Goal: Task Accomplishment & Management: Manage account settings

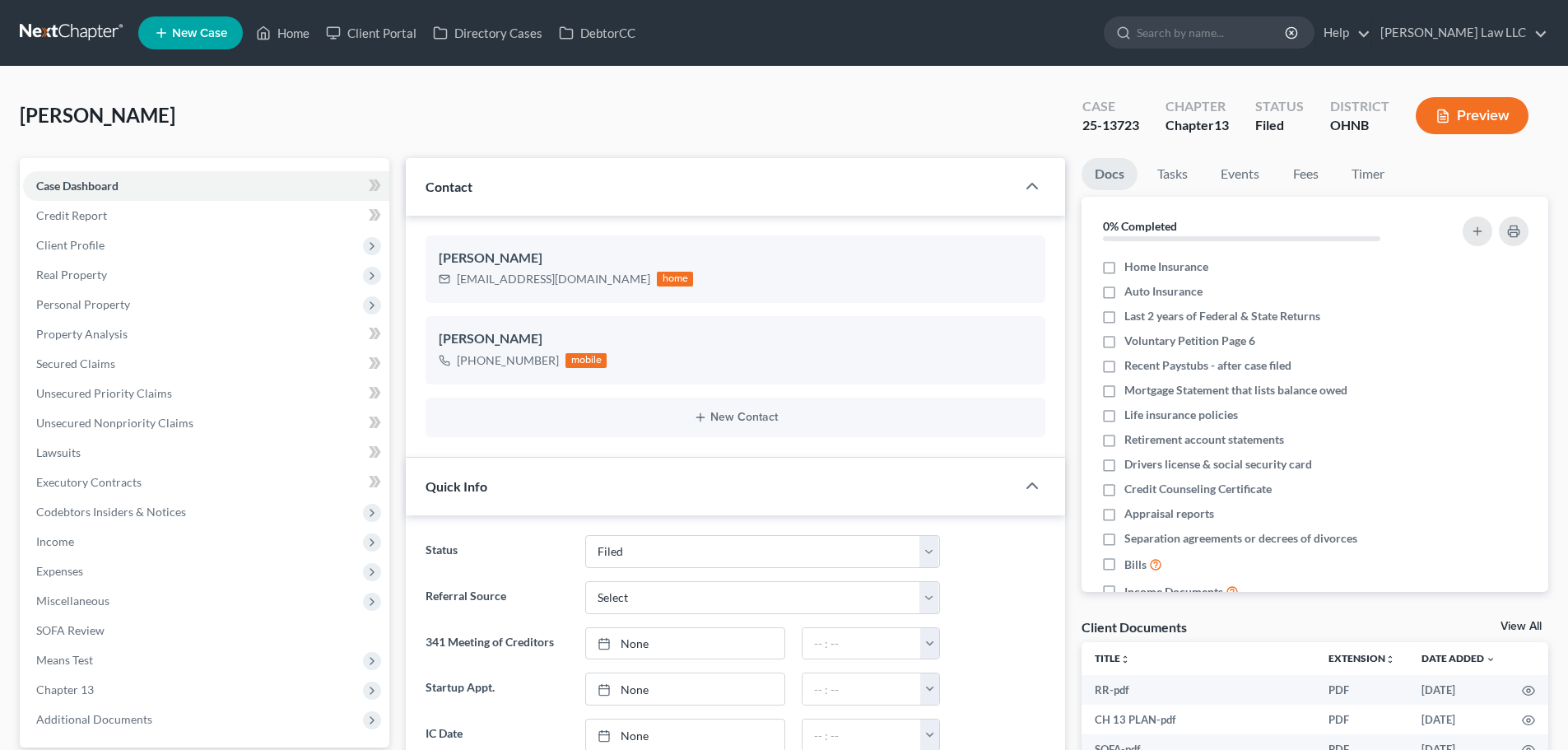
select select "6"
select select "0"
click at [87, 246] on span "Client Profile" at bounding box center [70, 244] width 68 height 14
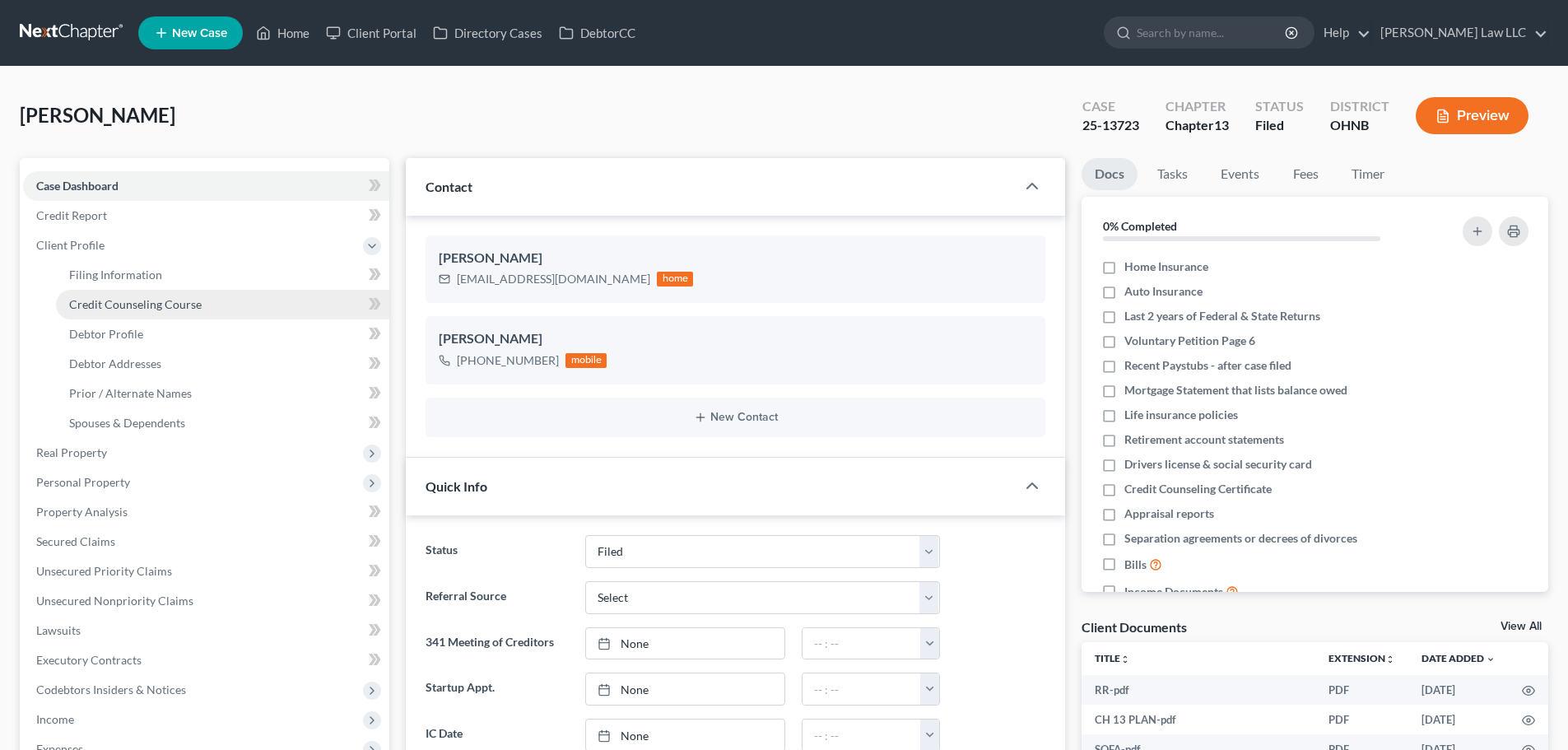
click at [134, 291] on link "Credit Counseling Course" at bounding box center [223, 305] width 333 height 30
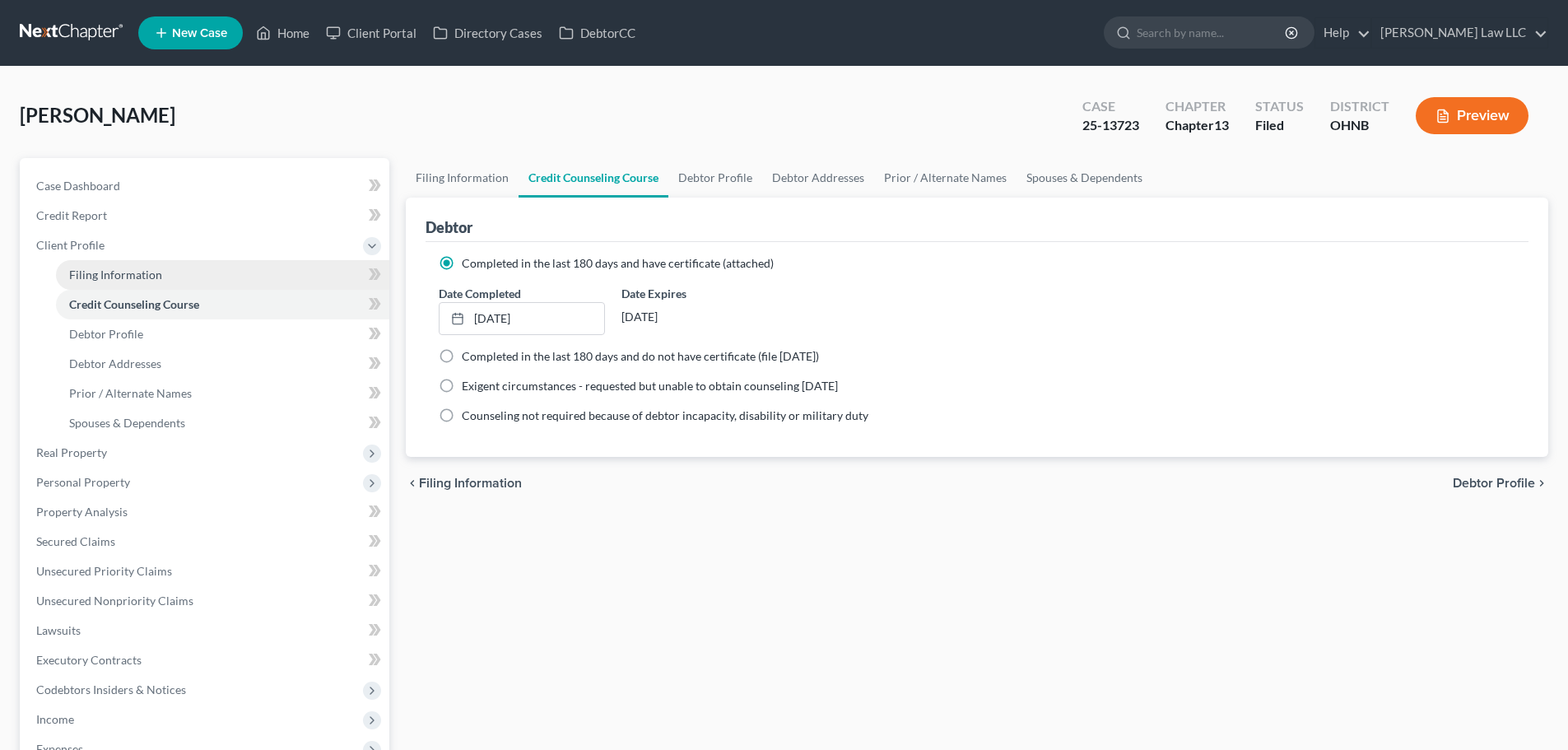
click at [145, 278] on span "Filing Information" at bounding box center [116, 274] width 93 height 14
select select "1"
select select "0"
select select "3"
select select "36"
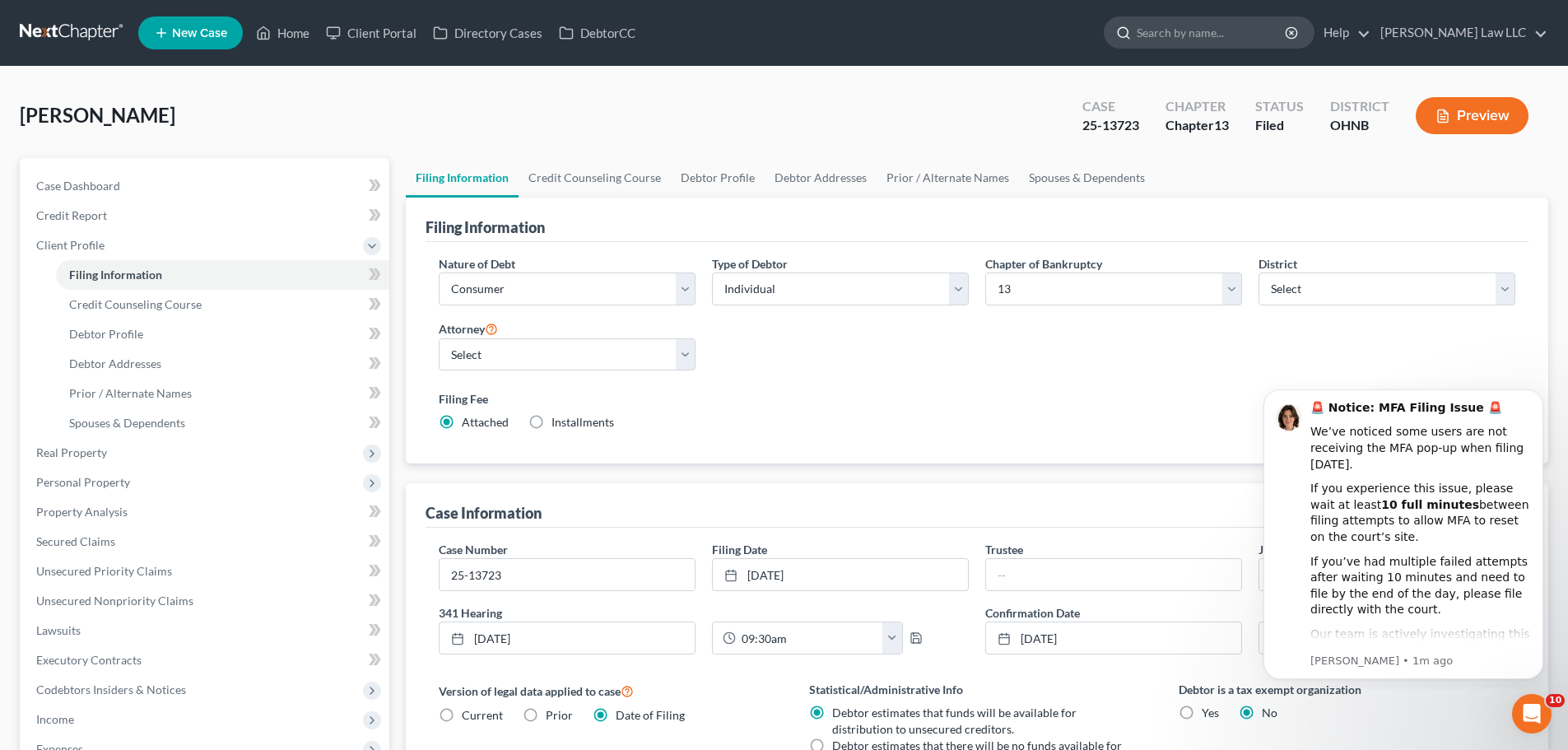
click at [1230, 34] on input "search" at bounding box center [1212, 32] width 151 height 31
type input "[PERSON_NAME]"
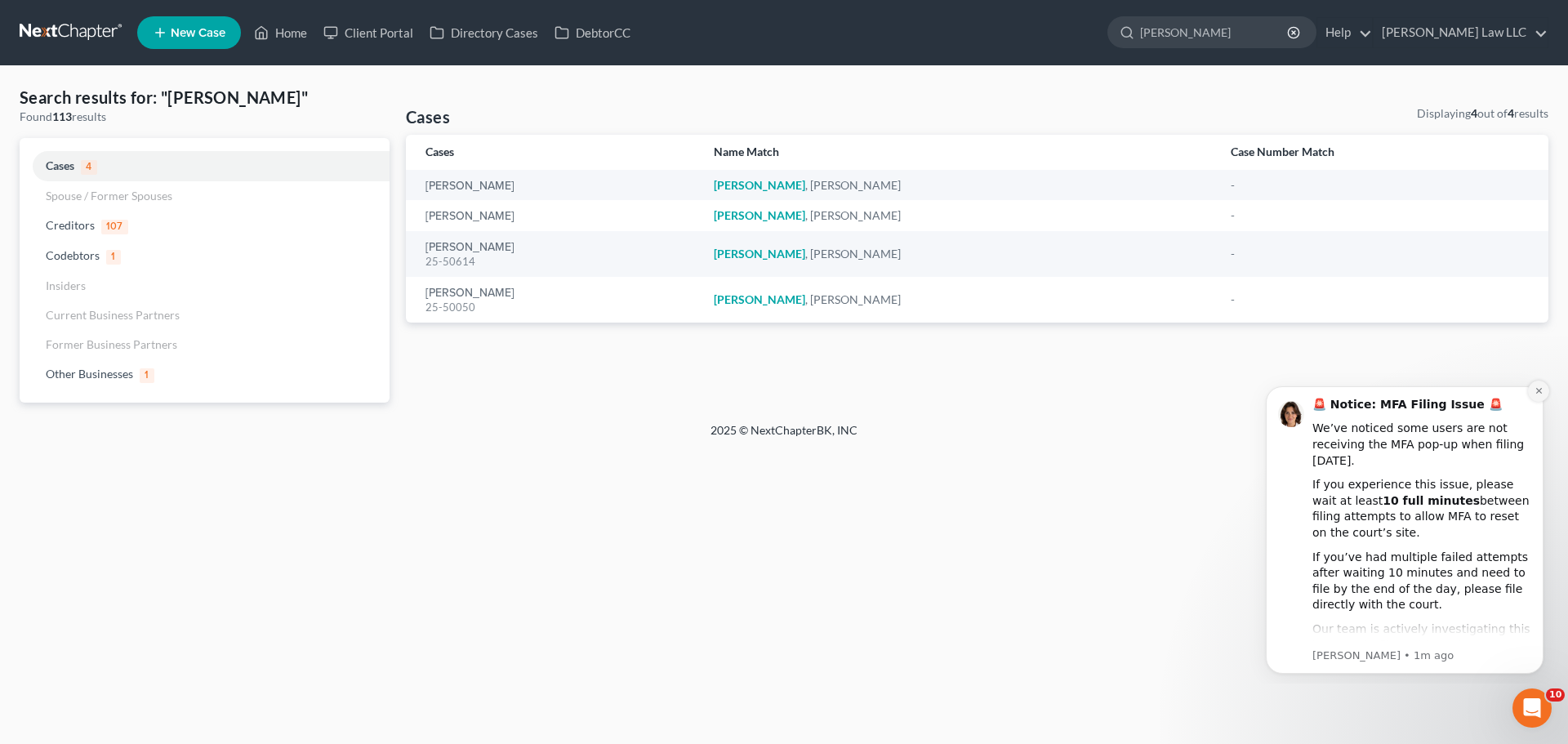
click at [1537, 394] on icon "Dismiss notification" at bounding box center [1538, 390] width 6 height 6
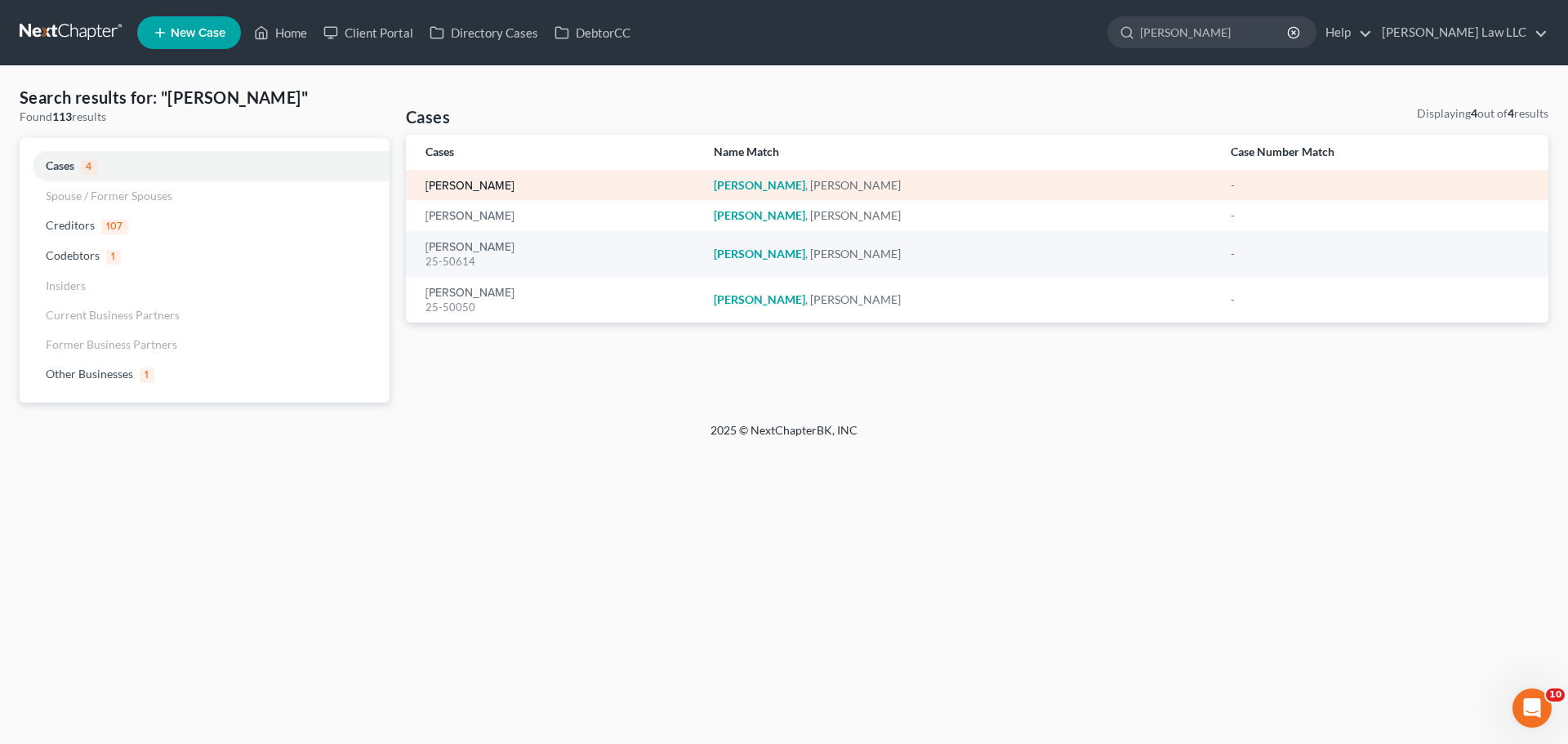
click at [483, 189] on link "[PERSON_NAME]" at bounding box center [470, 186] width 89 height 11
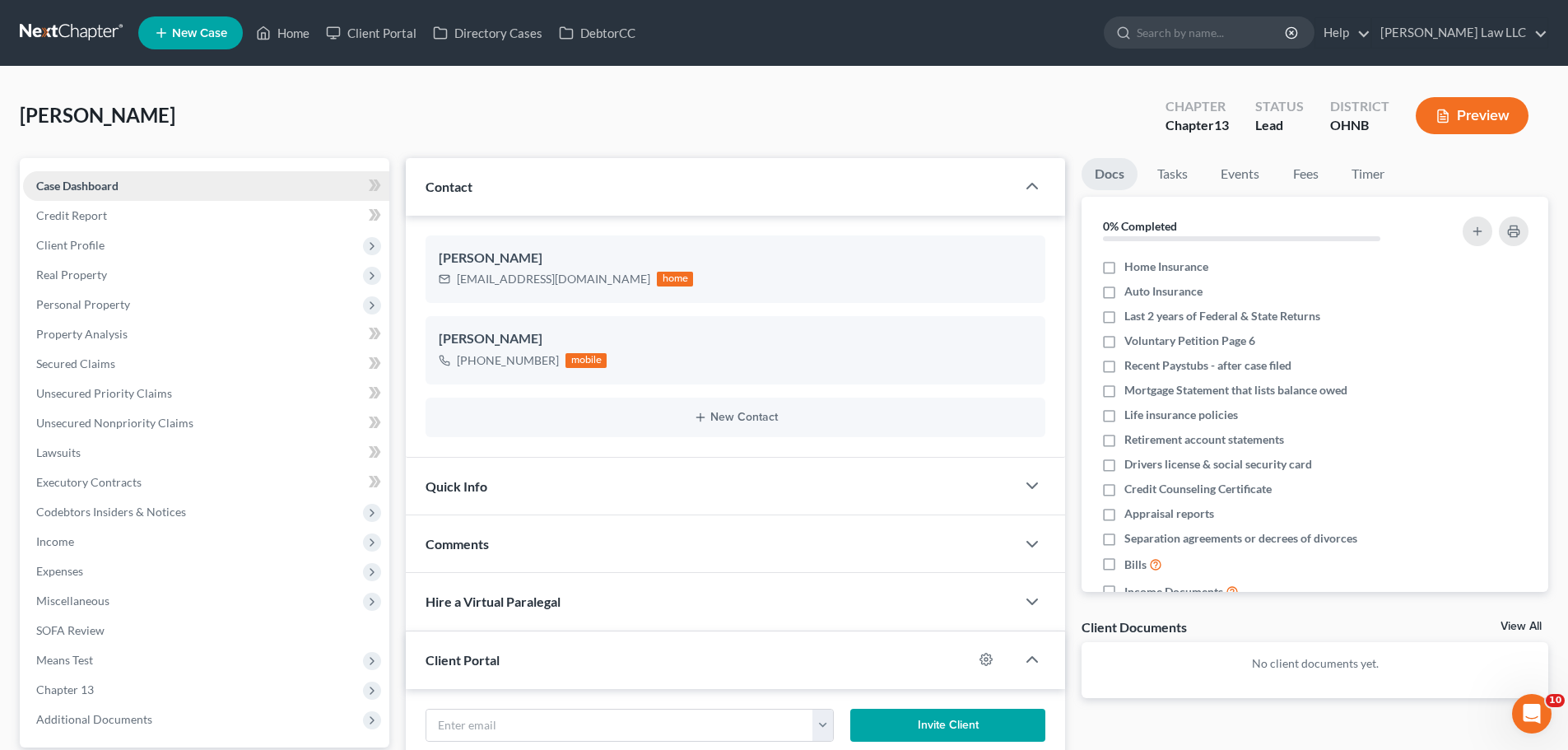
click at [185, 195] on link "Case Dashboard" at bounding box center [206, 186] width 366 height 30
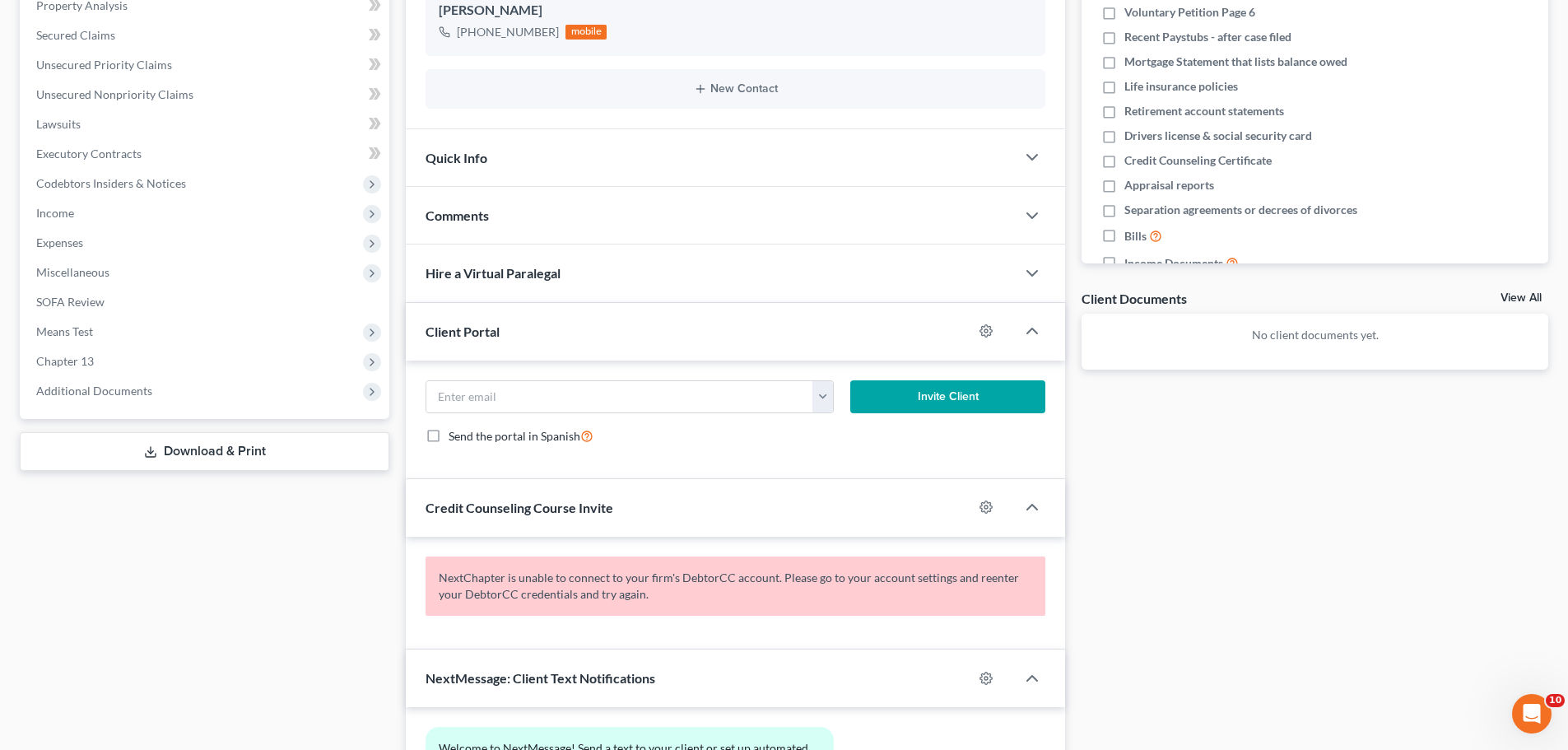
scroll to position [329, 0]
click at [988, 330] on circle "button" at bounding box center [986, 330] width 4 height 4
select select "0"
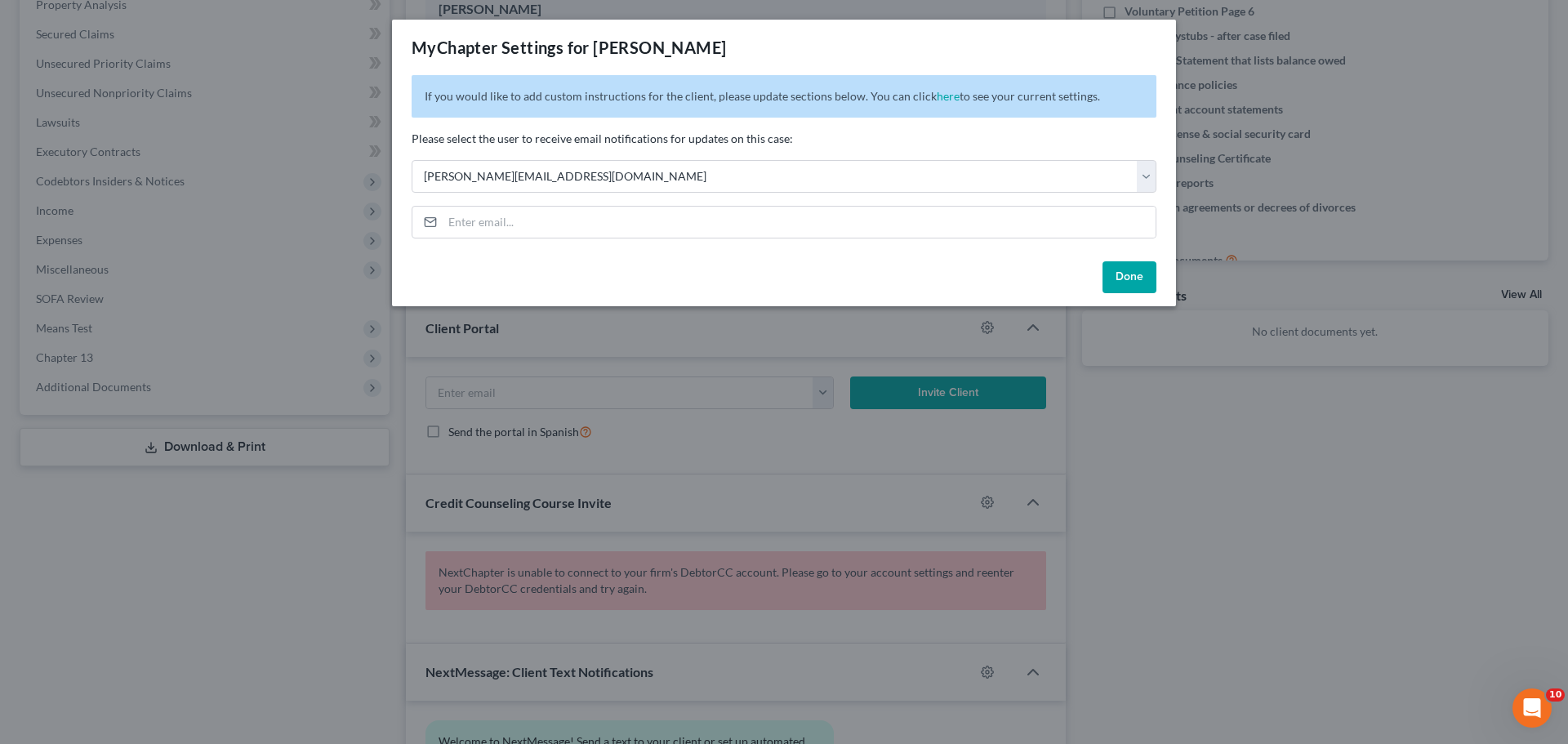
click at [1121, 381] on div "MyChapter Settings for [PERSON_NAME] If you would like to add custom instructio…" at bounding box center [784, 372] width 1568 height 744
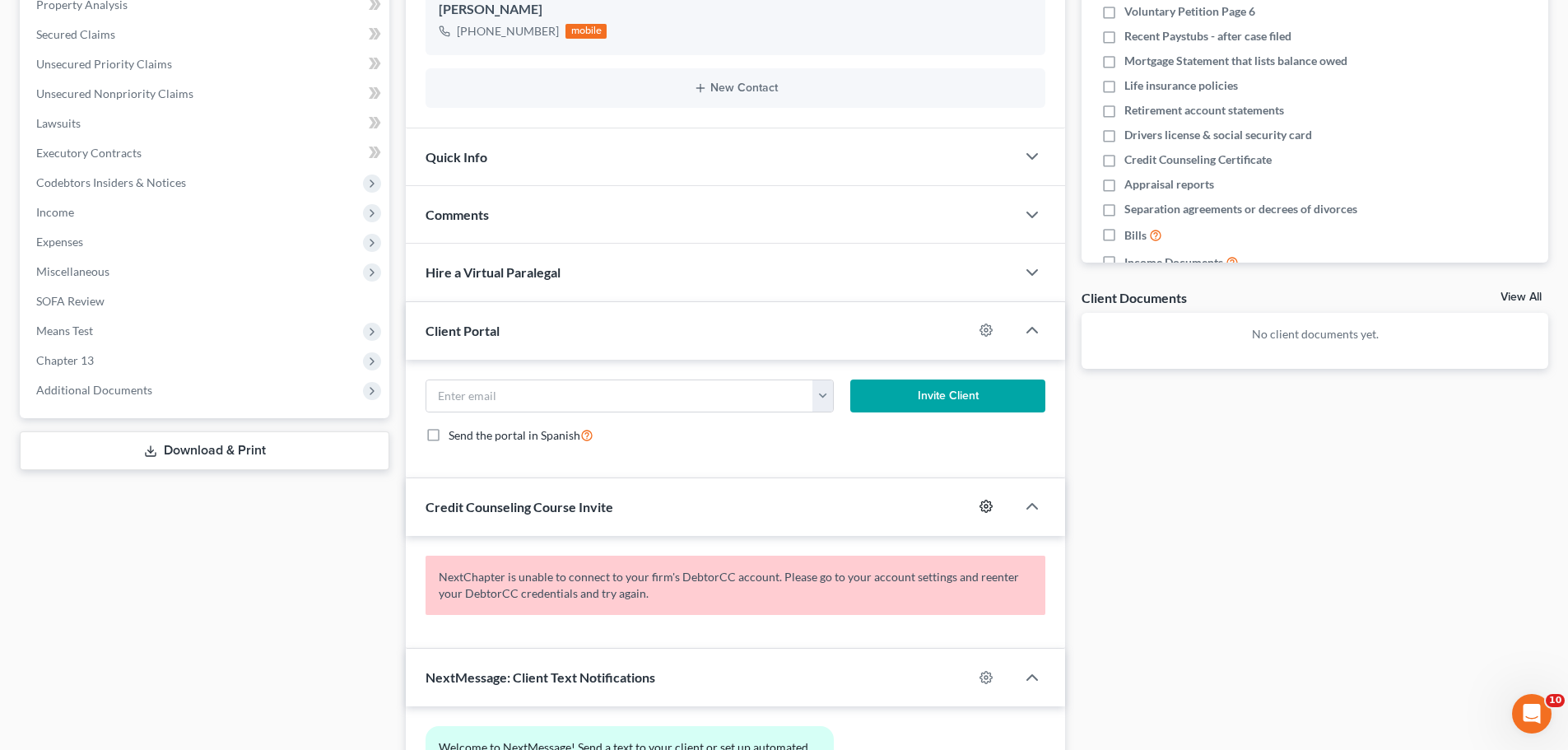
click at [987, 507] on circle "button" at bounding box center [986, 506] width 4 height 4
select select "0"
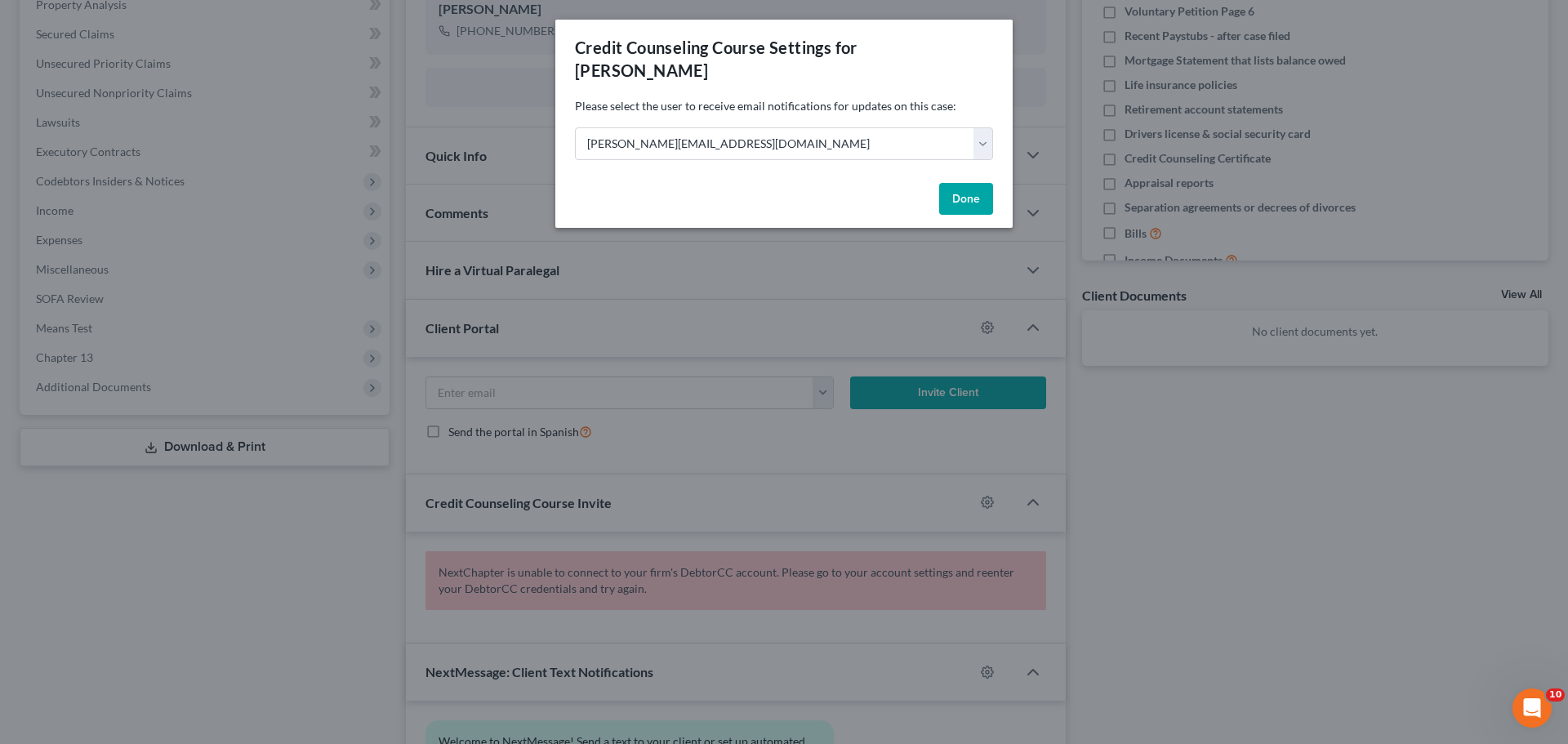
click at [1113, 471] on div "Credit Counseling Course Settings for [PERSON_NAME] Please select the user to r…" at bounding box center [784, 372] width 1568 height 744
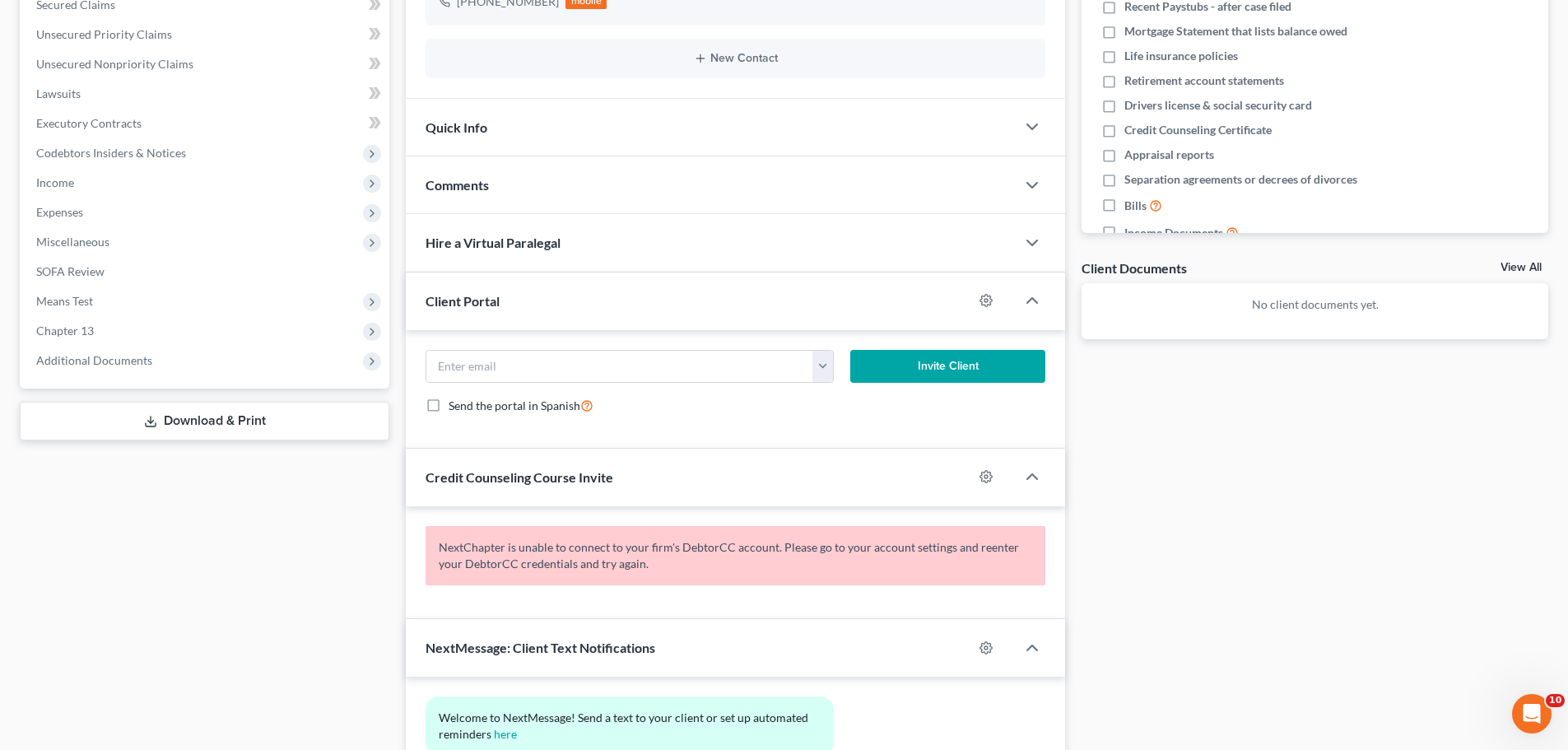
scroll to position [412, 0]
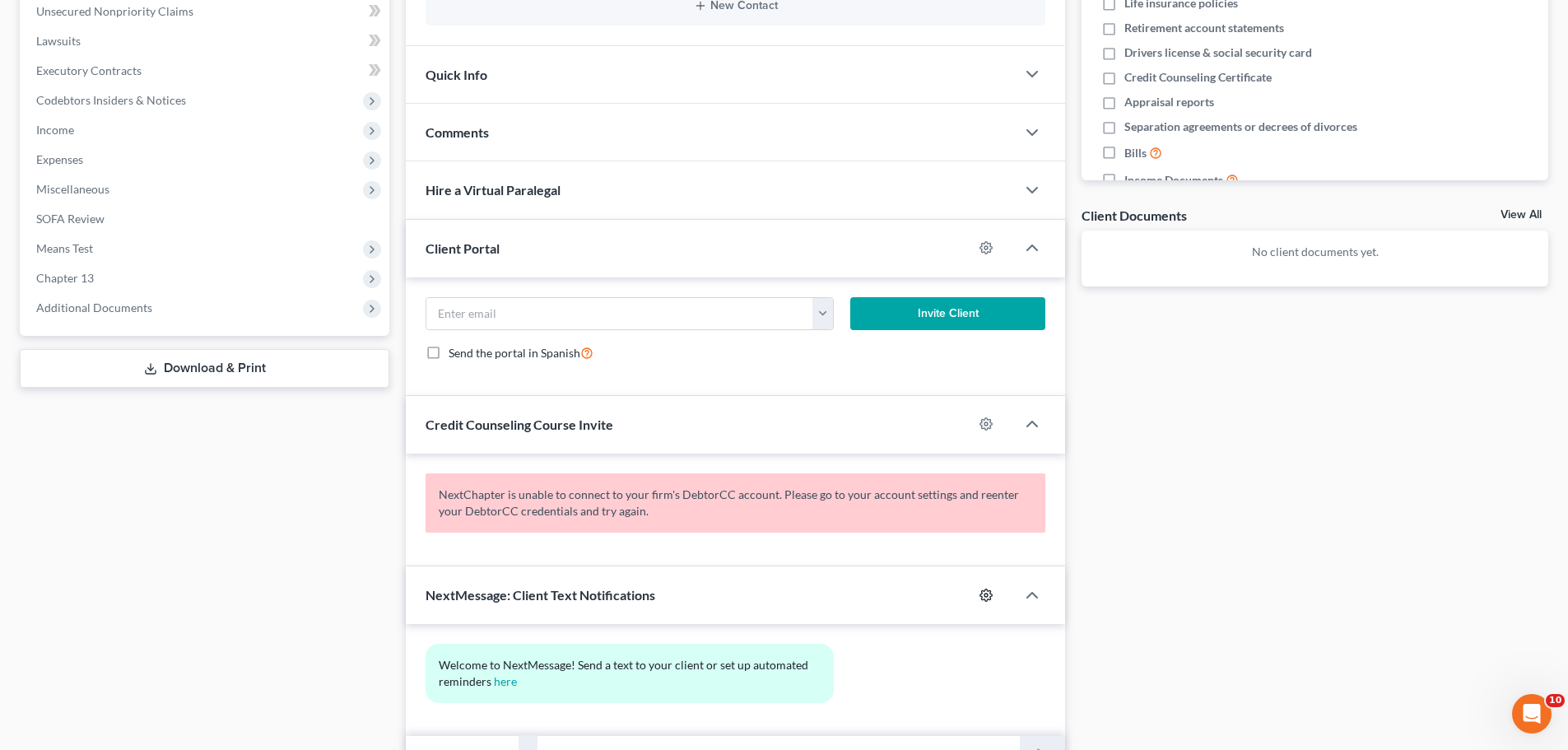
click at [983, 596] on icon "button" at bounding box center [986, 595] width 13 height 13
select select "0"
select select
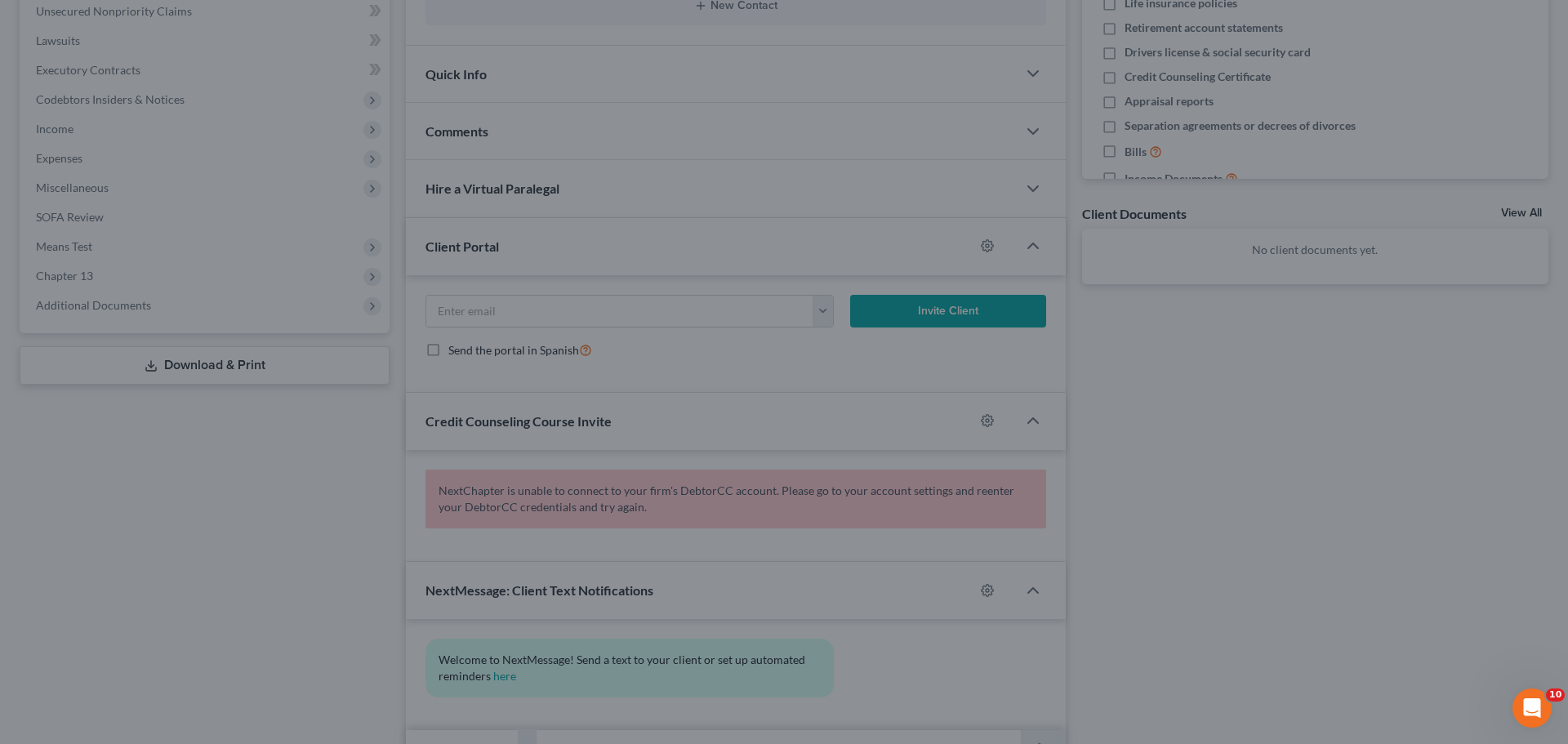
click at [1196, 494] on div "NextMessage Case Settings × Please select the user to receive email notificatio…" at bounding box center [784, 372] width 1568 height 744
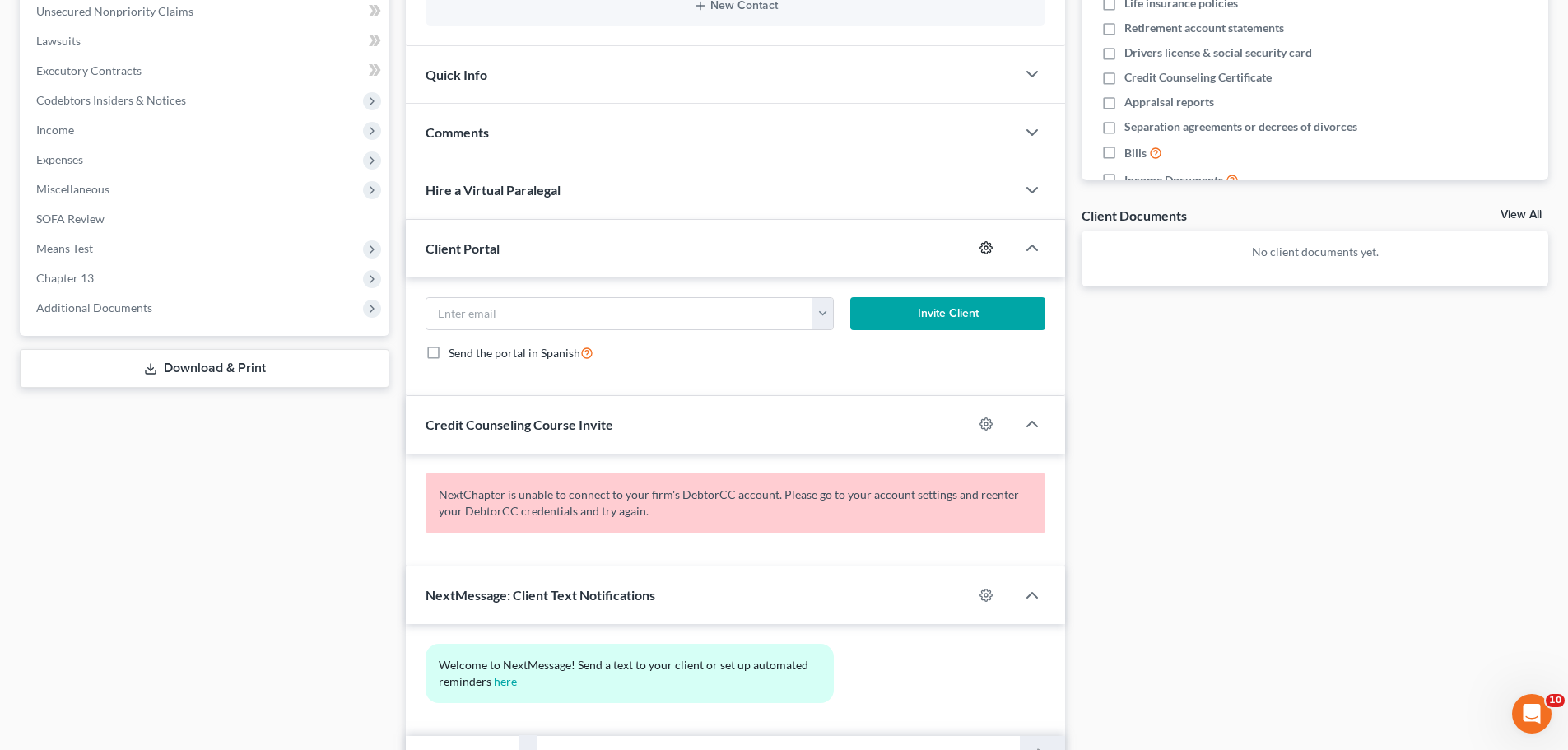
click at [992, 251] on icon "button" at bounding box center [986, 247] width 13 height 13
select select "0"
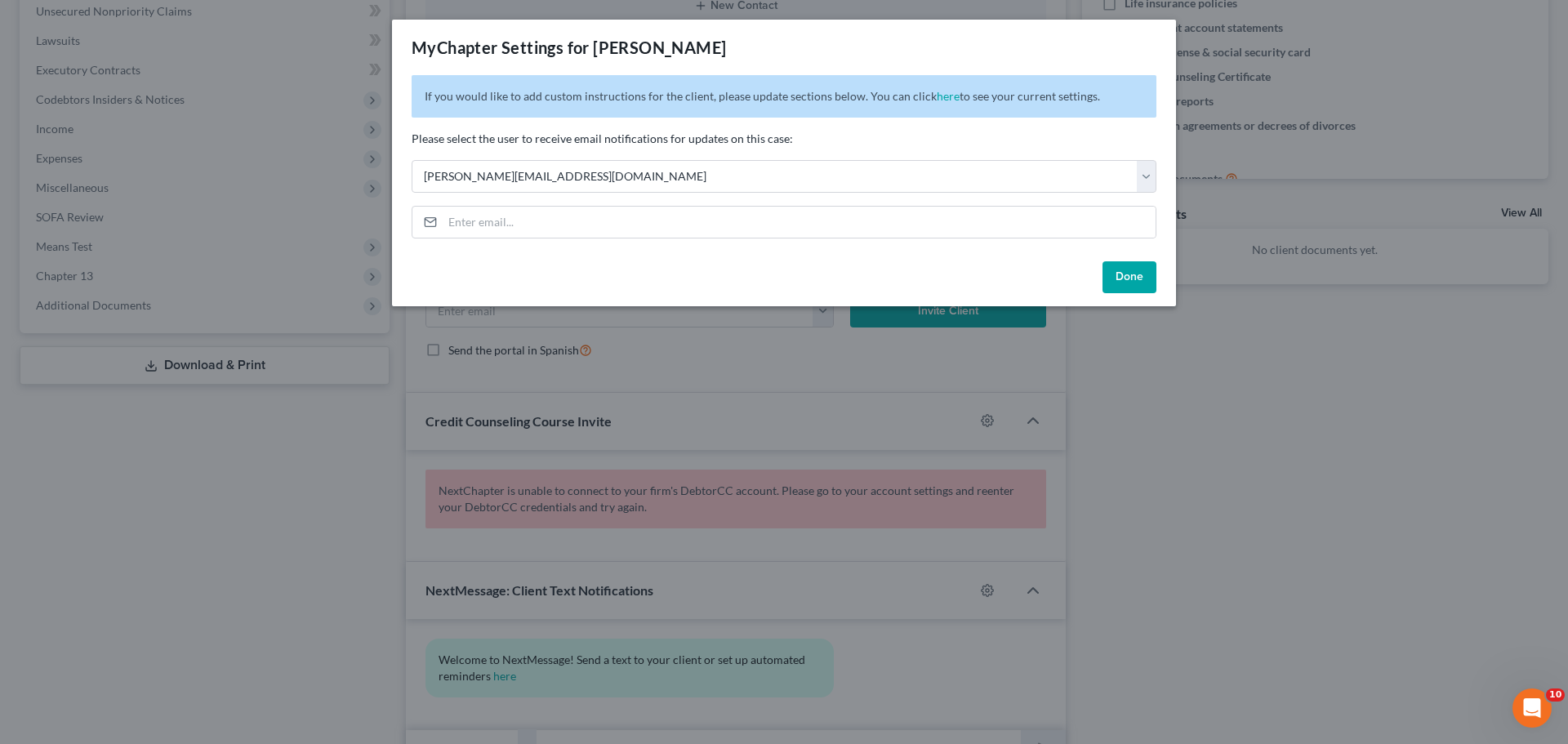
click at [1351, 345] on div "MyChapter Settings for [PERSON_NAME] If you would like to add custom instructio…" at bounding box center [784, 372] width 1568 height 744
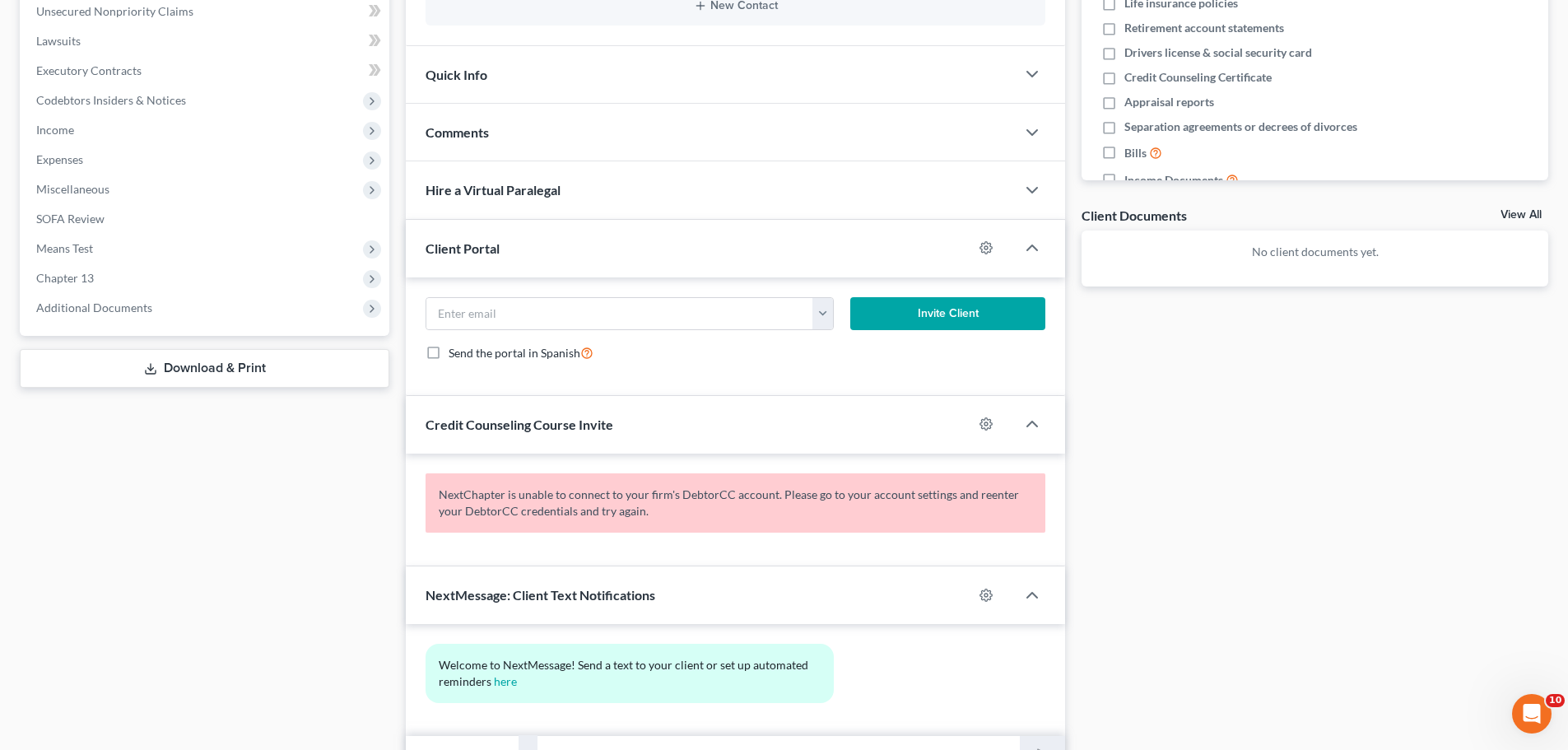
click at [319, 535] on div "Case Dashboard Payments Invoices Payments Payments Credit Report Client Profile" at bounding box center [204, 261] width 386 height 1029
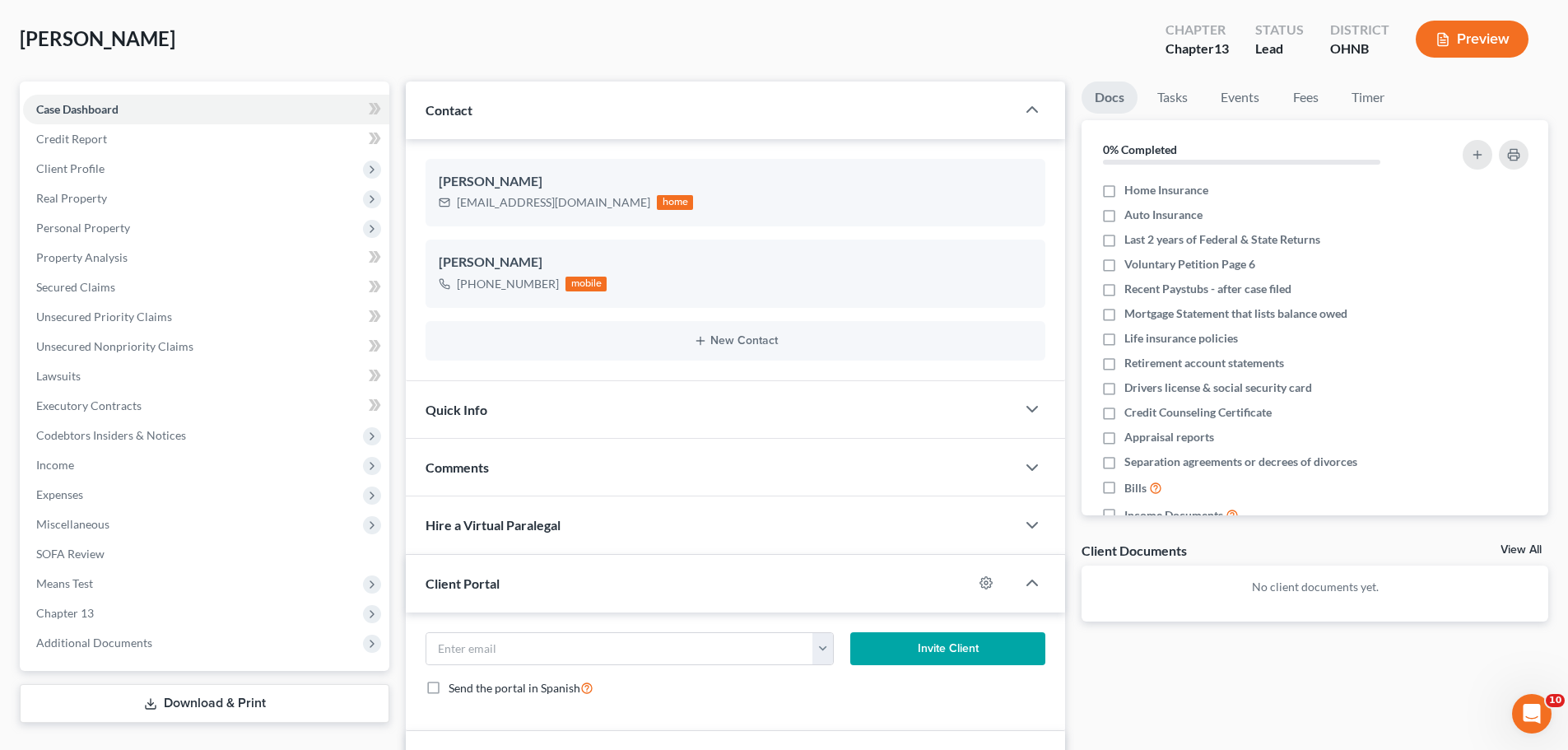
scroll to position [0, 0]
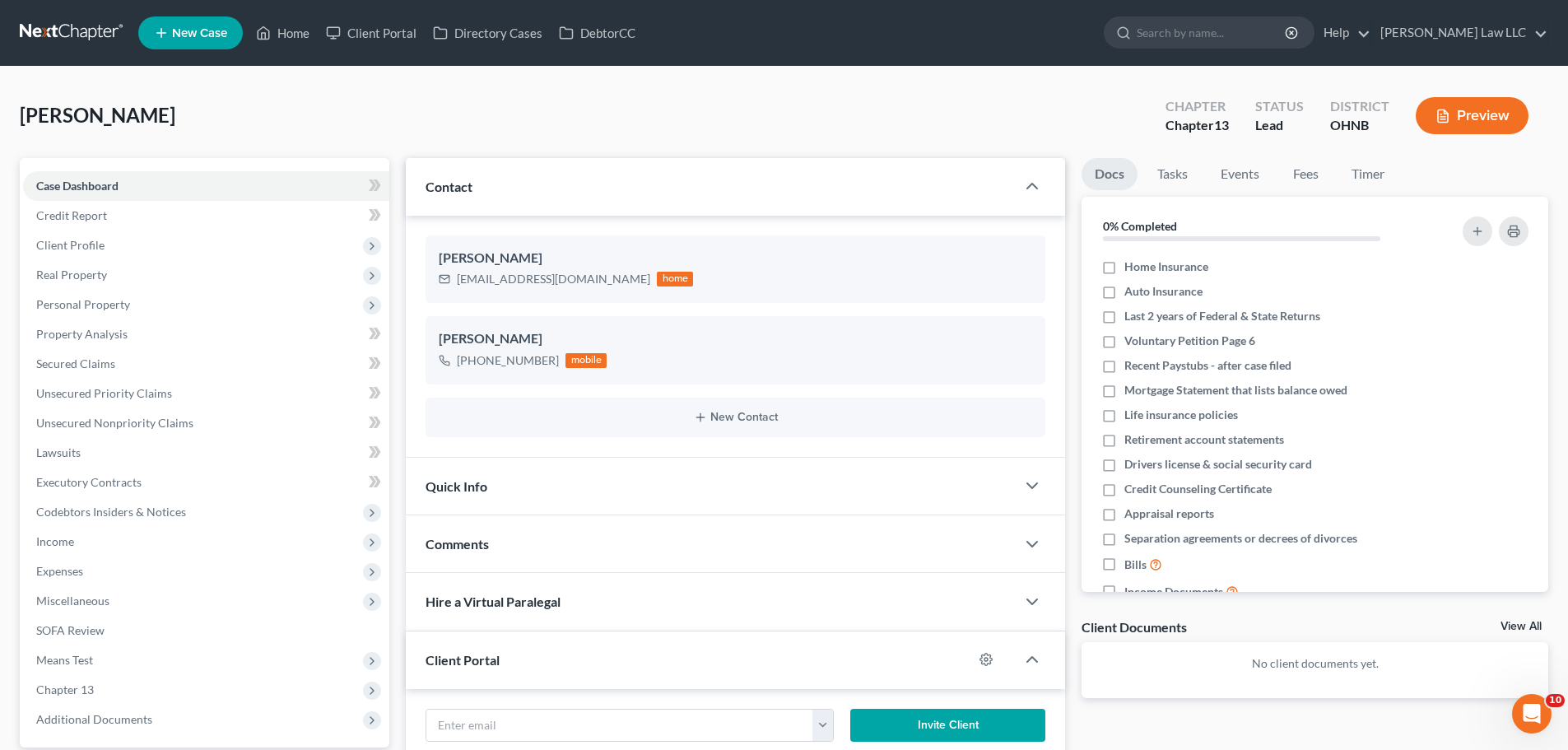
click at [171, 127] on div "[PERSON_NAME] Upgraded Chapter Chapter 13 Status Lead District OHNB Preview" at bounding box center [784, 123] width 1529 height 72
click at [46, 113] on span "[PERSON_NAME]" at bounding box center [98, 114] width 156 height 24
click at [277, 117] on div "[PERSON_NAME] Upgraded Chapter Chapter 13 Status Lead District OHNB Preview" at bounding box center [784, 123] width 1529 height 72
click at [685, 103] on div "[PERSON_NAME] Upgraded Chapter Chapter 13 Status Lead District OHNB Preview" at bounding box center [784, 123] width 1529 height 72
click at [187, 113] on div "[PERSON_NAME] Upgraded Chapter Chapter 13 Status Lead District OHNB Preview" at bounding box center [784, 123] width 1529 height 72
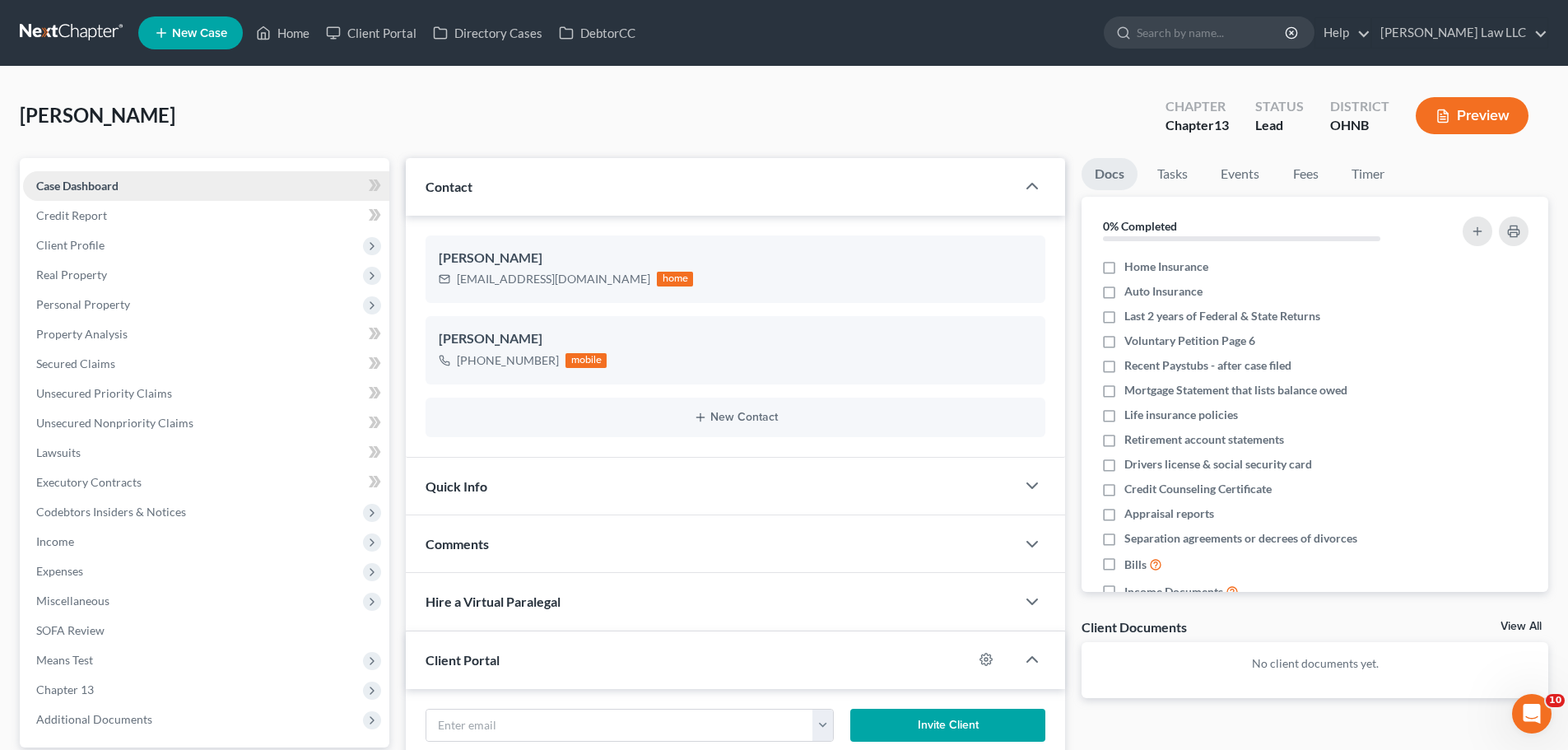
click at [144, 189] on link "Case Dashboard" at bounding box center [206, 186] width 366 height 30
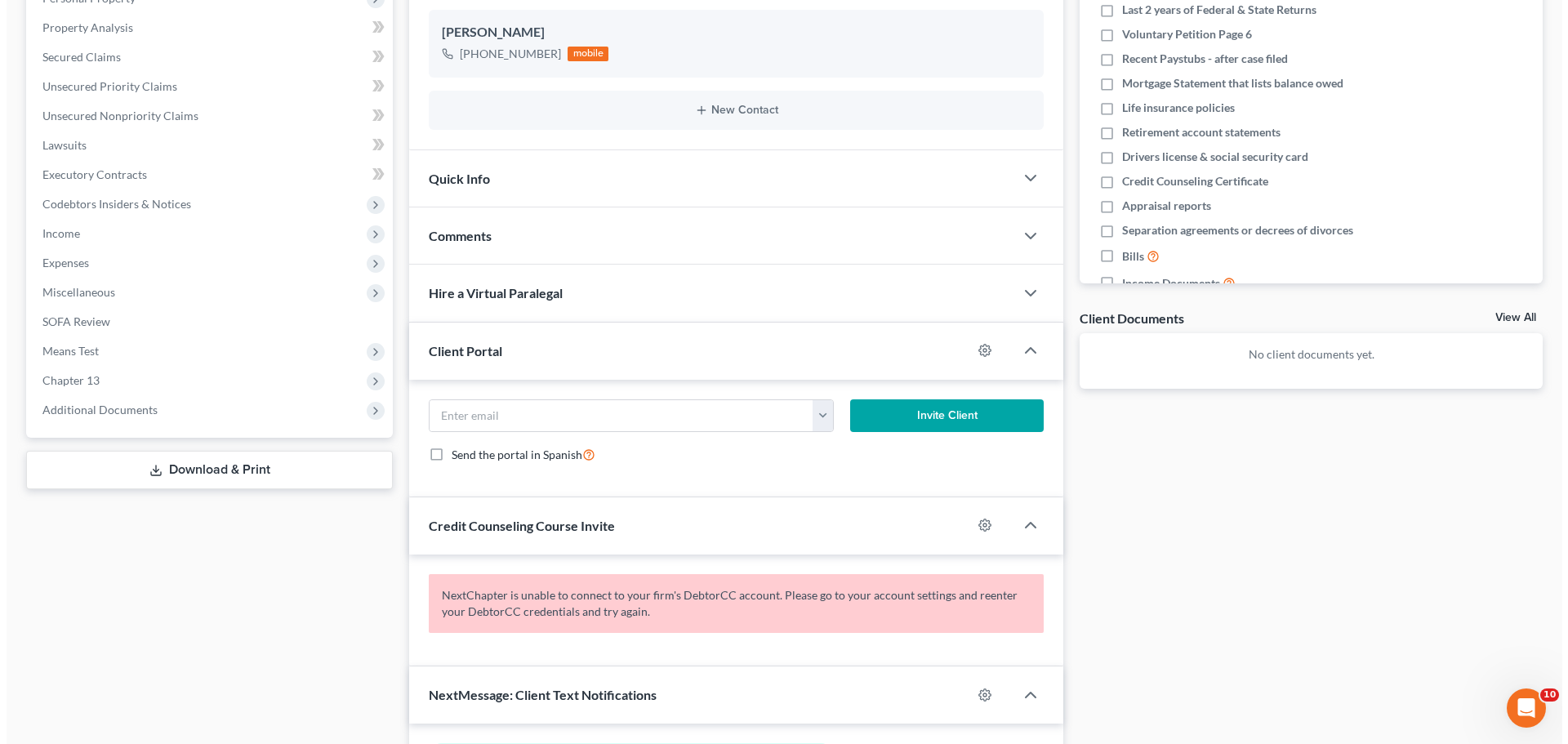
scroll to position [327, 0]
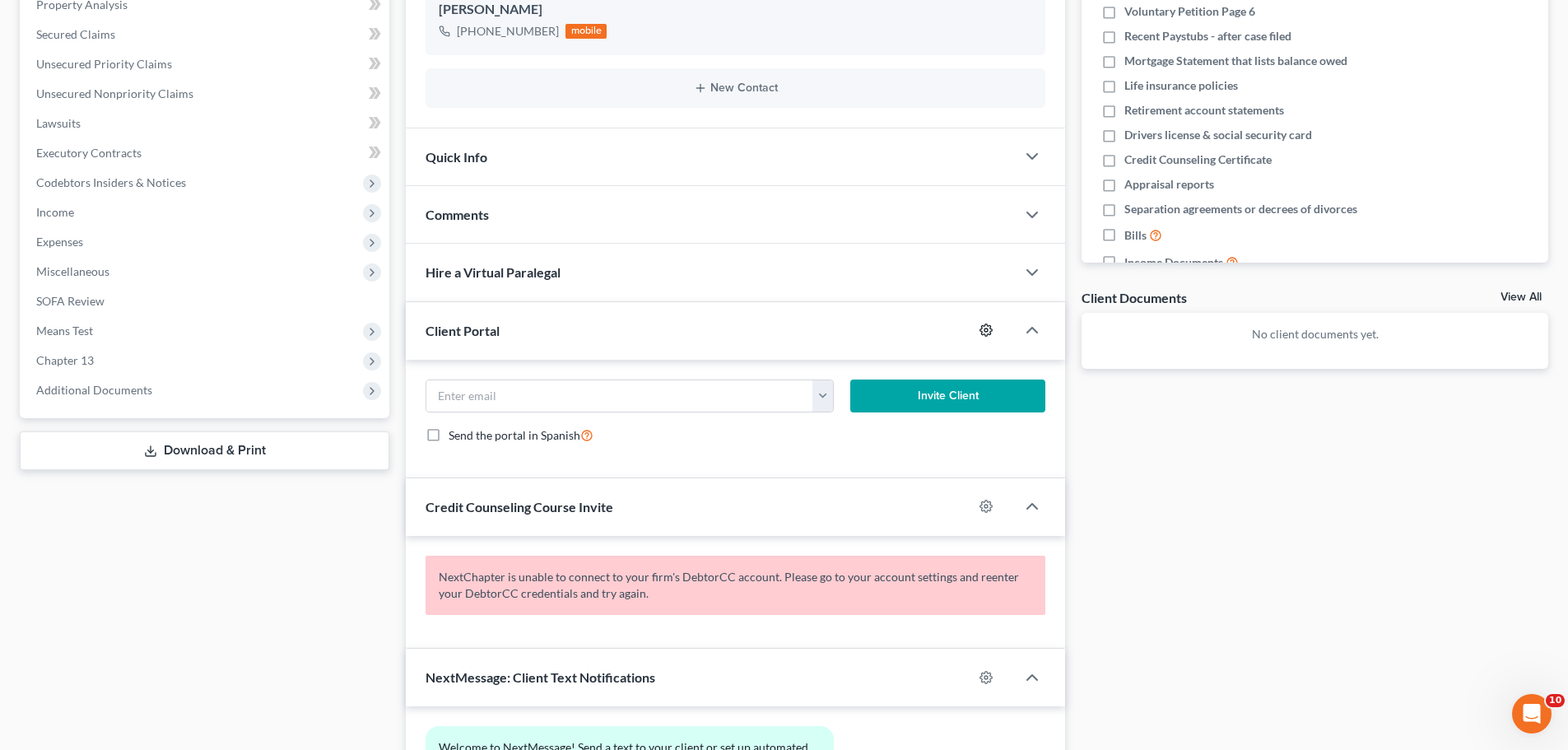
click at [990, 327] on icon "button" at bounding box center [986, 329] width 13 height 13
select select "0"
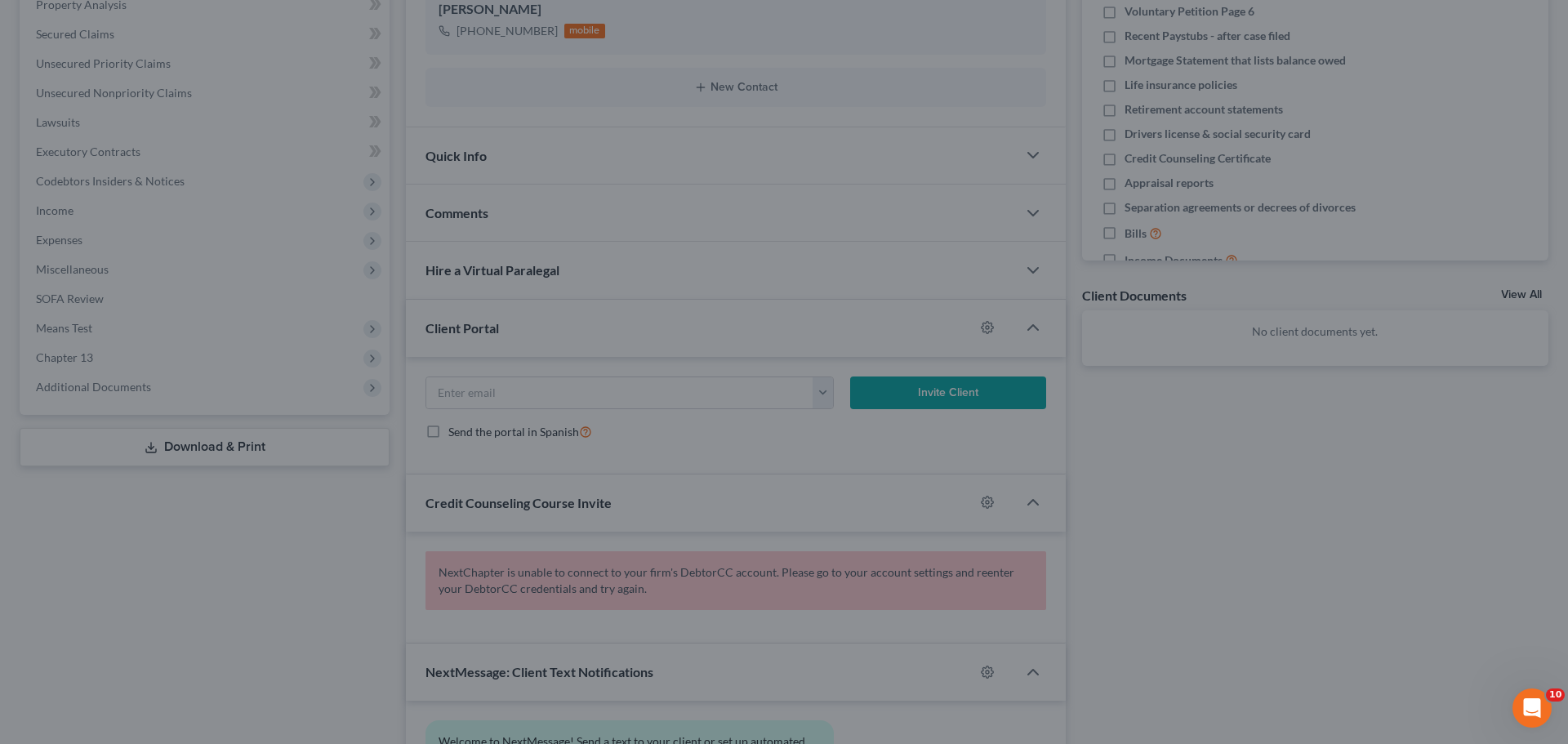
click at [1270, 449] on div "MyChapter Settings for [PERSON_NAME] If you would like to add custom instructio…" at bounding box center [784, 372] width 1568 height 744
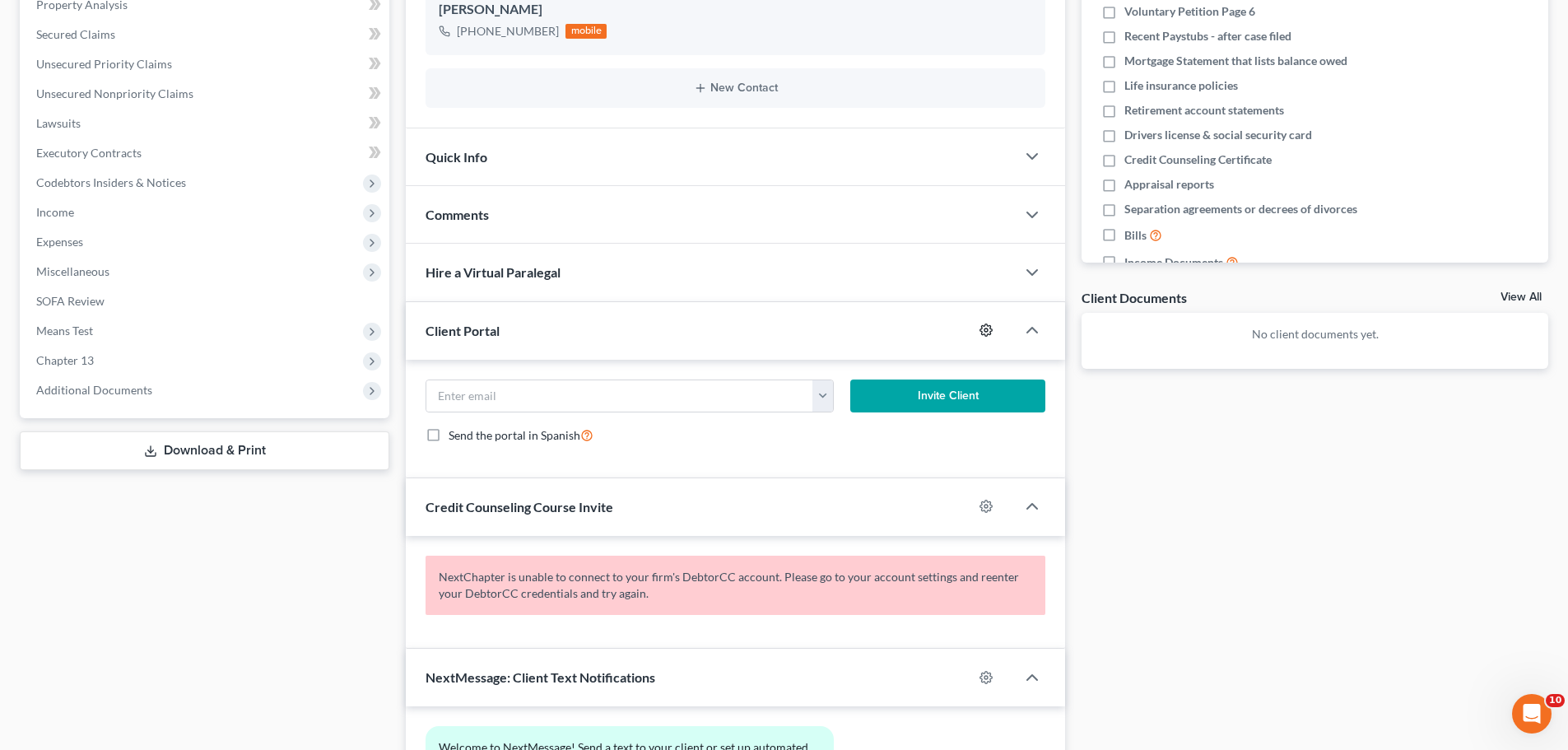
click at [982, 327] on icon "button" at bounding box center [987, 330] width 12 height 12
select select "0"
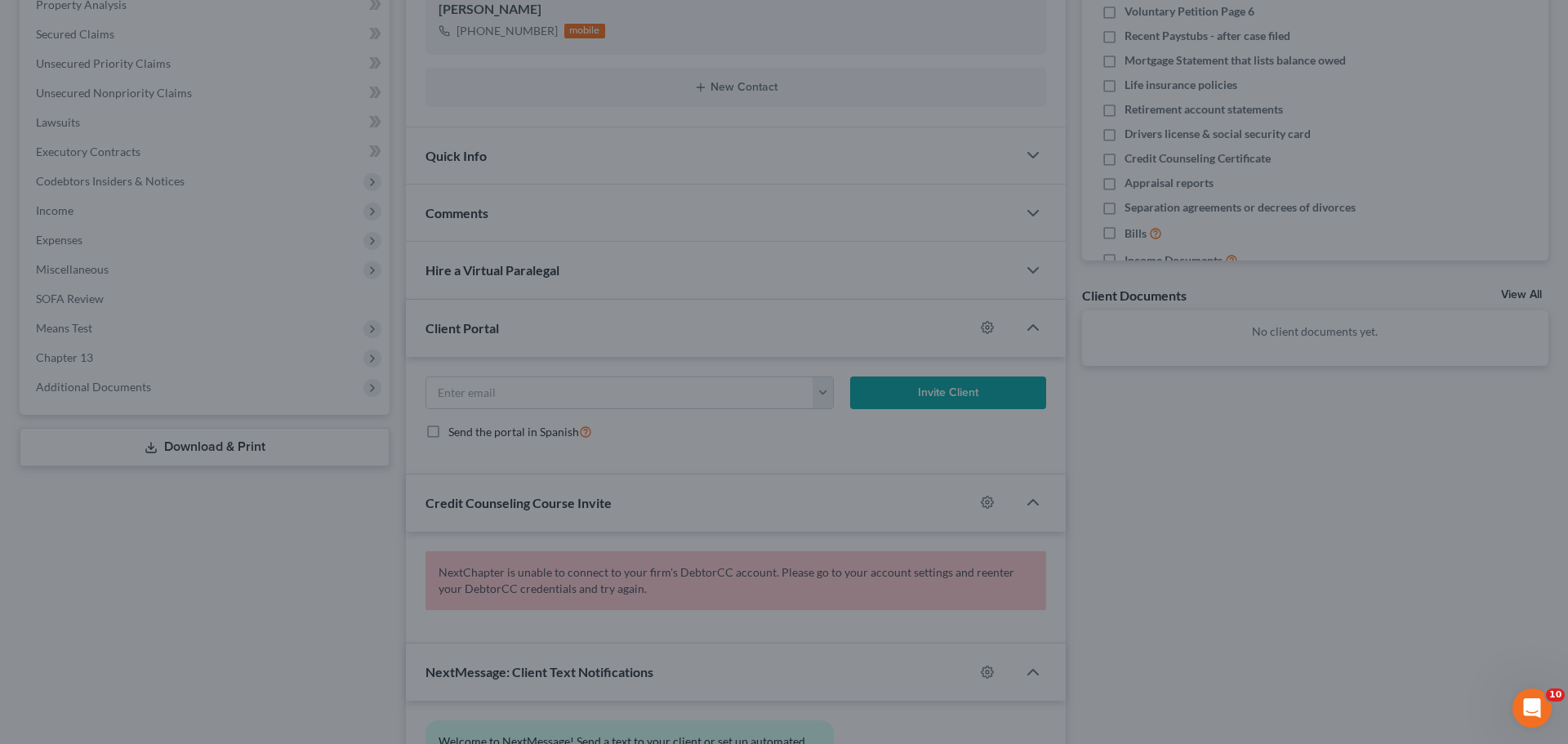
click at [1160, 529] on div "MyChapter Settings for [PERSON_NAME] If you would like to add custom instructio…" at bounding box center [784, 372] width 1568 height 744
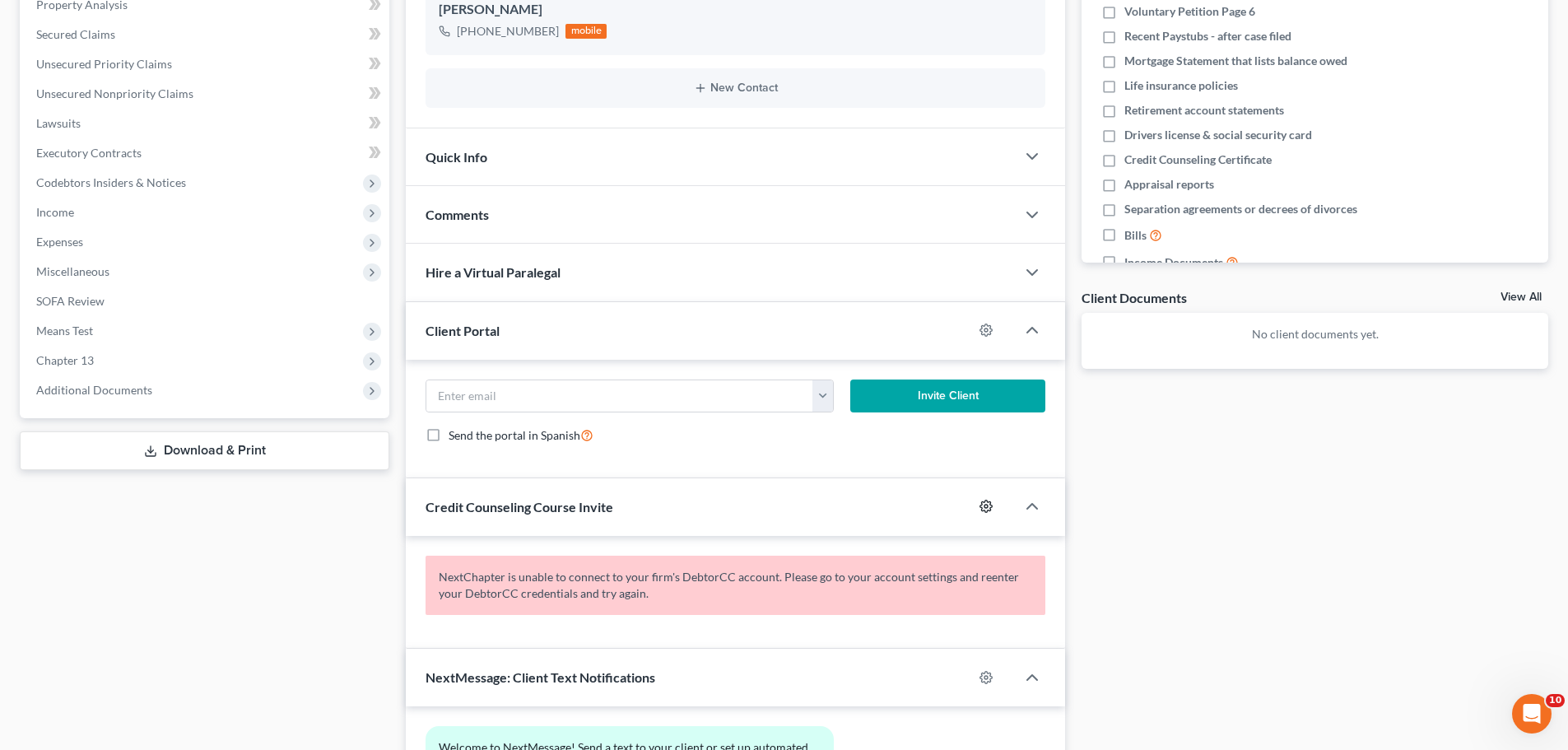
click at [986, 507] on icon "button" at bounding box center [986, 506] width 13 height 13
select select "0"
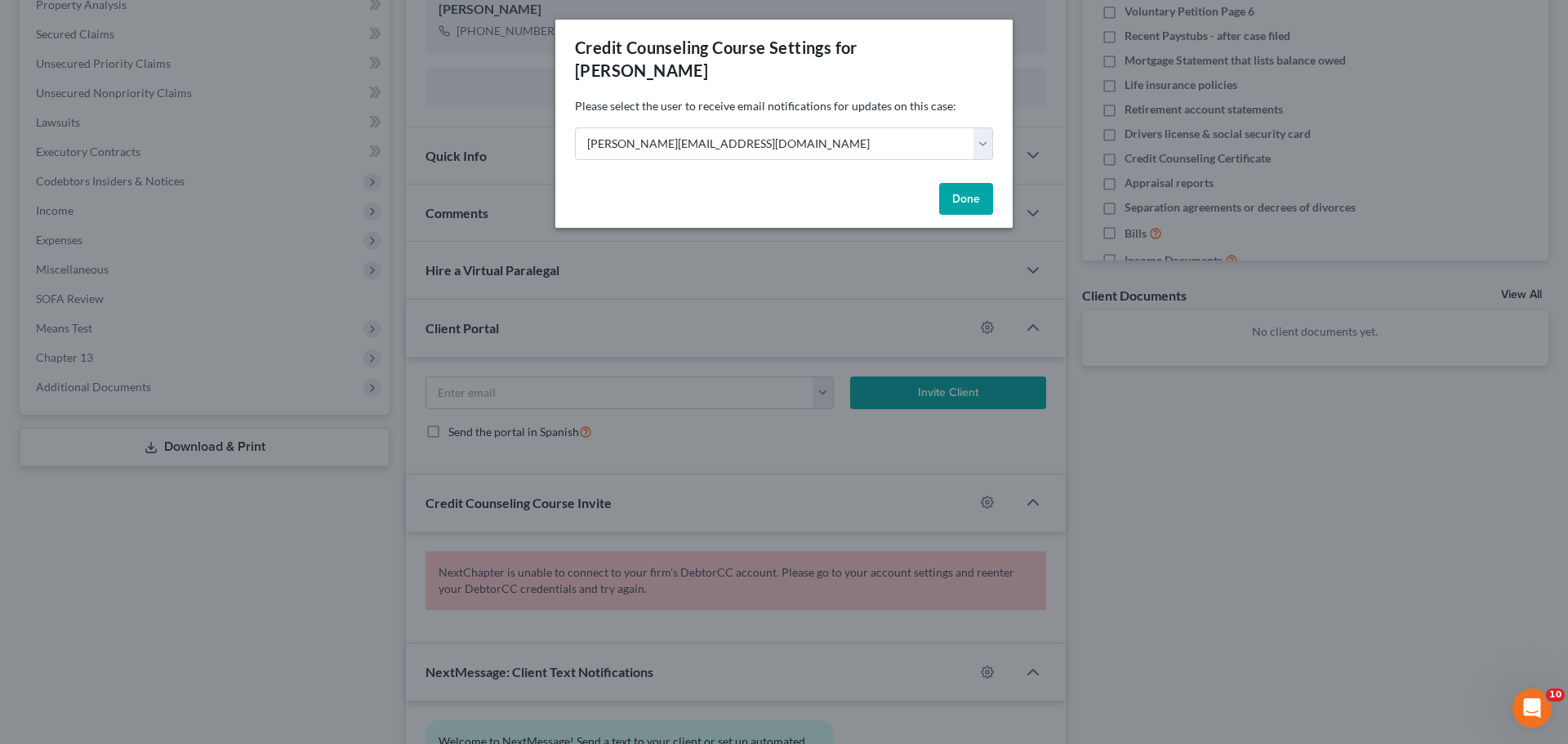
click at [1125, 499] on div "Credit Counseling Course Settings for [PERSON_NAME] Please select the user to r…" at bounding box center [784, 372] width 1568 height 744
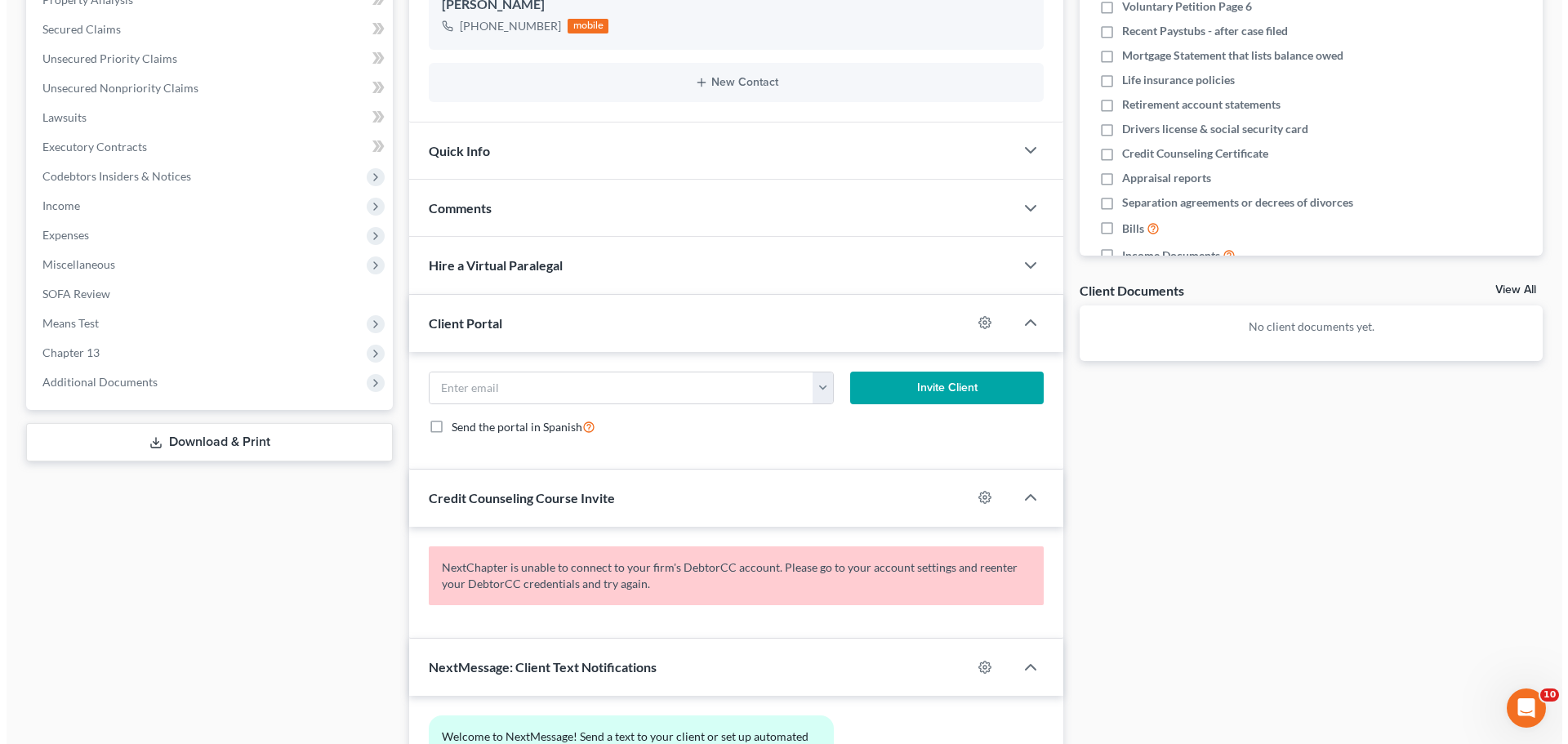
scroll to position [490, 0]
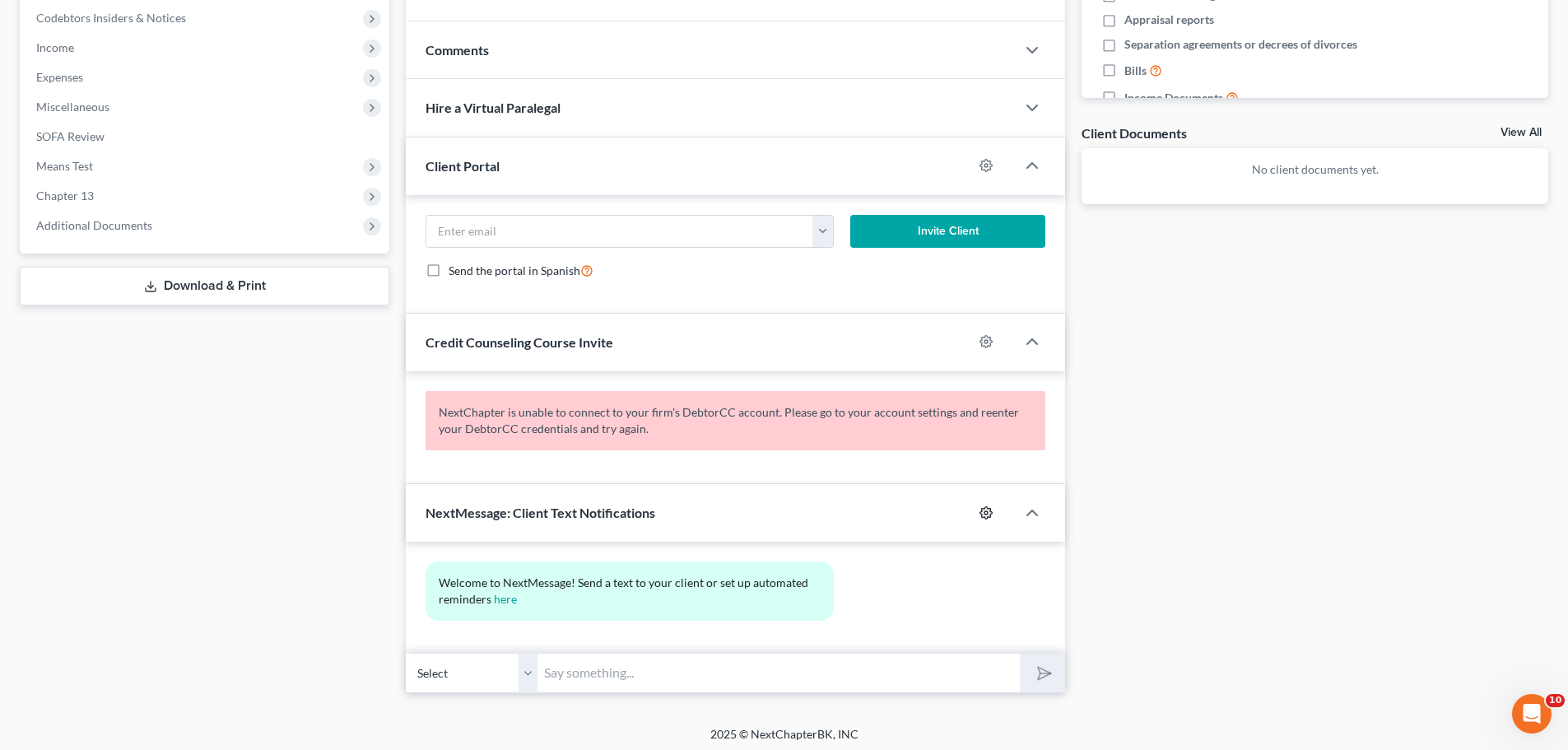
click at [983, 513] on icon "button" at bounding box center [986, 513] width 13 height 13
select select "0"
select select
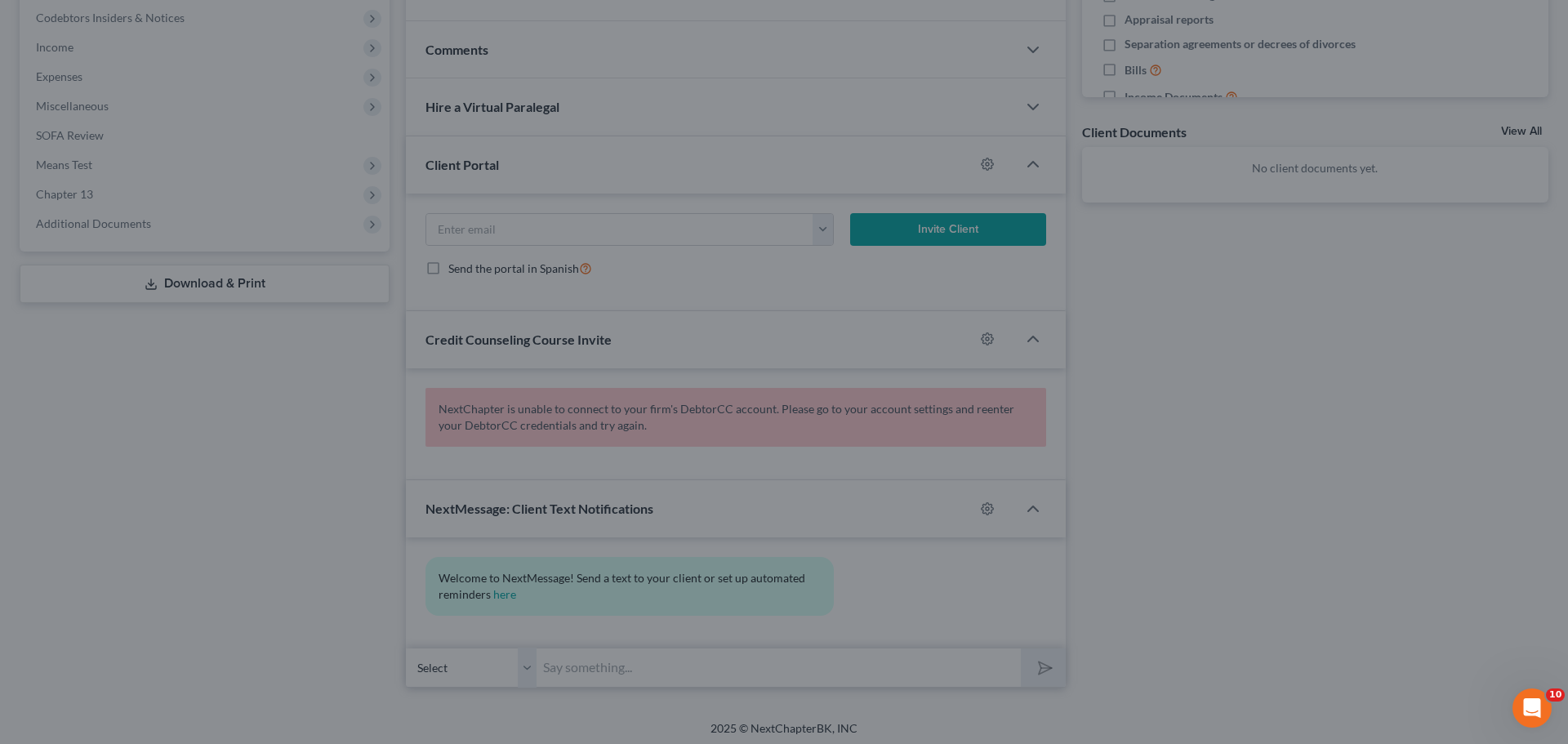
click at [1258, 500] on div "NextMessage Case Settings × Please select the user to receive email notificatio…" at bounding box center [784, 372] width 1568 height 744
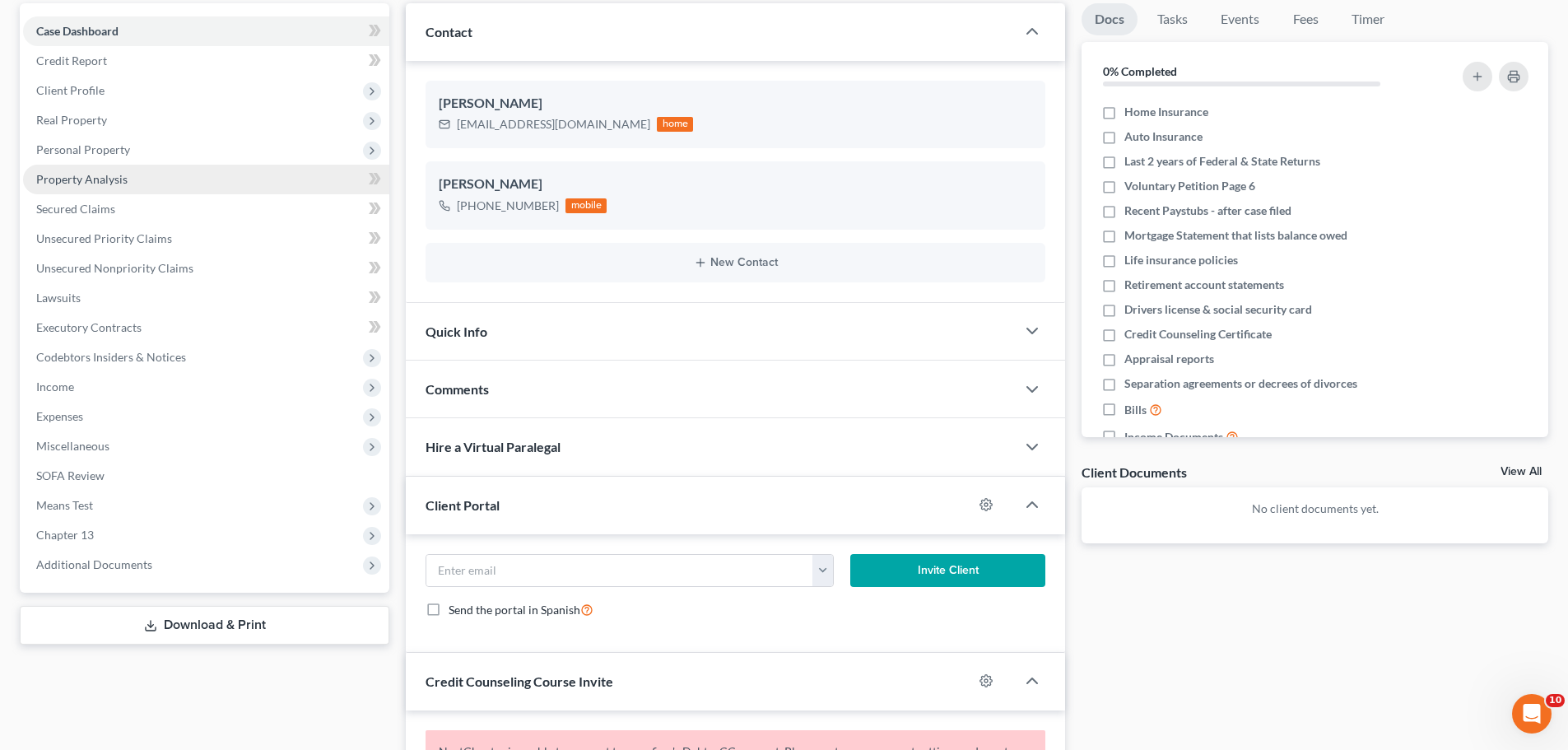
scroll to position [0, 0]
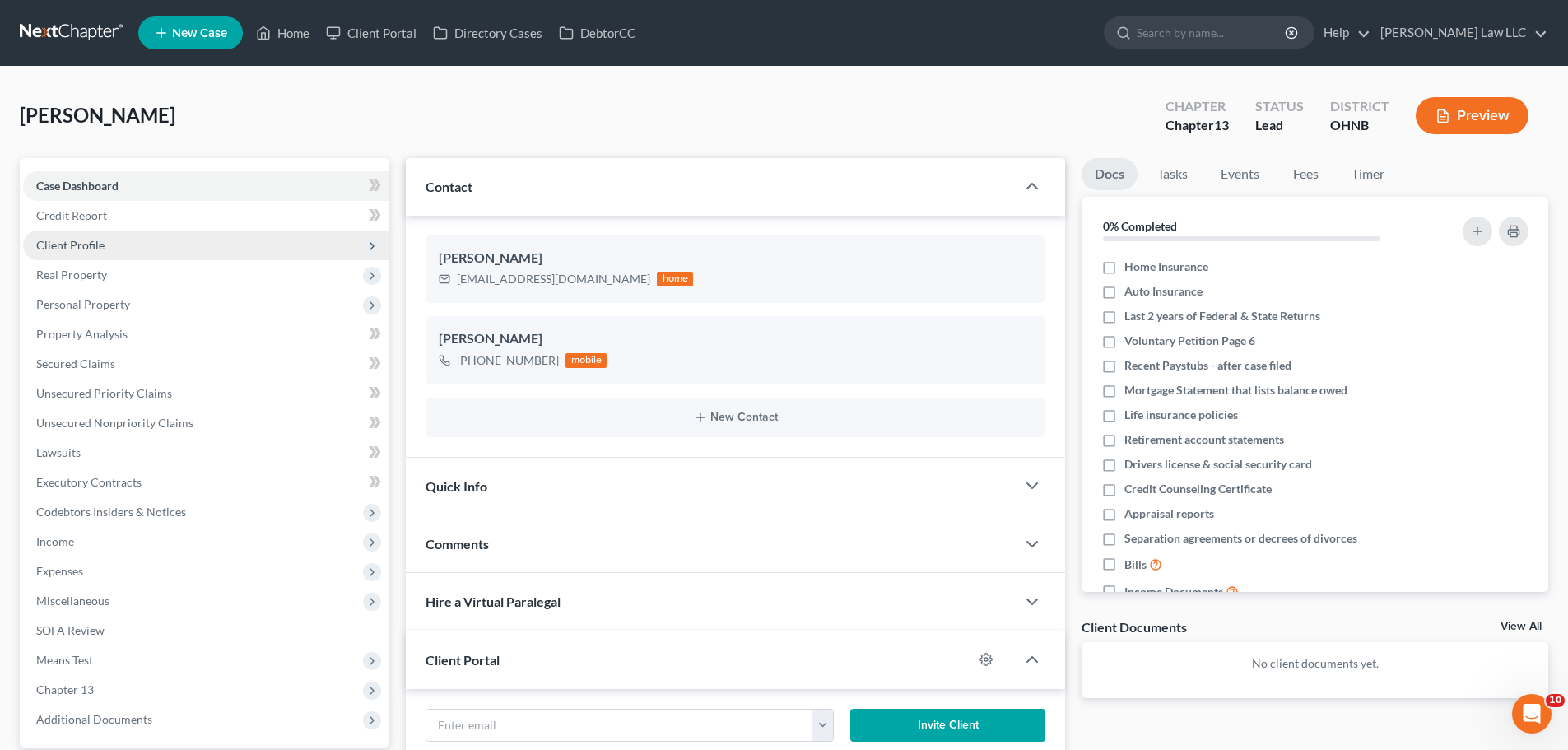
click at [83, 252] on span "Client Profile" at bounding box center [206, 245] width 366 height 30
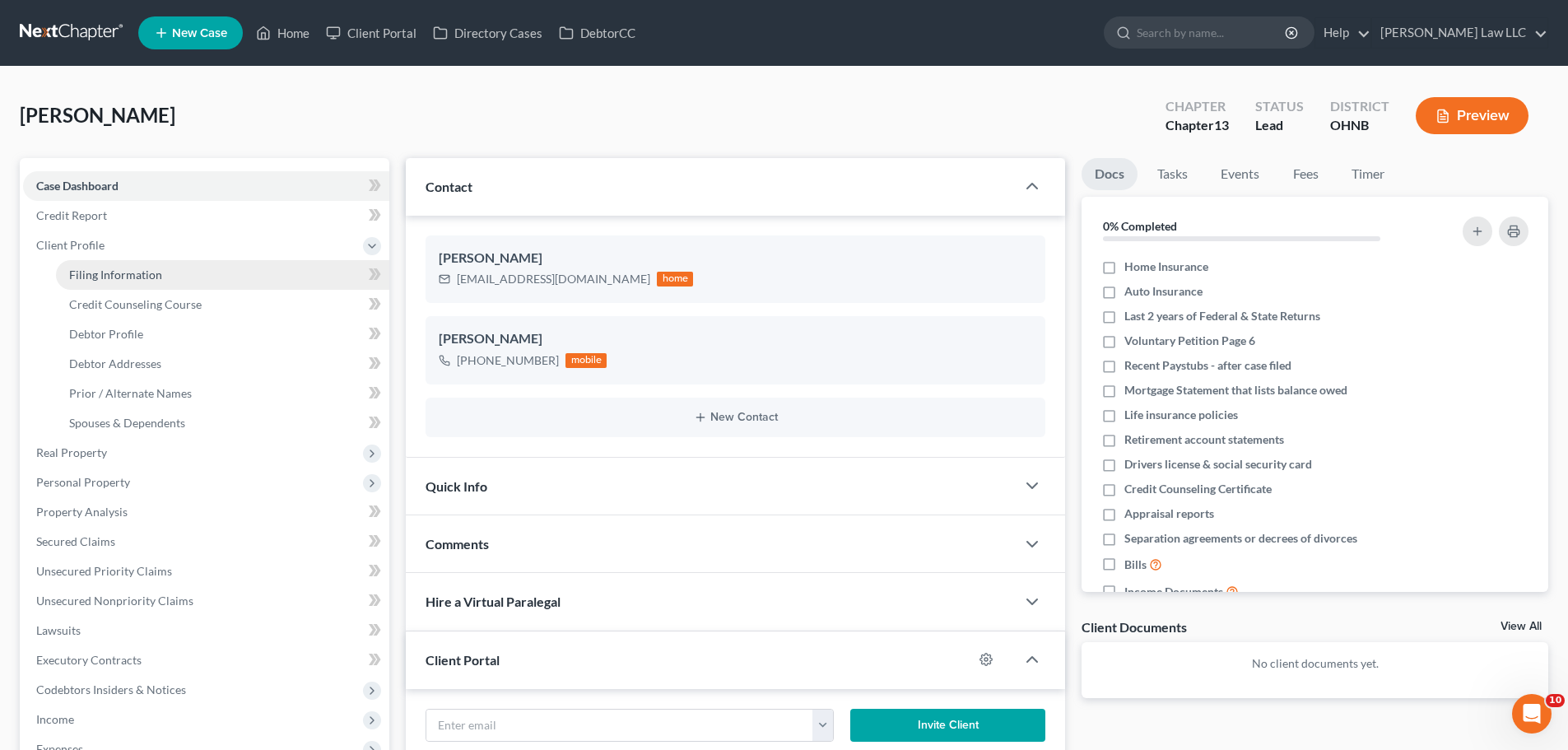
click at [104, 275] on span "Filing Information" at bounding box center [116, 274] width 93 height 14
select select "1"
select select "0"
select select "3"
select select "61"
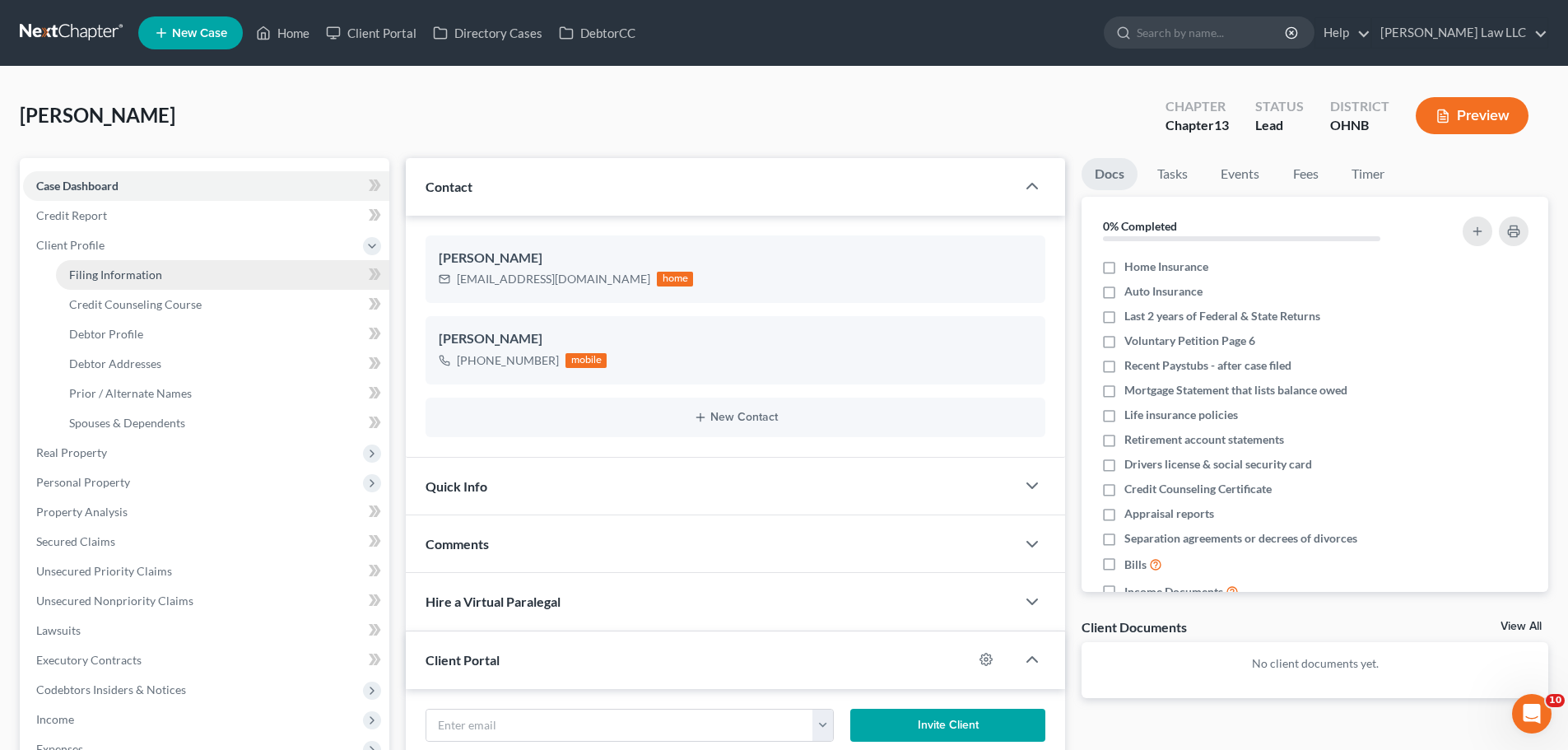
select select "0"
select select "36"
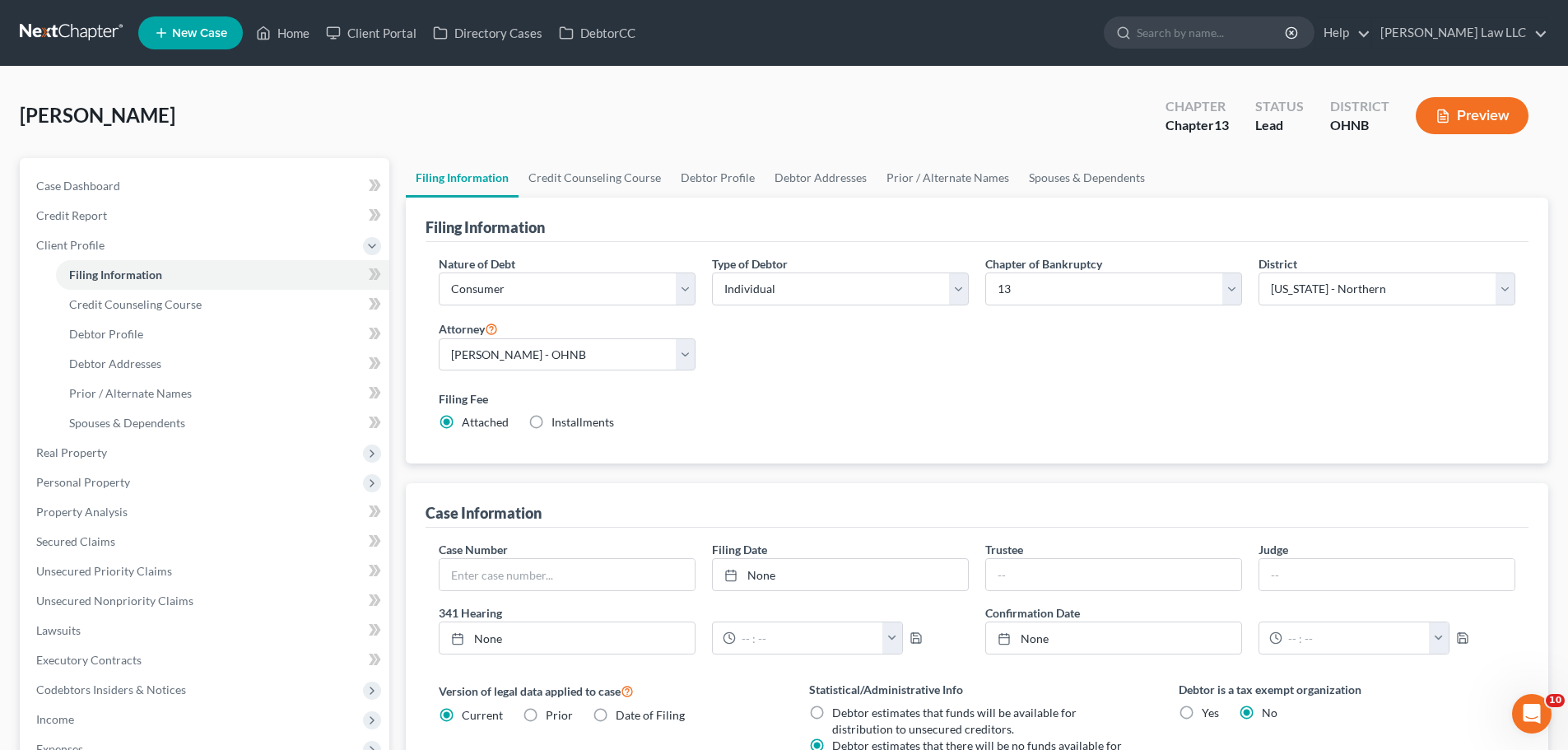
click at [616, 203] on div "Filing Information" at bounding box center [977, 219] width 1103 height 45
click at [630, 177] on link "Credit Counseling Course" at bounding box center [595, 177] width 153 height 39
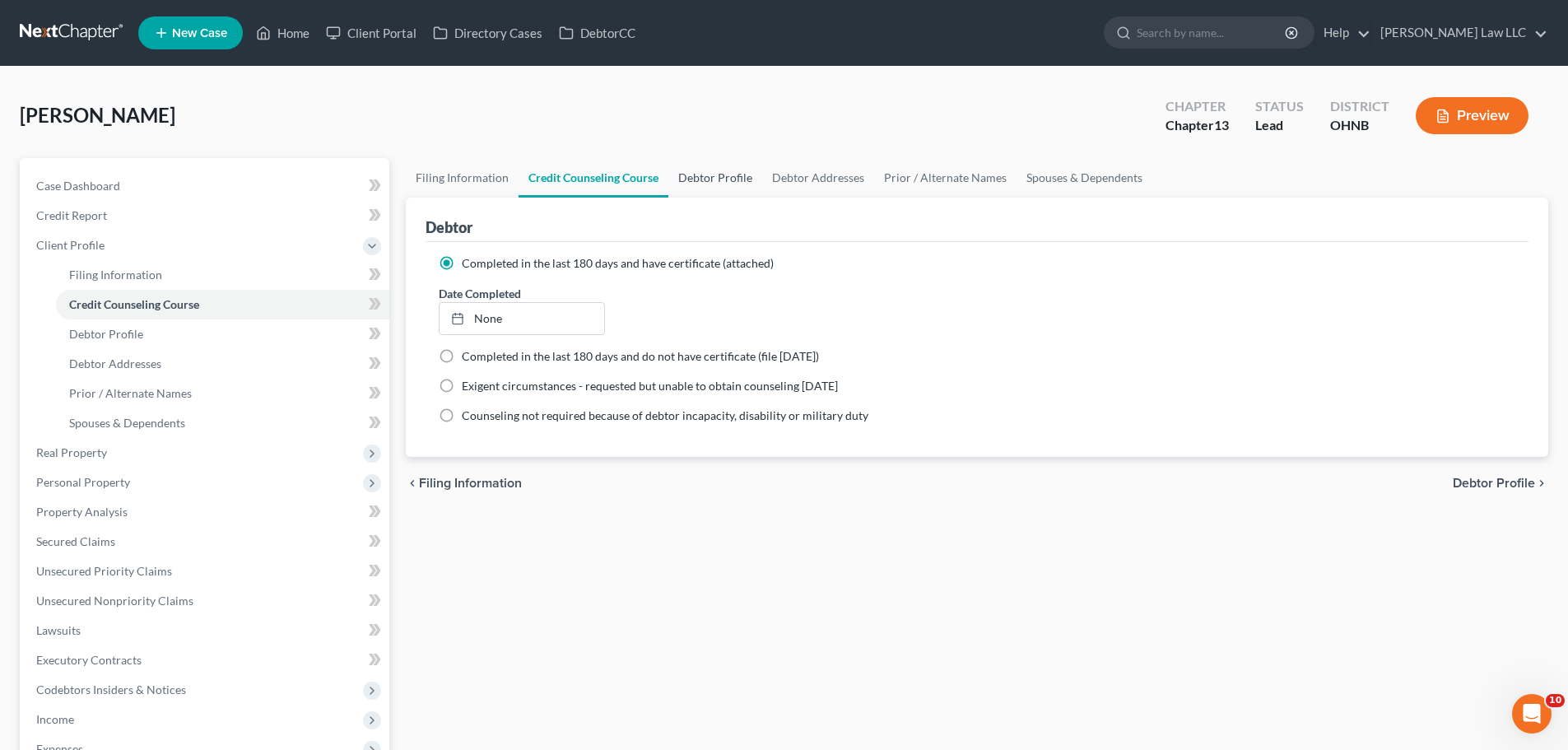
click at [714, 180] on link "Debtor Profile" at bounding box center [715, 177] width 94 height 39
select select "1"
select select "3"
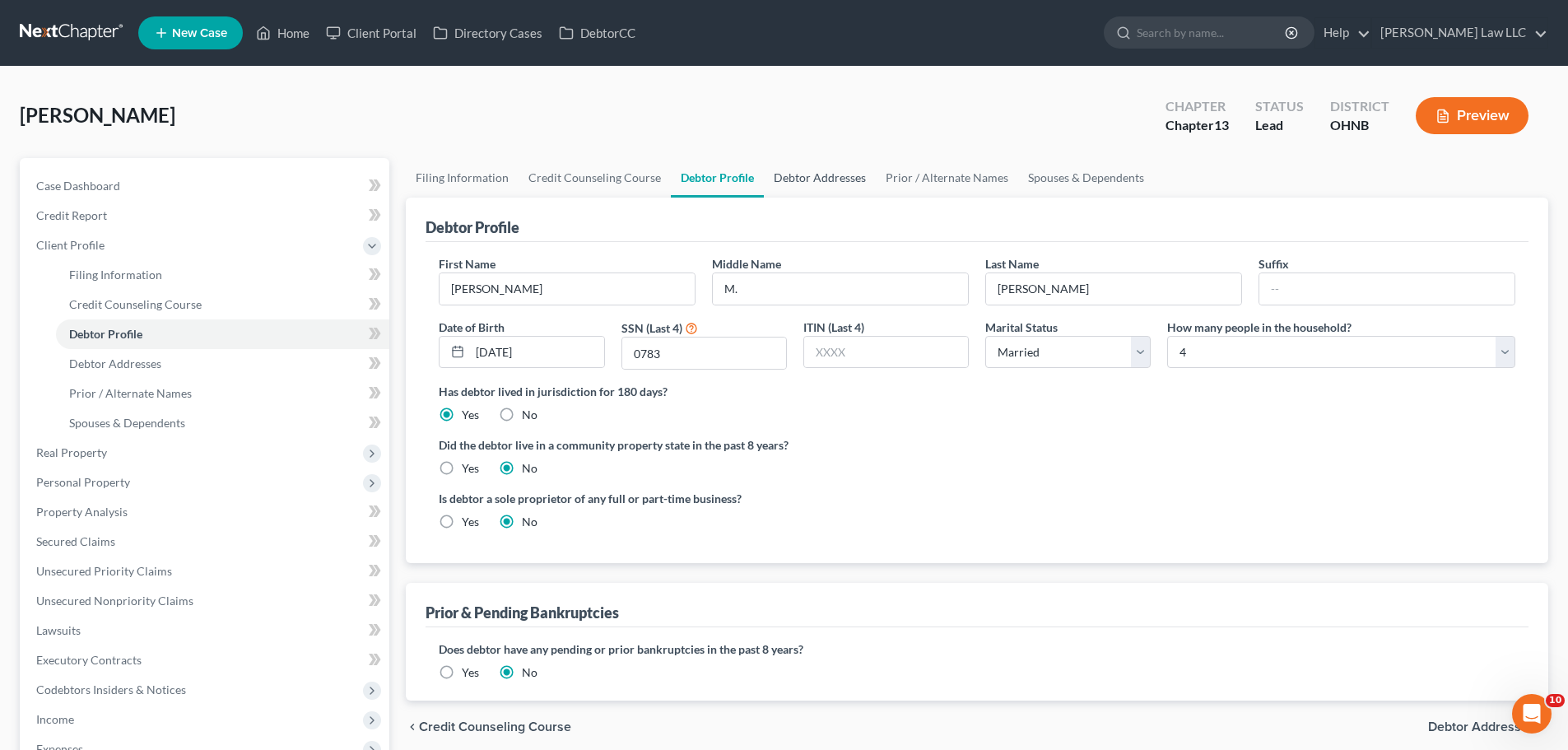
click at [830, 184] on link "Debtor Addresses" at bounding box center [820, 177] width 112 height 39
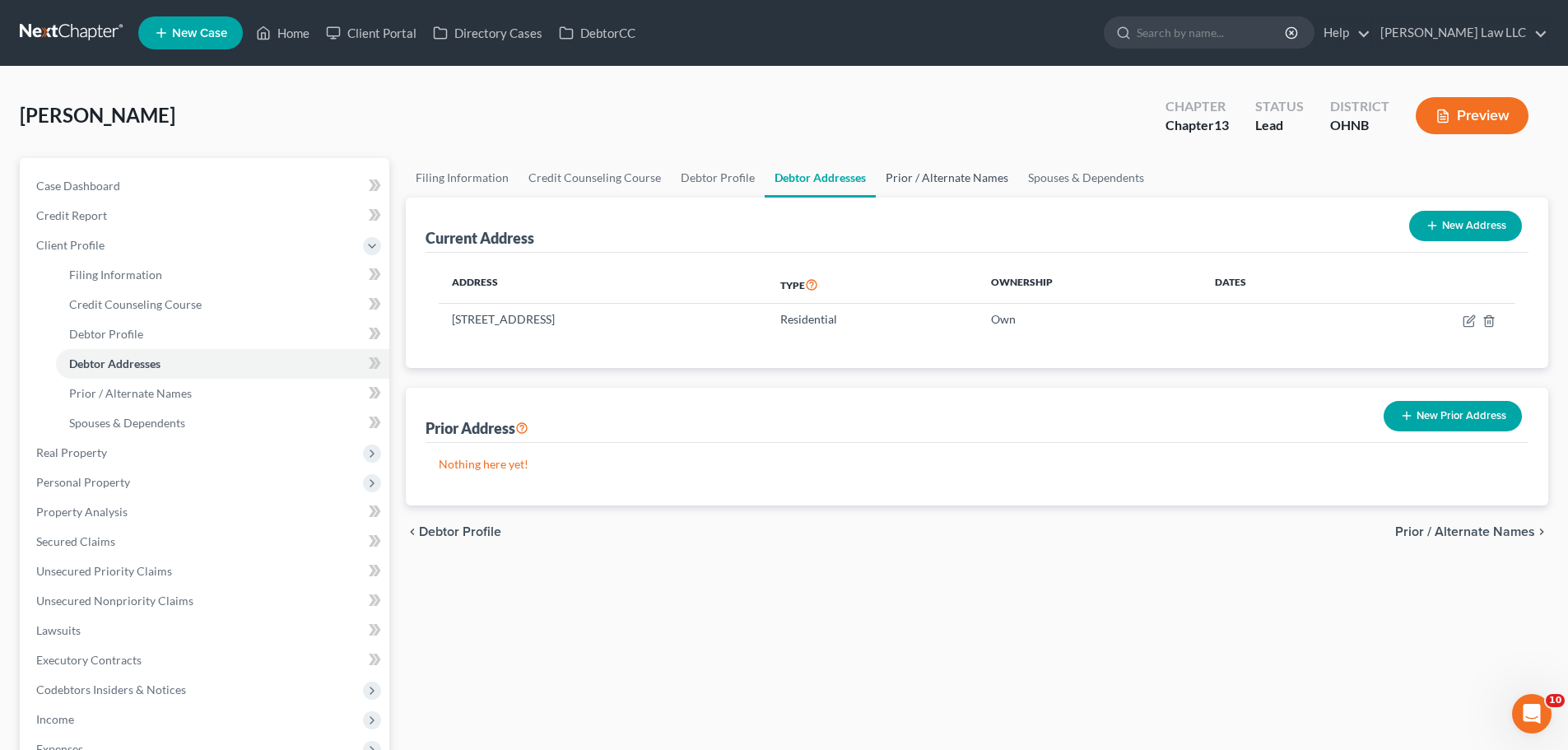
click at [979, 174] on link "Prior / Alternate Names" at bounding box center [947, 177] width 142 height 39
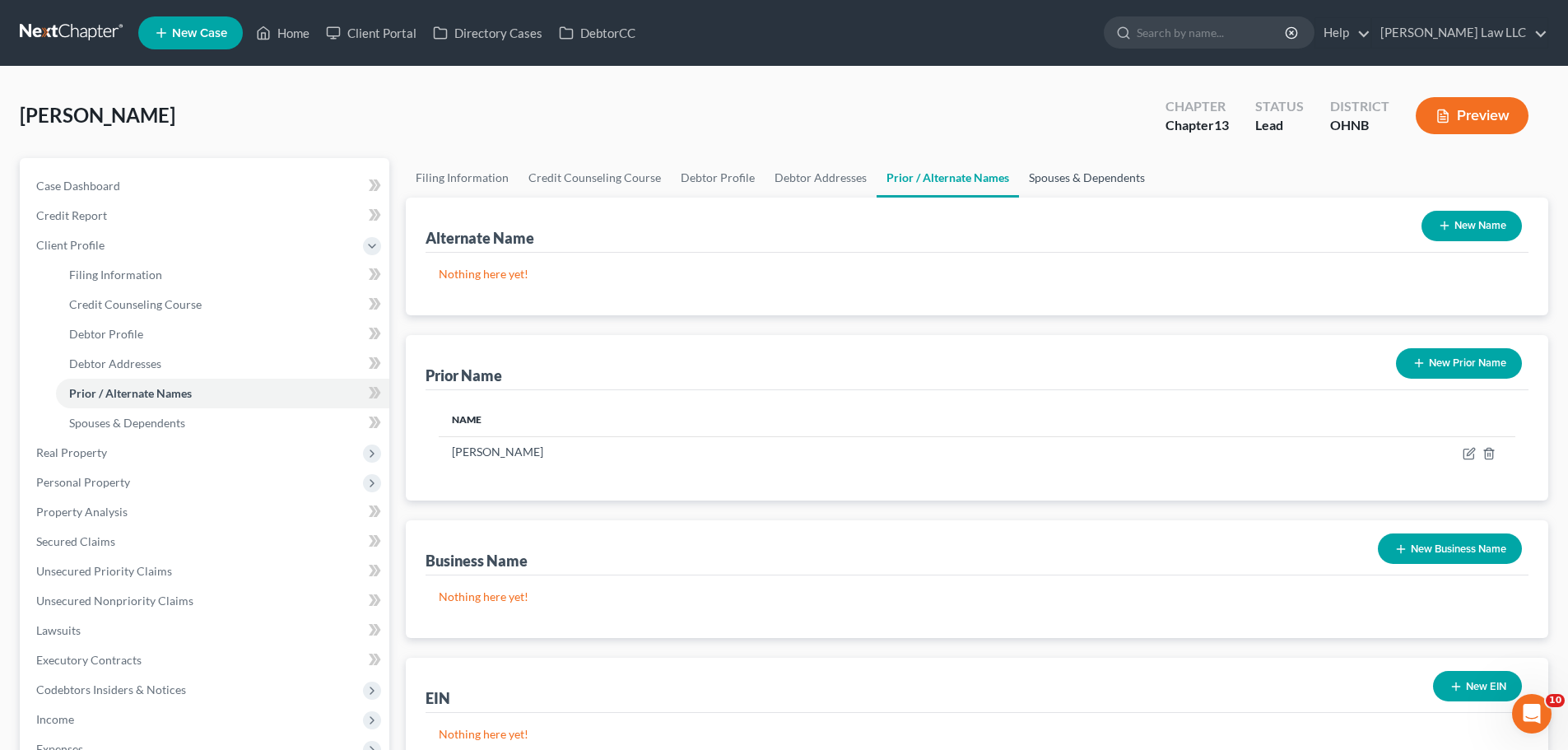
click at [1117, 175] on link "Spouses & Dependents" at bounding box center [1087, 177] width 136 height 39
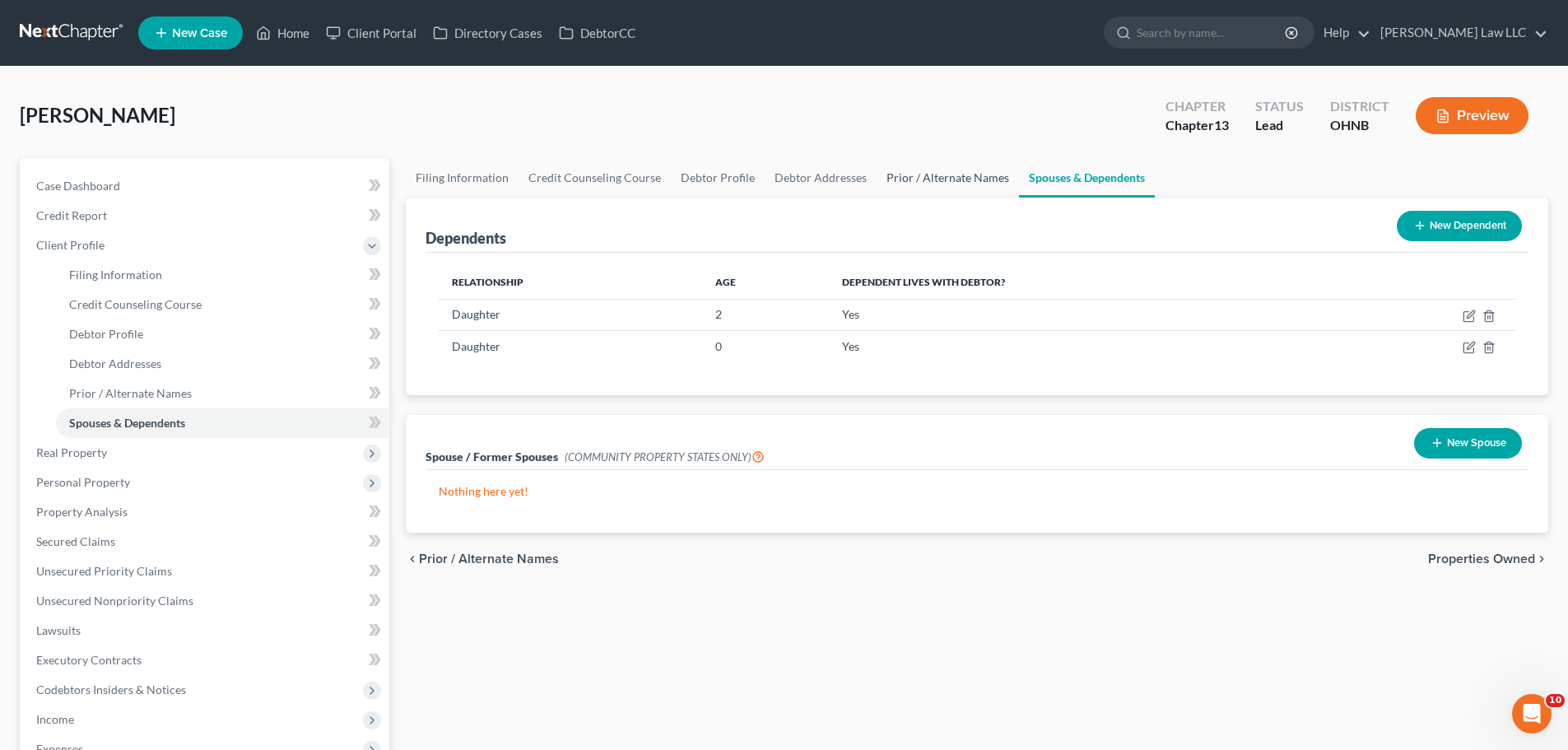
click at [977, 173] on link "Prior / Alternate Names" at bounding box center [947, 177] width 142 height 39
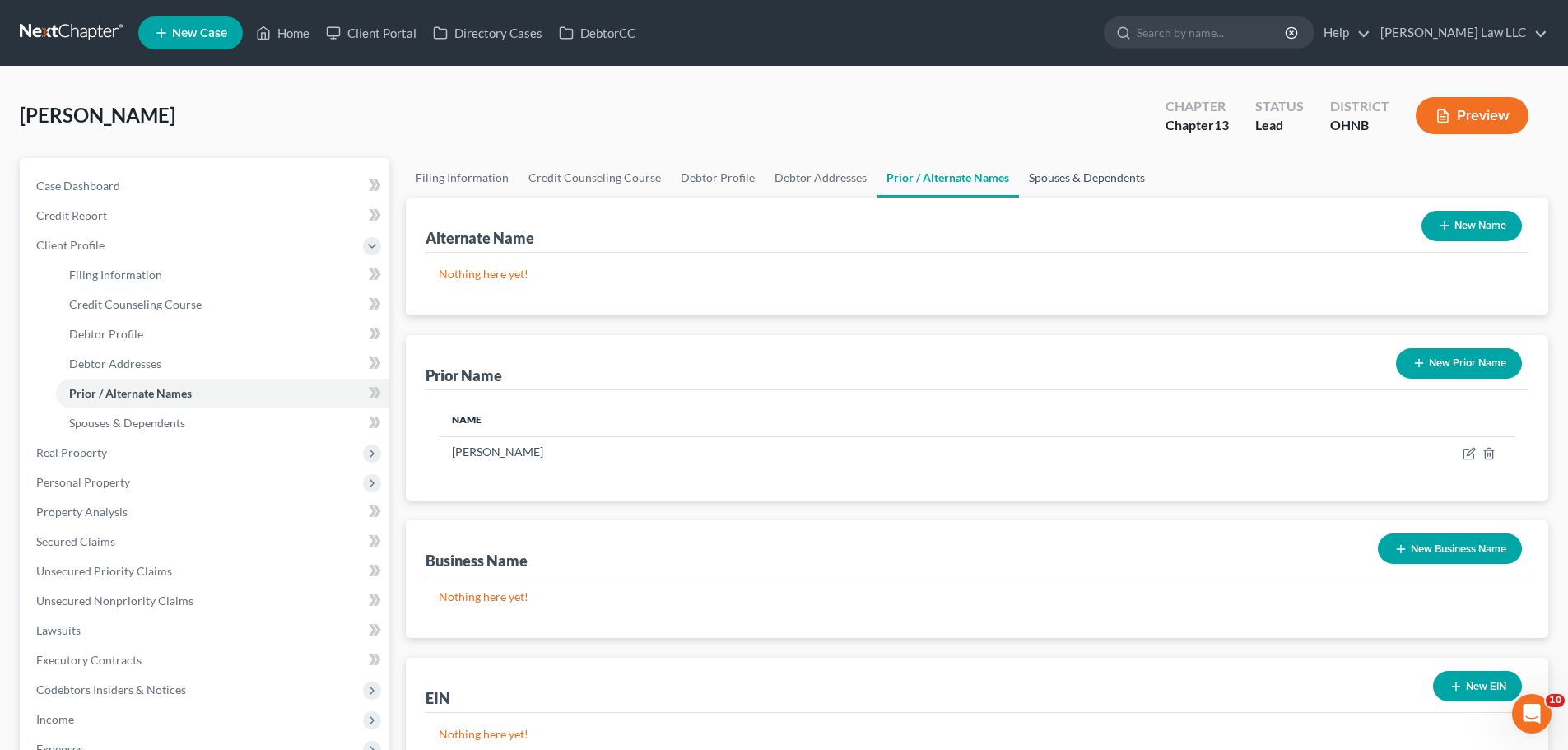
click at [1117, 178] on link "Spouses & Dependents" at bounding box center [1087, 177] width 136 height 39
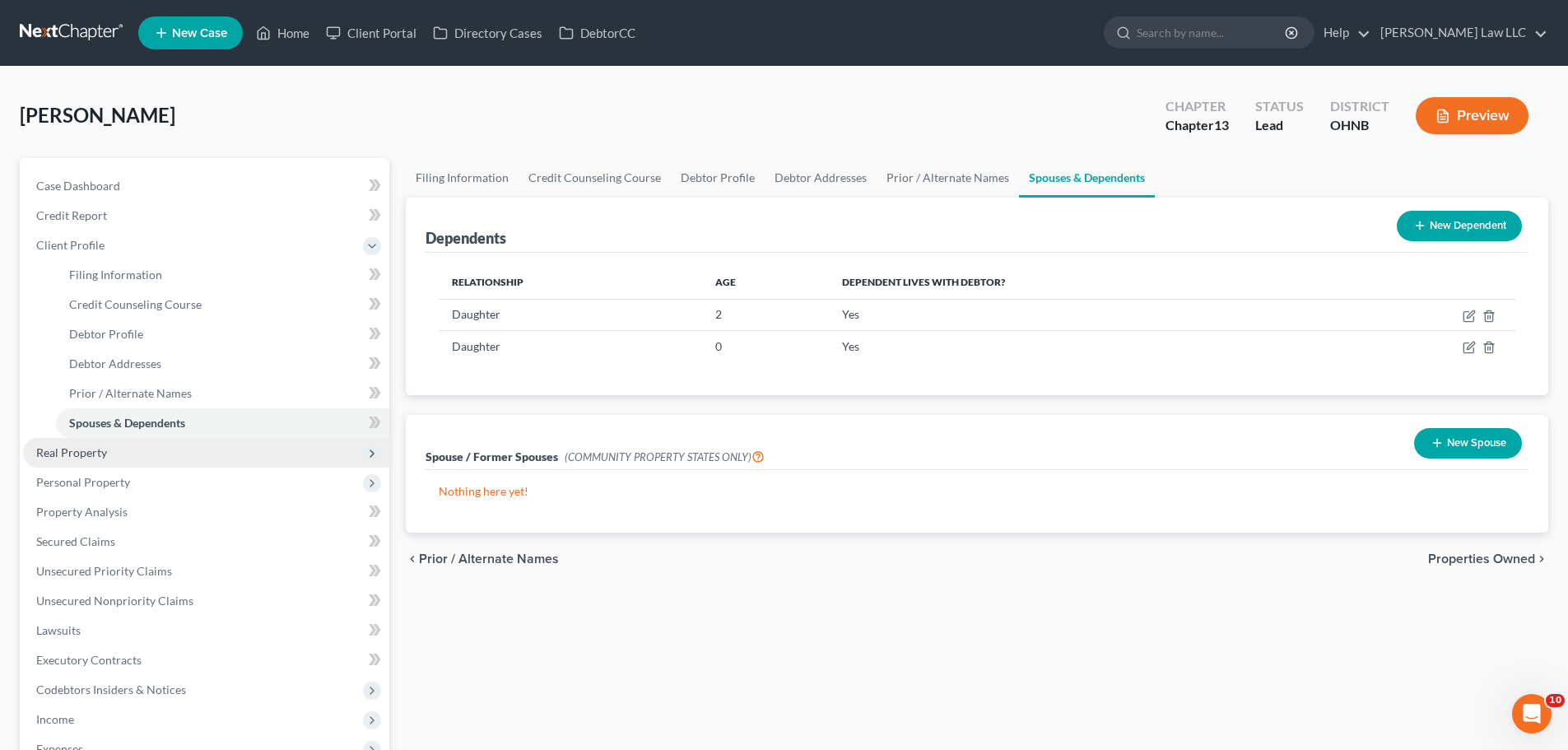
click at [88, 456] on span "Real Property" at bounding box center [71, 452] width 71 height 14
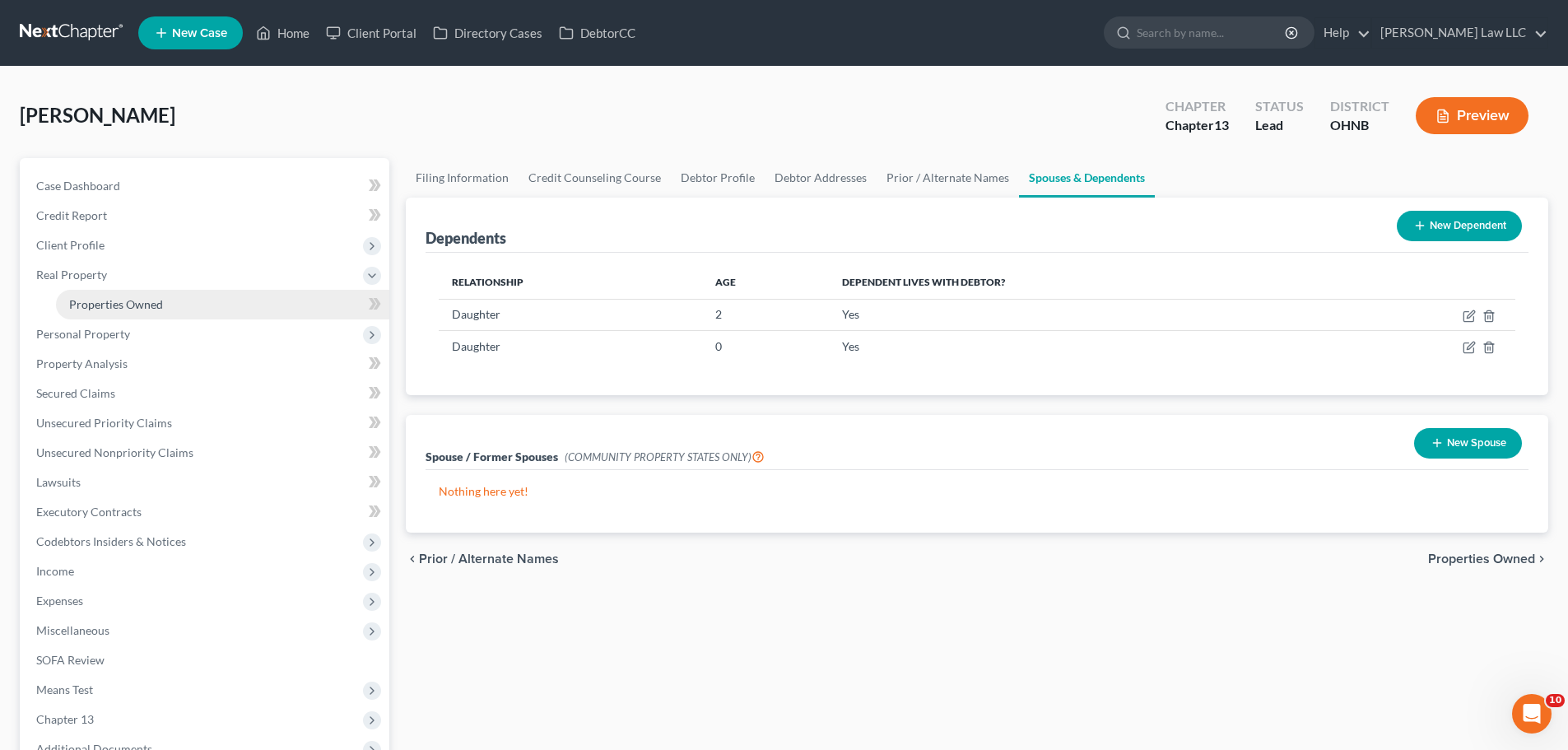
click at [160, 294] on link "Properties Owned" at bounding box center [223, 305] width 333 height 30
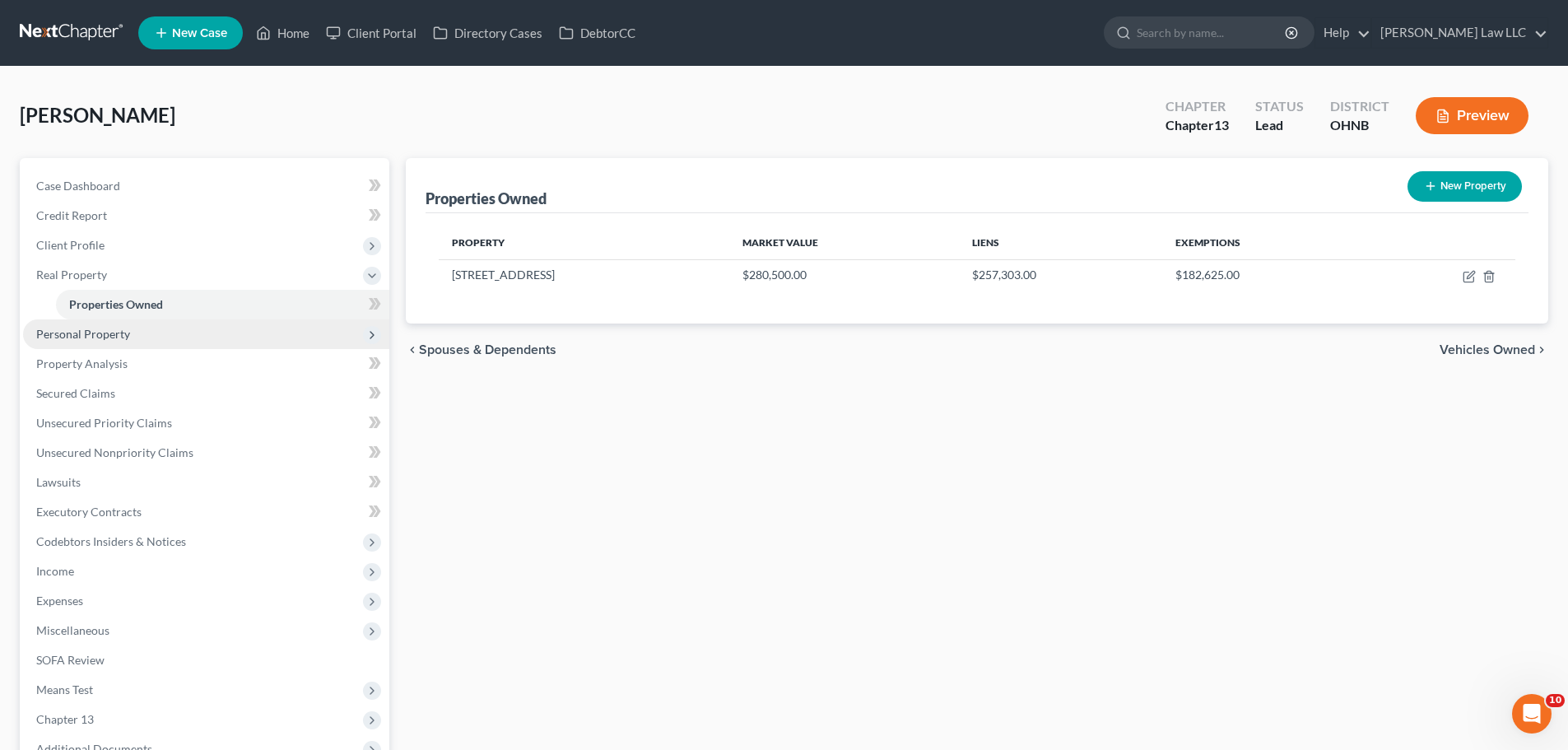
click at [158, 327] on span "Personal Property" at bounding box center [206, 334] width 366 height 30
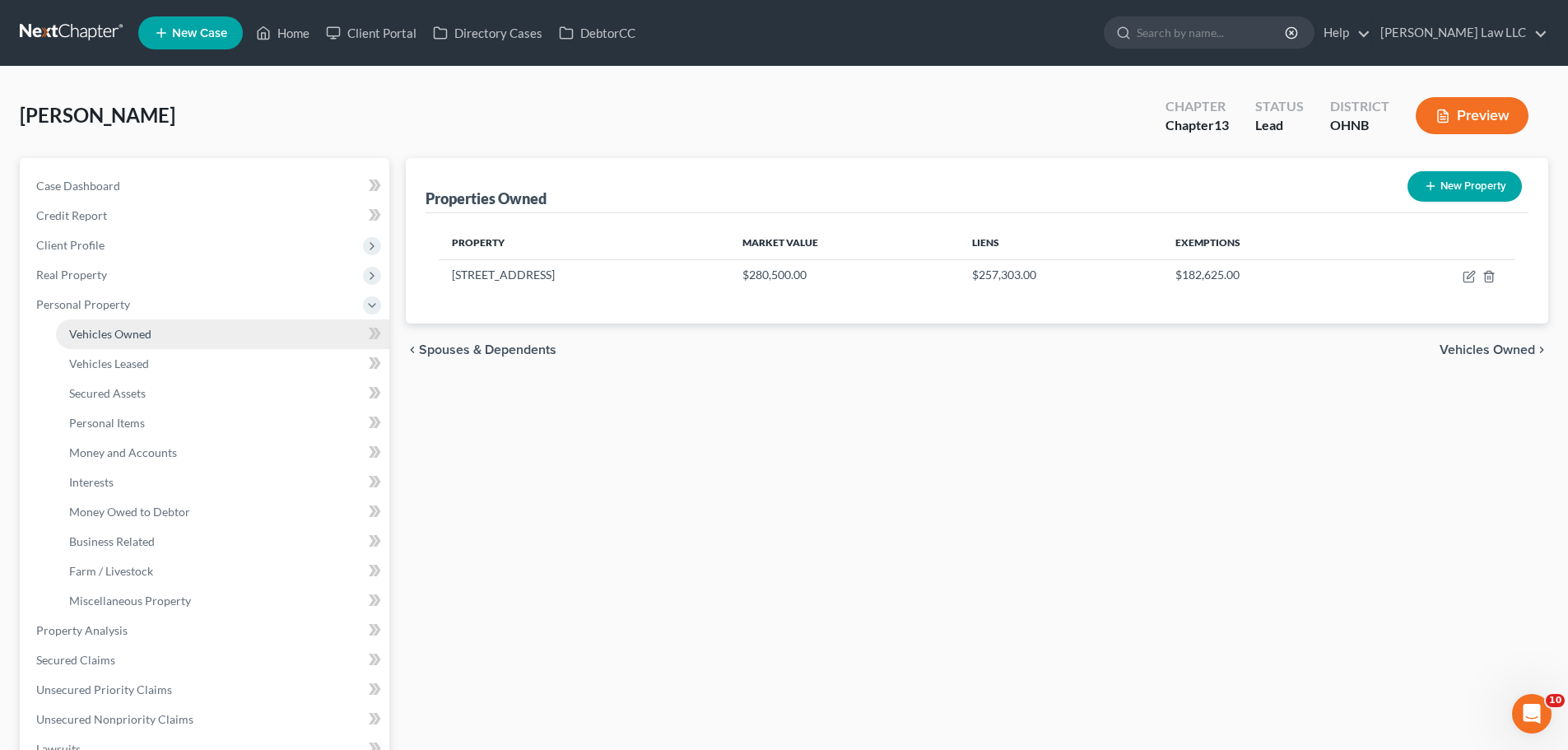
click at [165, 337] on link "Vehicles Owned" at bounding box center [223, 334] width 333 height 30
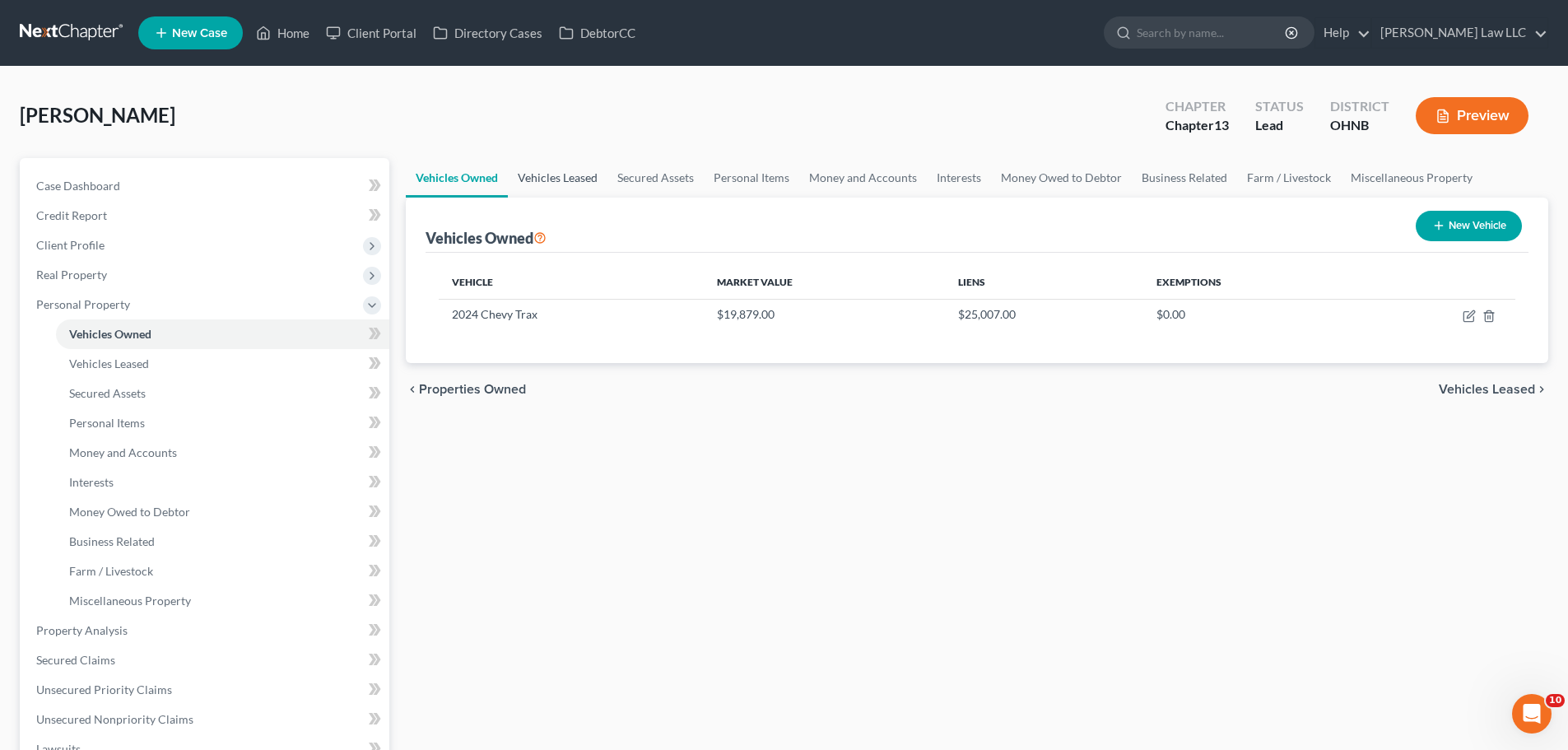
click at [586, 183] on link "Vehicles Leased" at bounding box center [557, 177] width 100 height 39
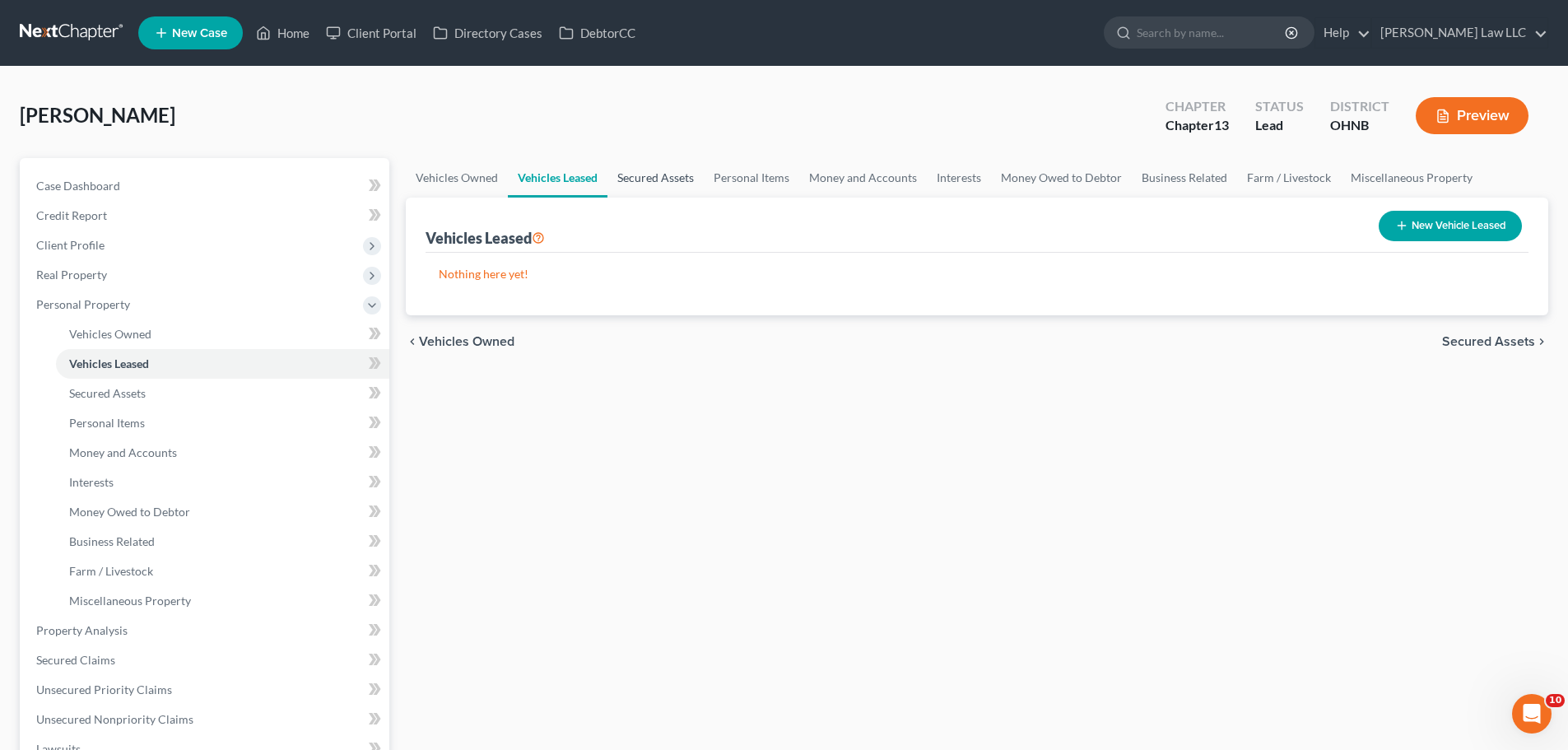
click at [667, 182] on link "Secured Assets" at bounding box center [656, 177] width 96 height 39
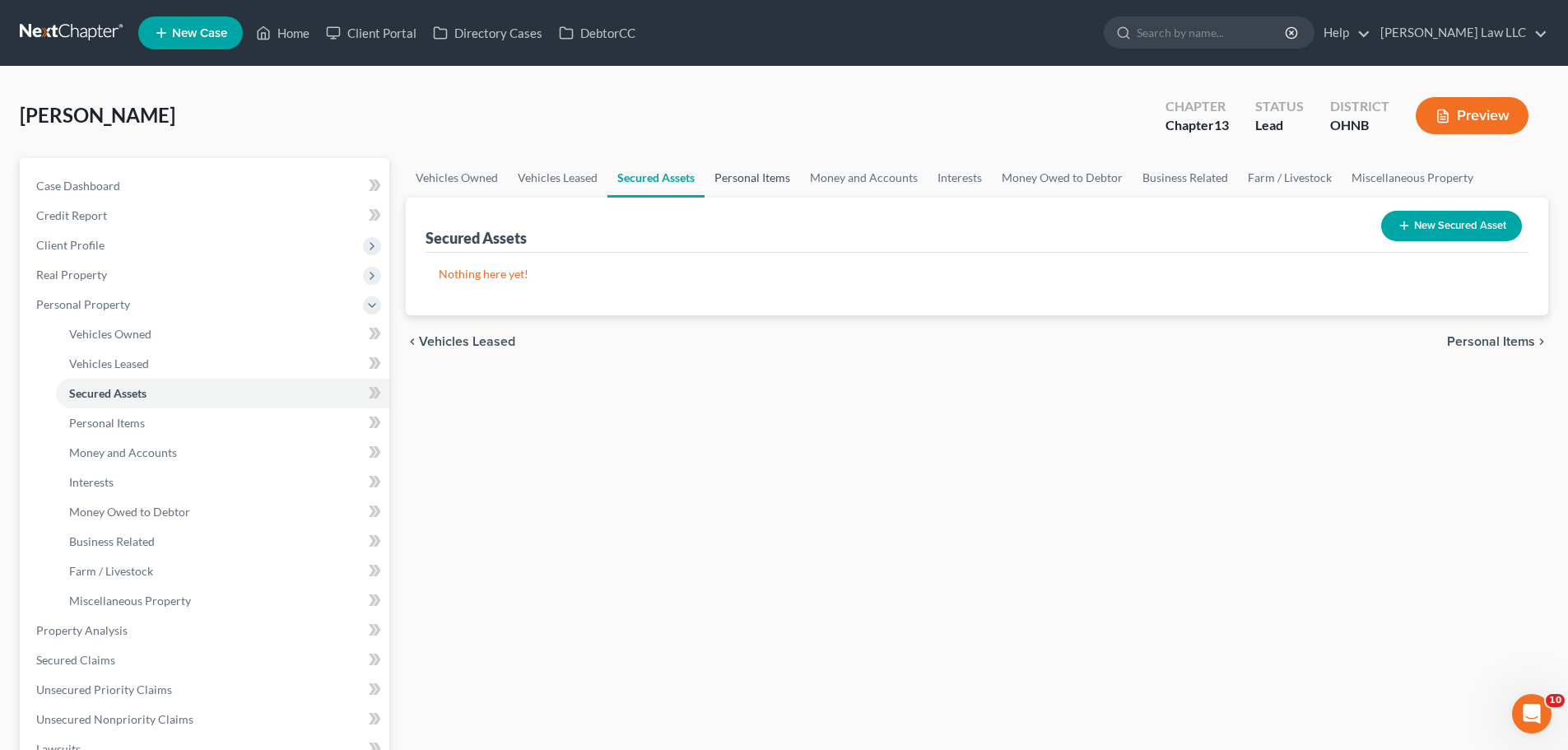
click at [741, 178] on link "Personal Items" at bounding box center [752, 177] width 96 height 39
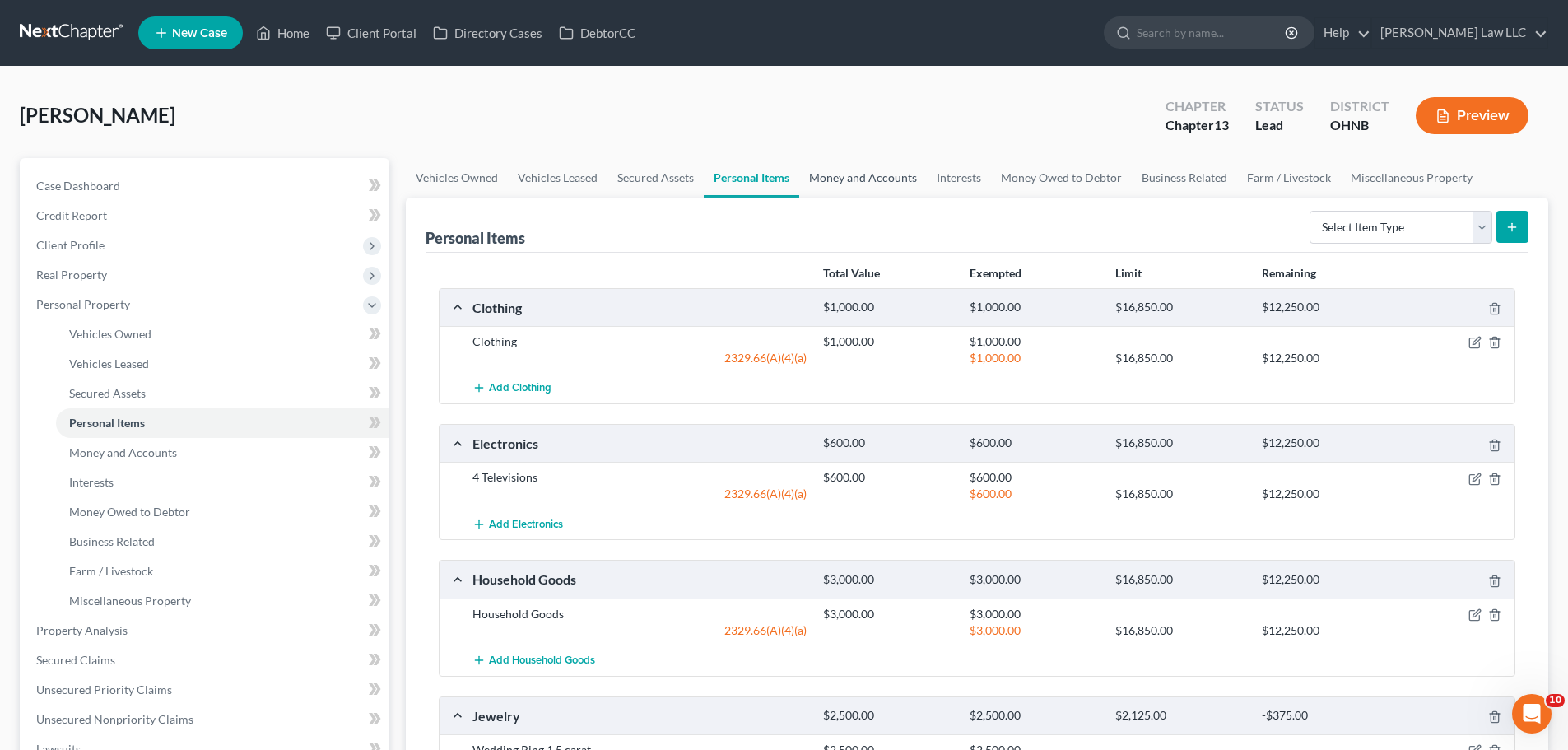
click at [855, 182] on link "Money and Accounts" at bounding box center [863, 177] width 128 height 39
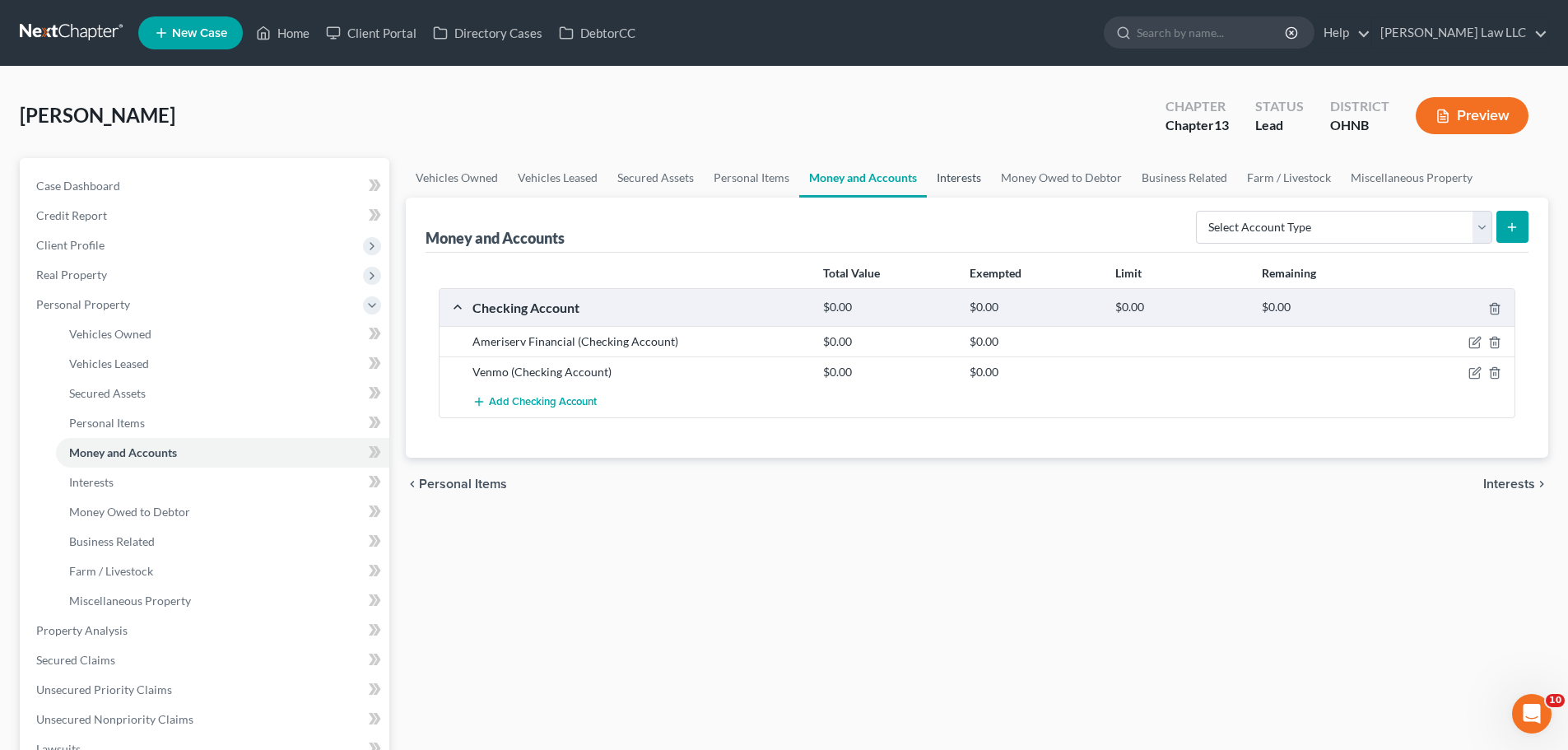
click at [952, 183] on link "Interests" at bounding box center [959, 177] width 64 height 39
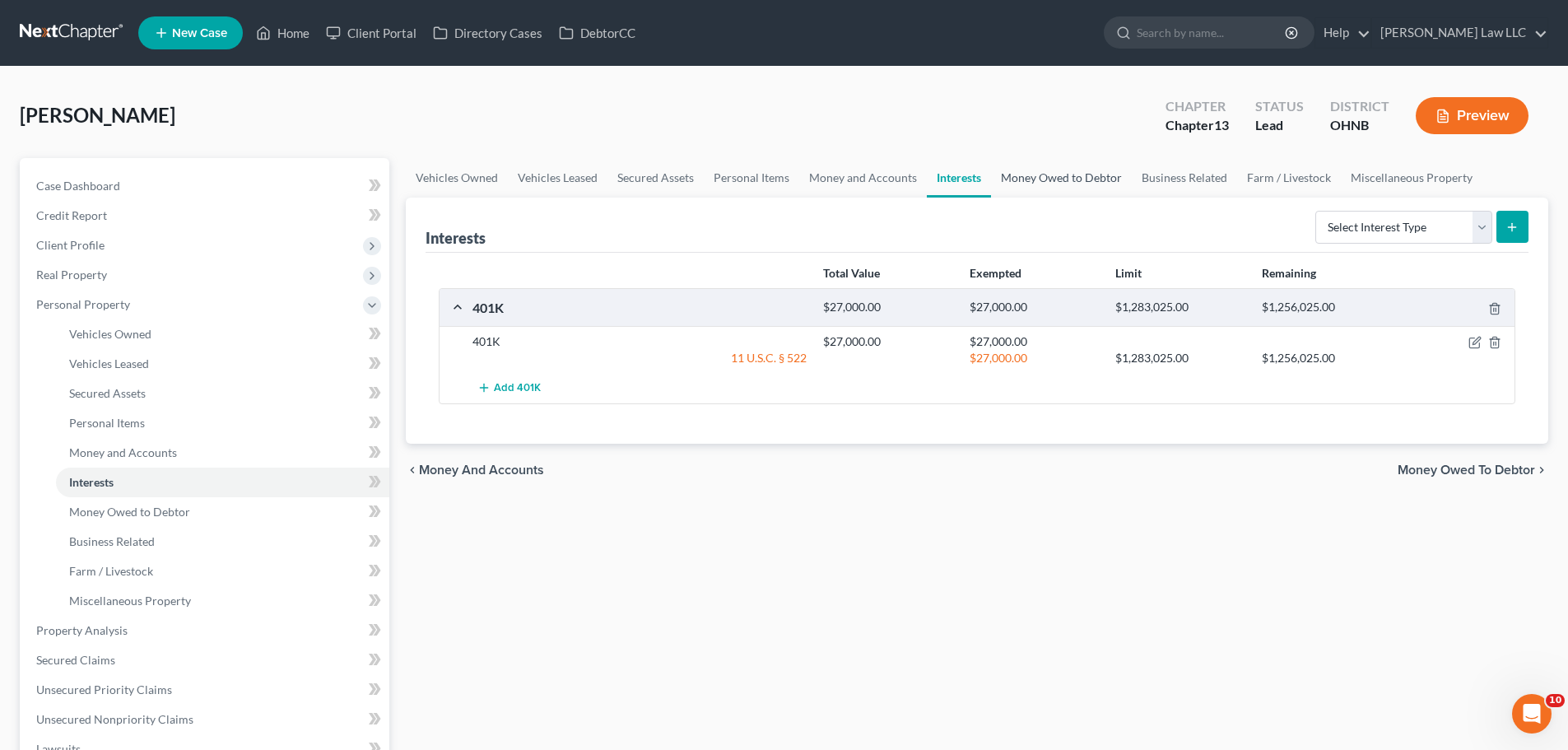
click at [1058, 183] on link "Money Owed to Debtor" at bounding box center [1061, 177] width 141 height 39
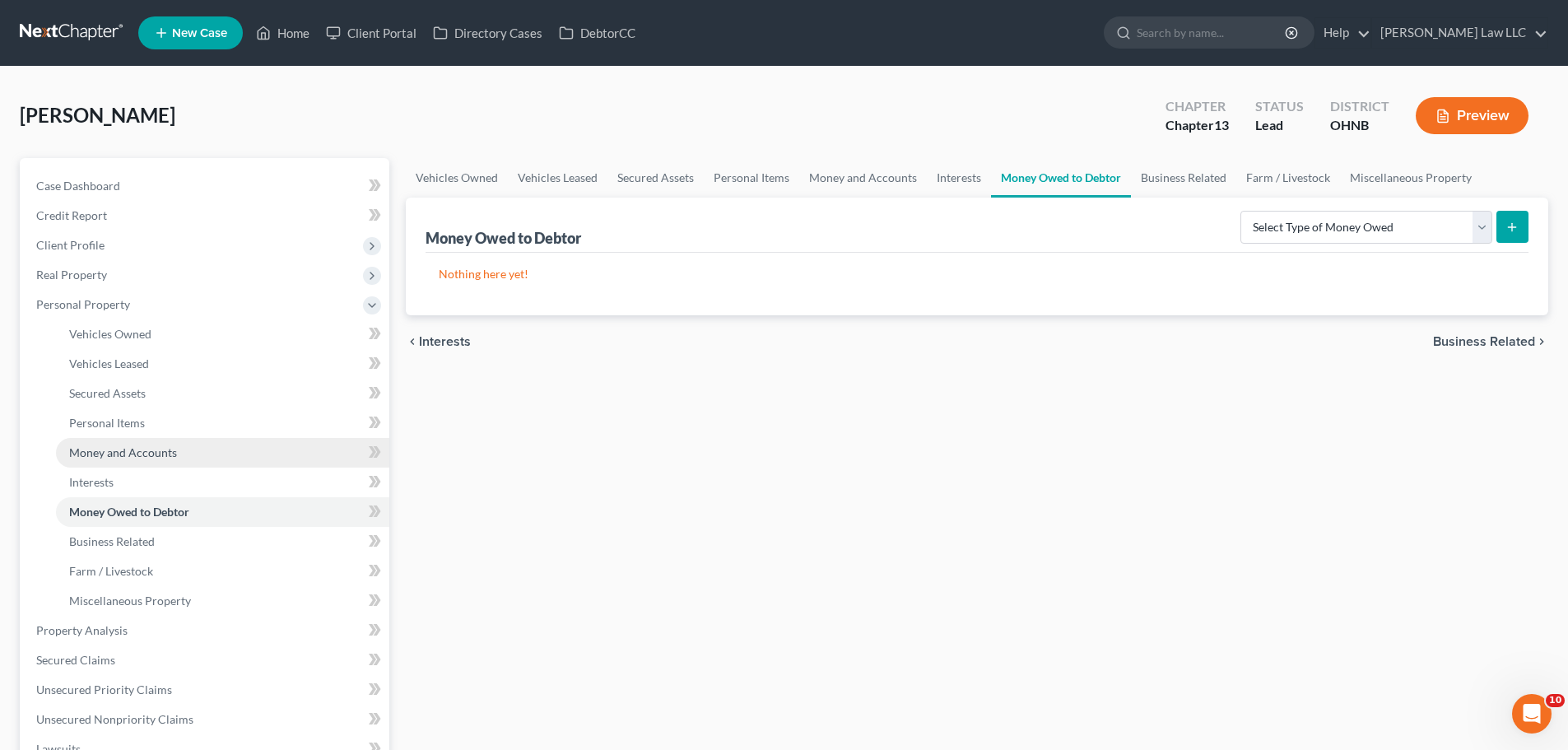
scroll to position [165, 0]
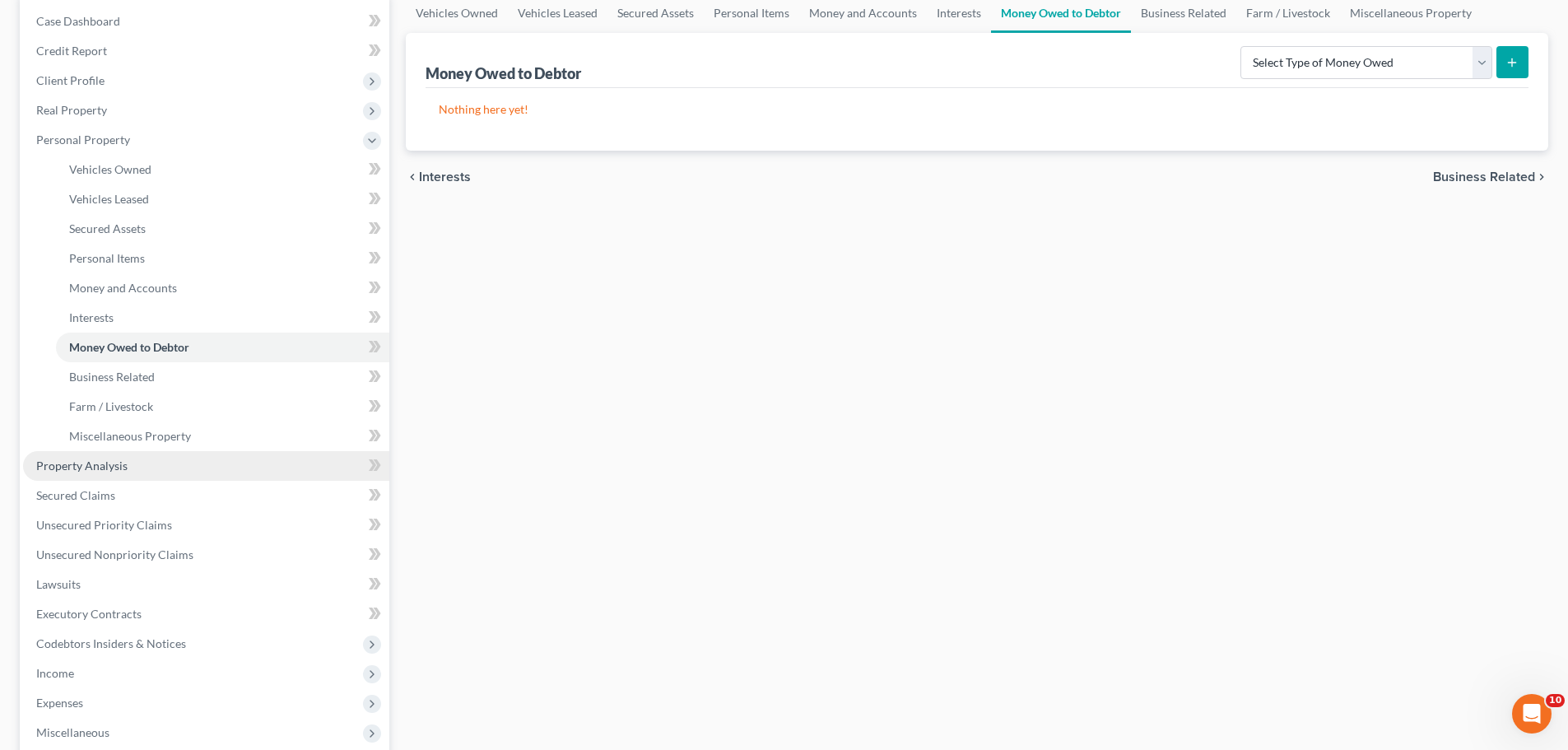
click at [111, 466] on span "Property Analysis" at bounding box center [82, 465] width 91 height 14
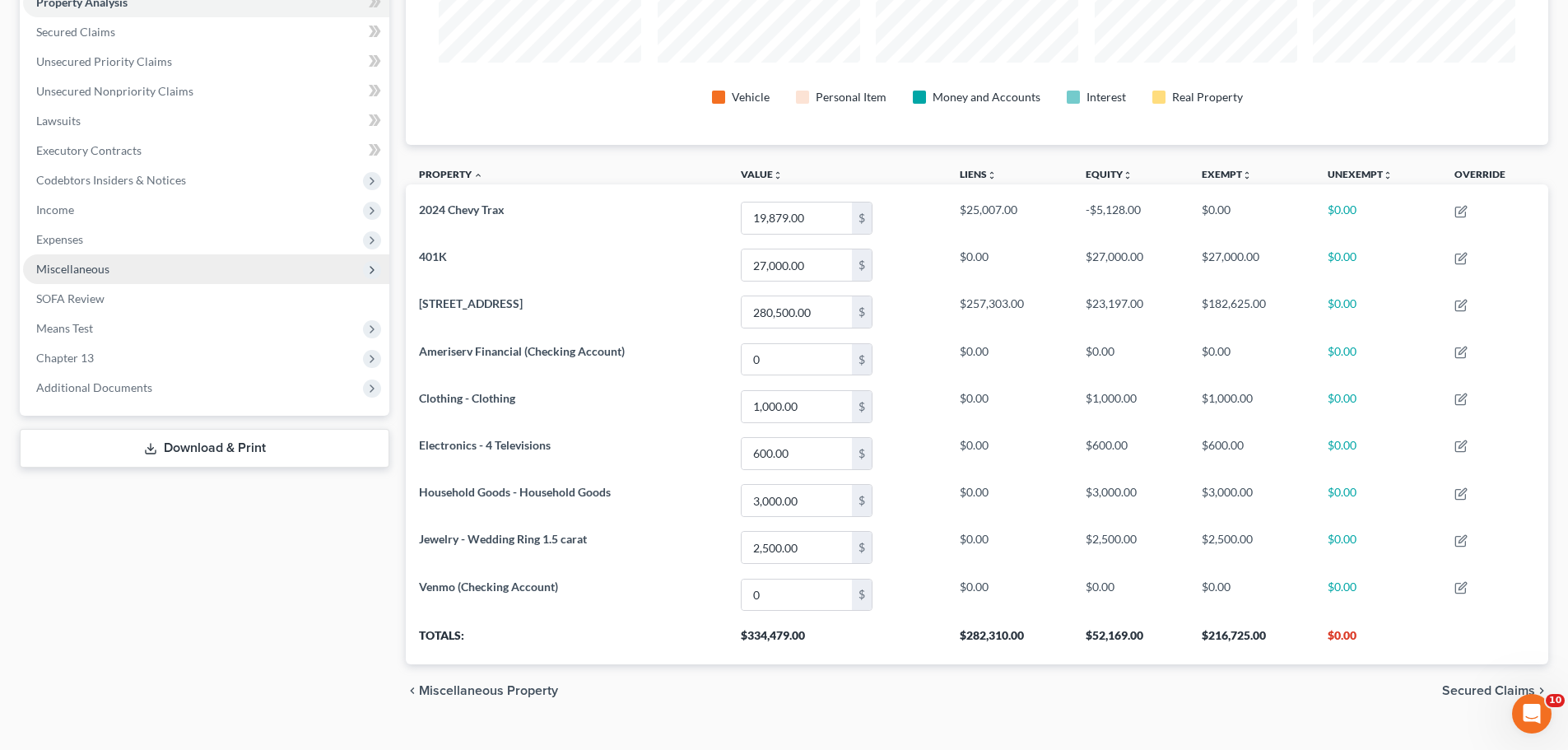
scroll to position [279, 0]
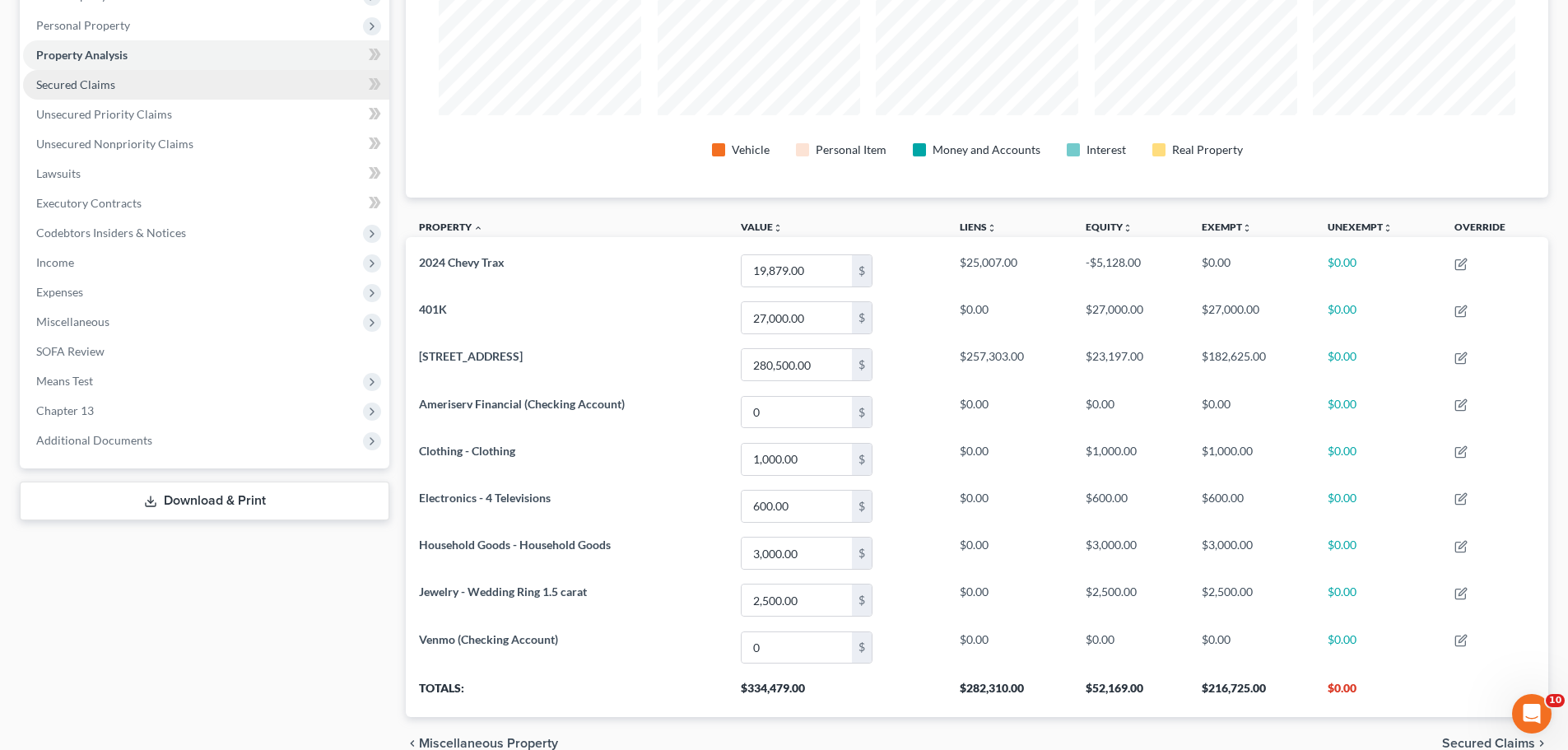
click at [123, 88] on link "Secured Claims" at bounding box center [206, 85] width 366 height 30
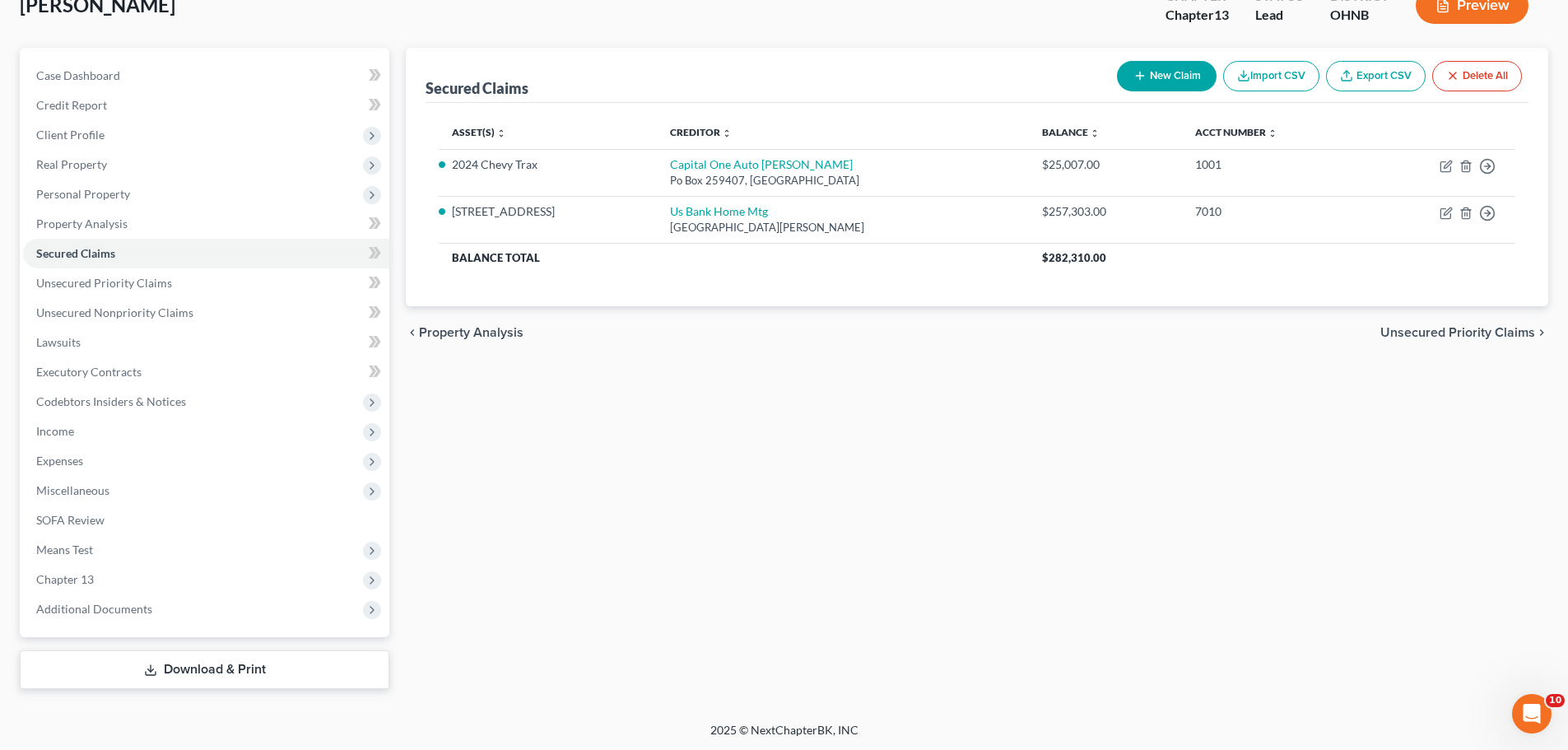
scroll to position [112, 0]
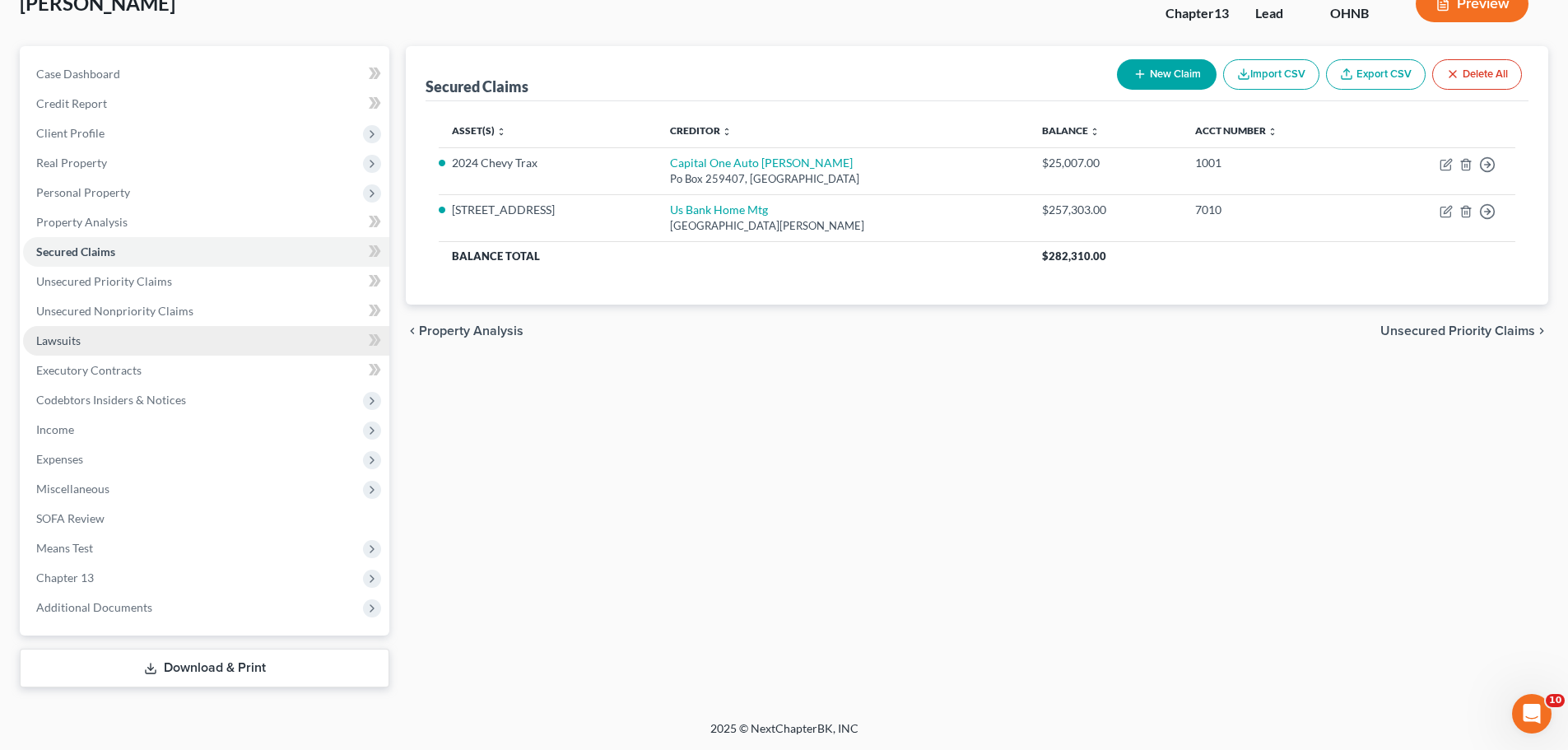
click at [110, 341] on link "Lawsuits" at bounding box center [206, 341] width 366 height 30
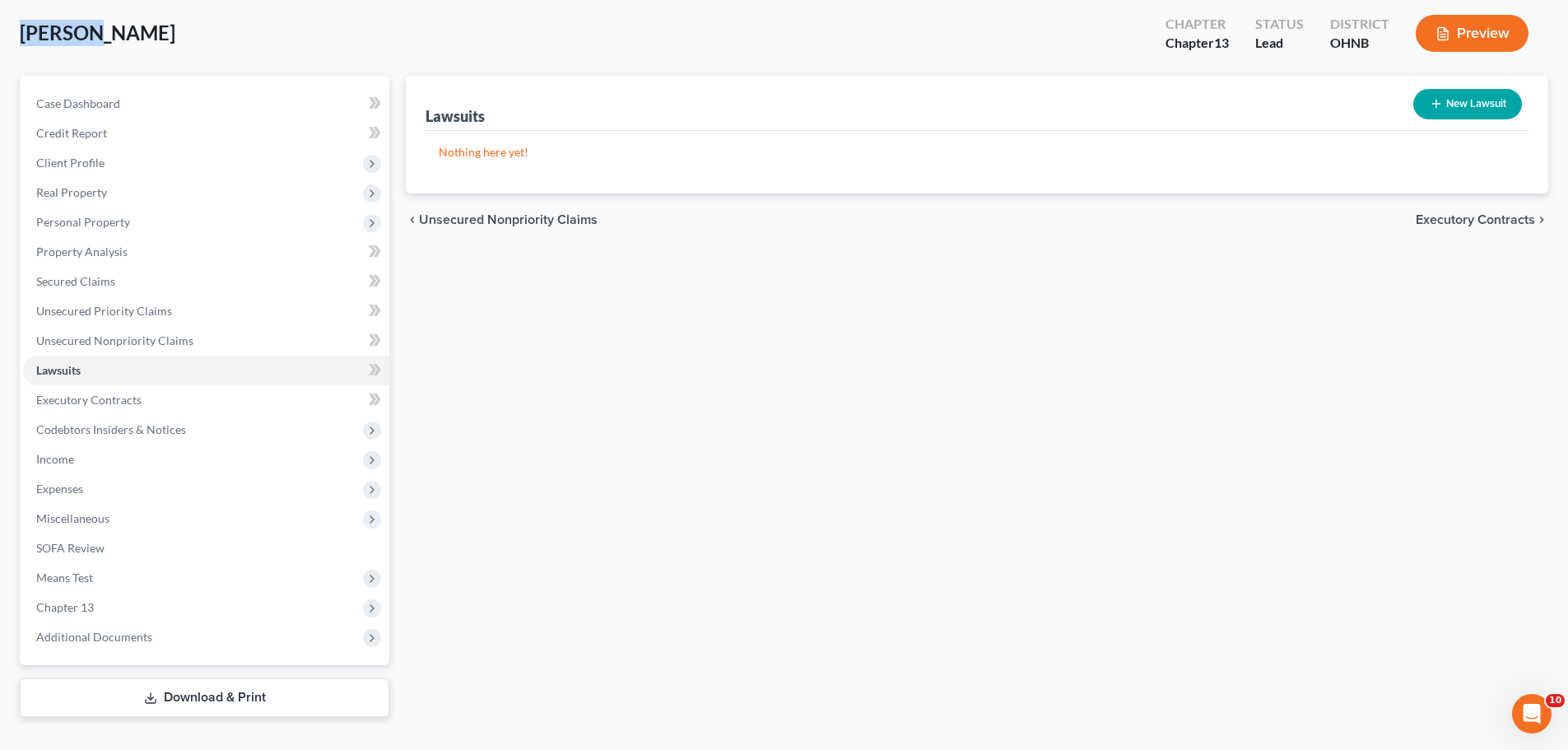
drag, startPoint x: 92, startPoint y: 31, endPoint x: 9, endPoint y: 36, distance: 83.2
click at [9, 36] on div "[PERSON_NAME] Upgraded Chapter Chapter 13 Status Lead District OHNB Preview Pet…" at bounding box center [784, 366] width 1568 height 765
copy span "[PERSON_NAME]"
click at [114, 110] on span "Case Dashboard" at bounding box center [78, 103] width 84 height 14
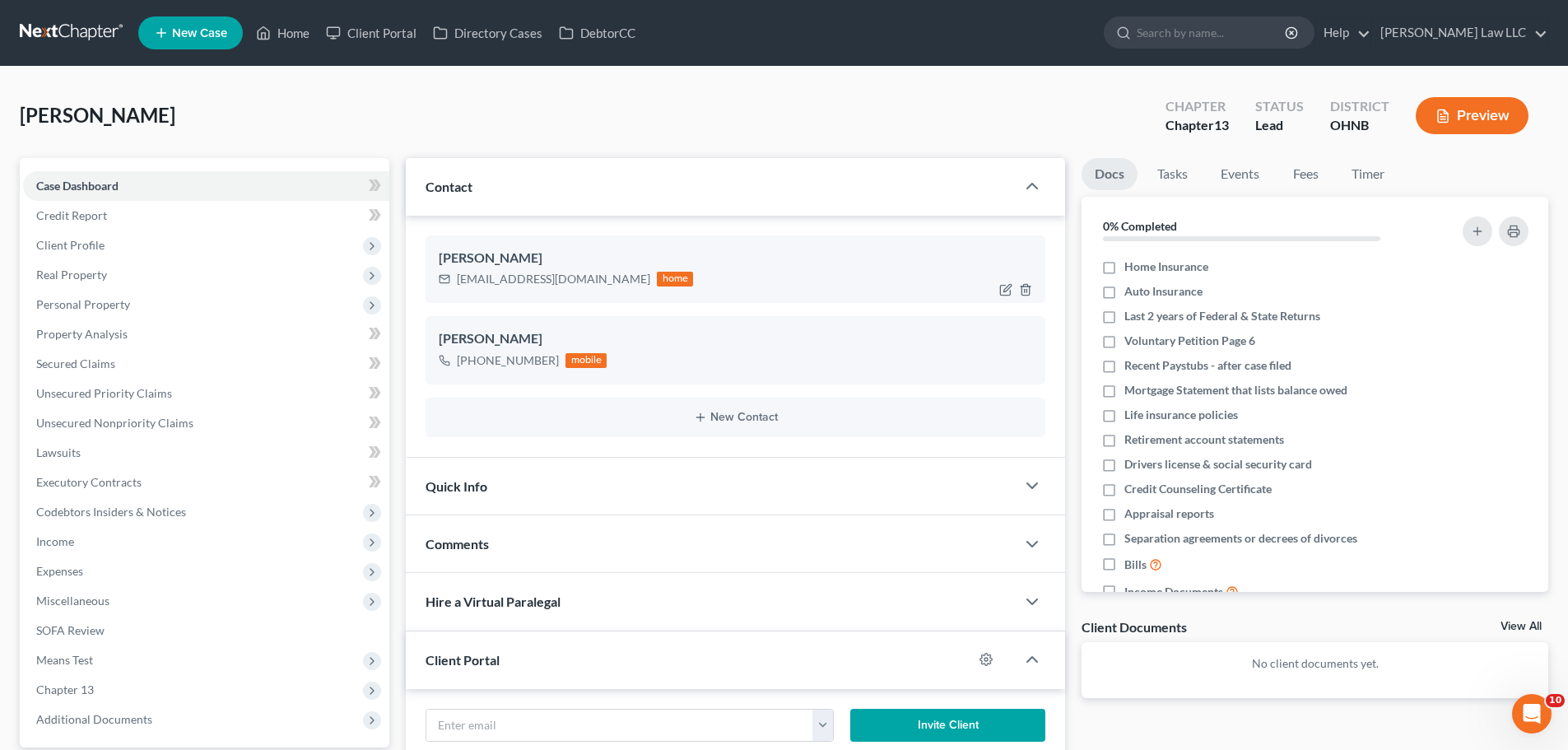
click at [495, 281] on div "[EMAIL_ADDRESS][DOMAIN_NAME]" at bounding box center [553, 279] width 194 height 17
copy div "[EMAIL_ADDRESS][DOMAIN_NAME]"
click at [1222, 20] on input "search" at bounding box center [1212, 32] width 151 height 31
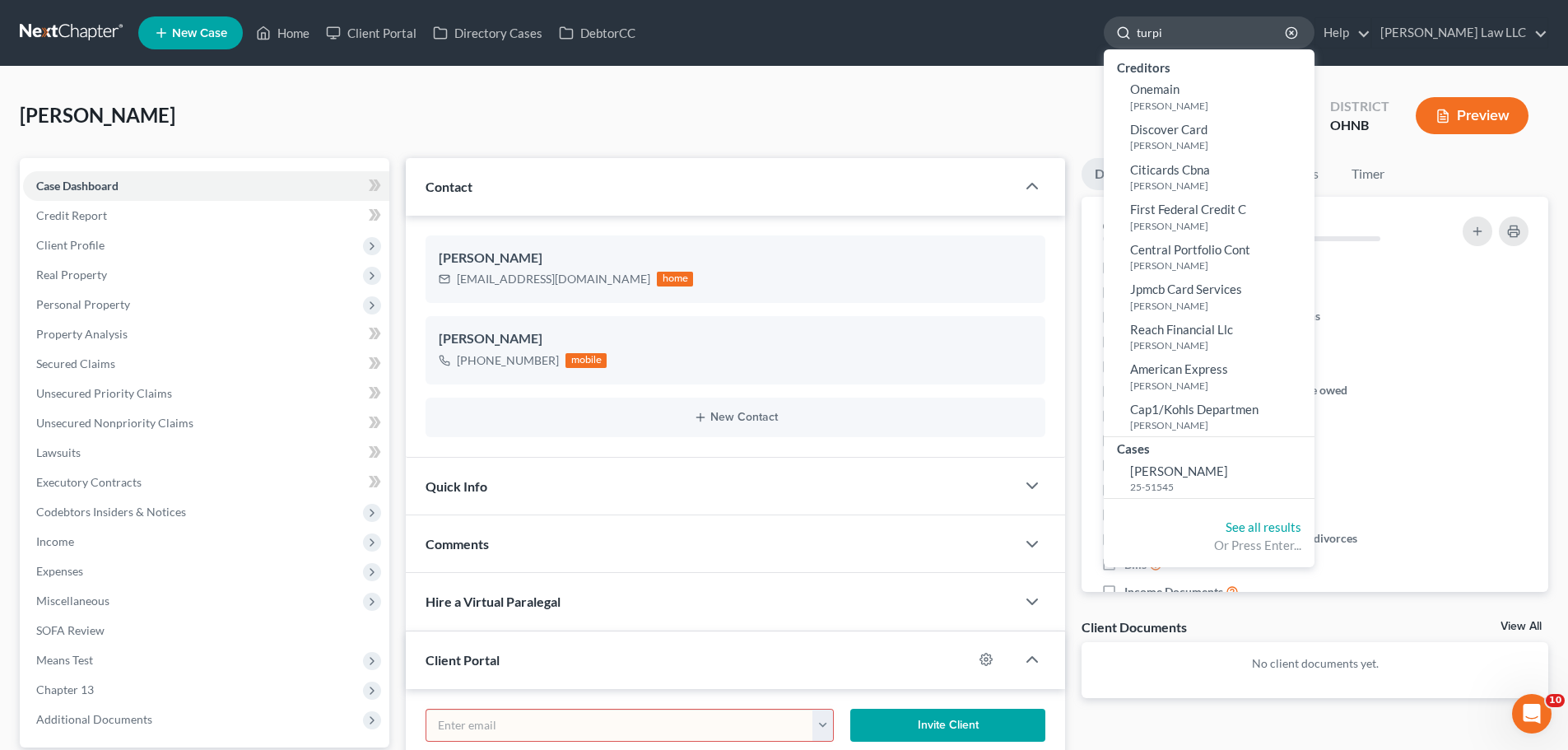
type input "[PERSON_NAME]"
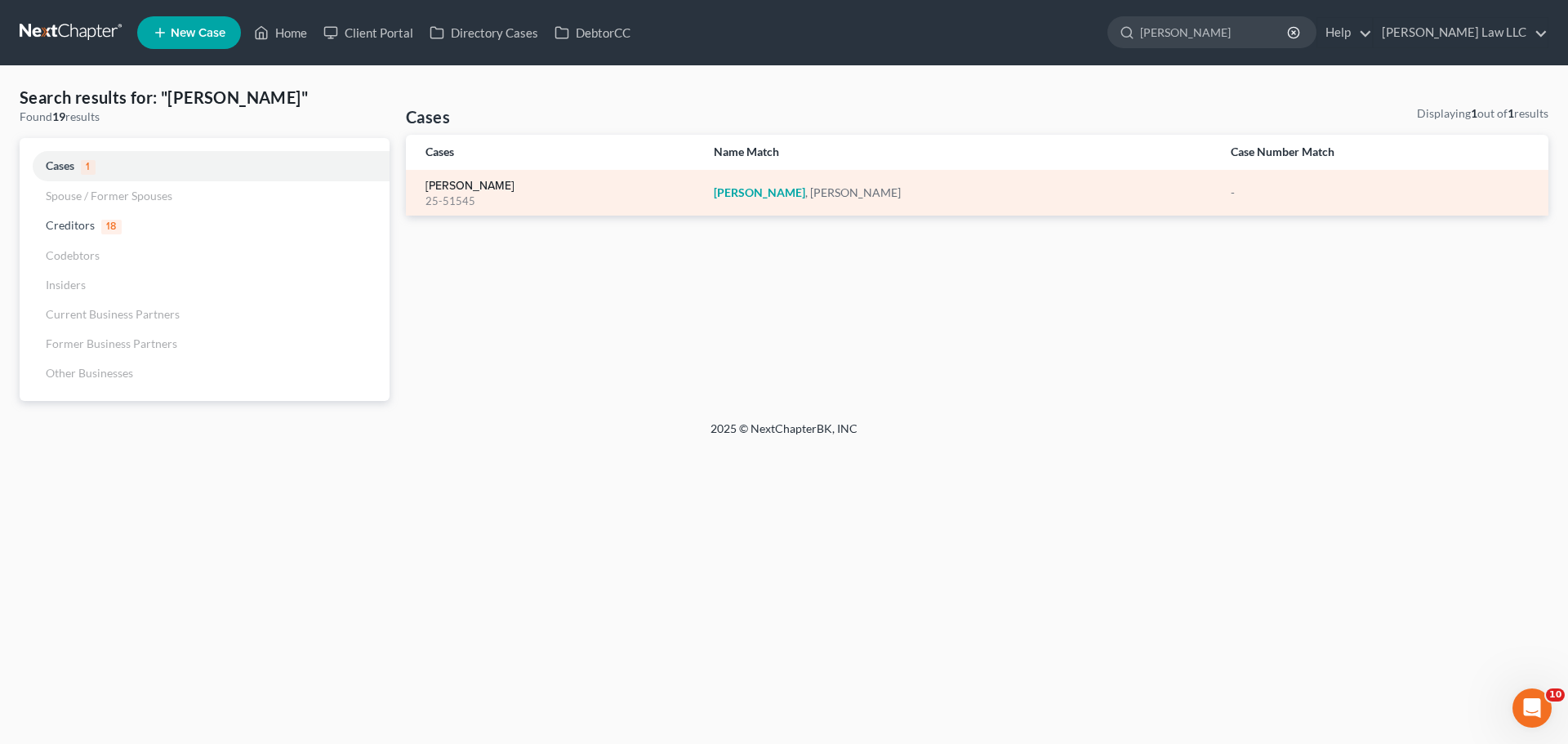
click at [483, 192] on link "[PERSON_NAME]" at bounding box center [470, 186] width 89 height 11
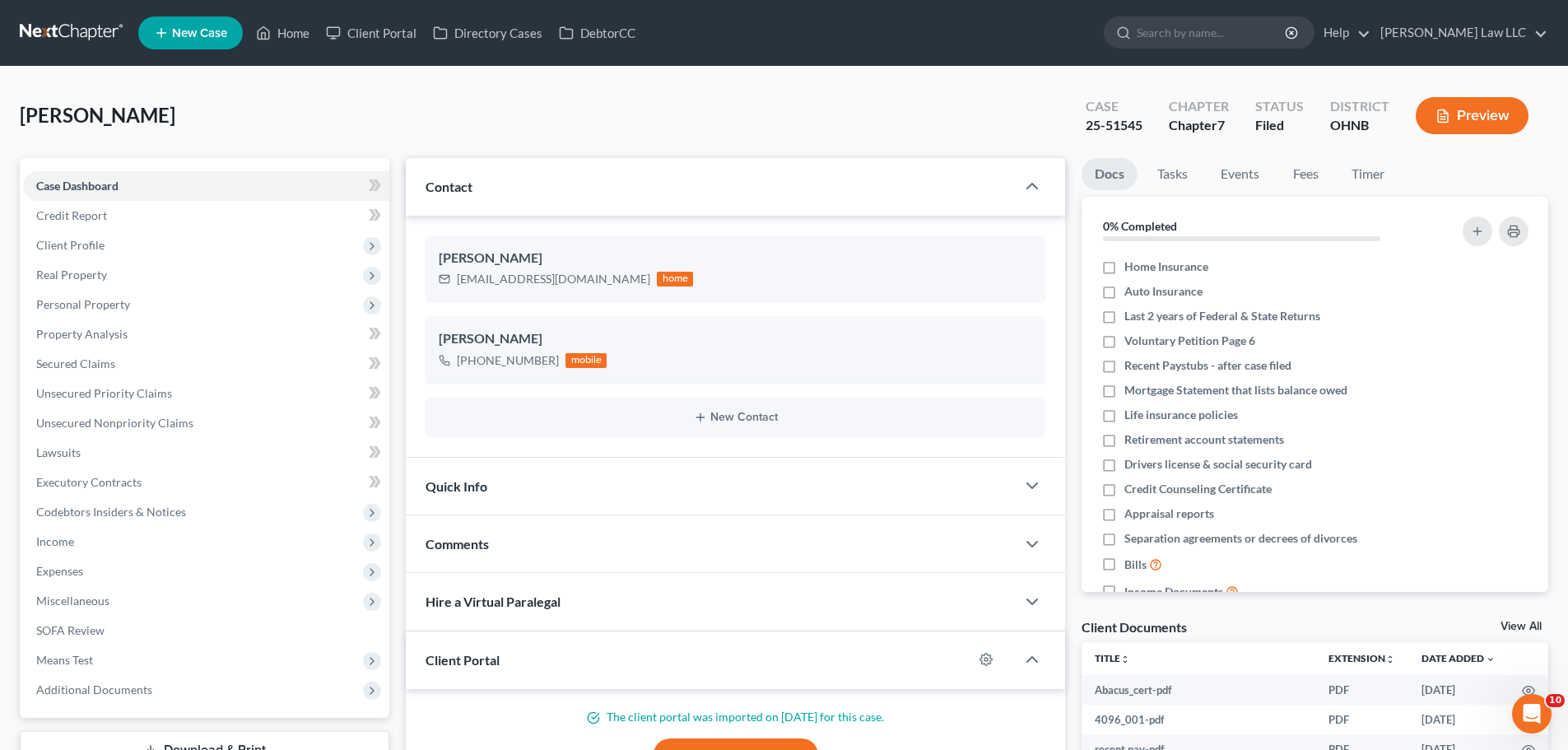
scroll to position [224, 0]
click at [816, 102] on div "[PERSON_NAME] Upgraded Case 25-51545 Chapter Chapter 7 Status [GEOGRAPHIC_DATA]…" at bounding box center [784, 123] width 1529 height 72
click at [439, 104] on div "[PERSON_NAME] Upgraded Case 25-51545 Chapter Chapter 7 Status [GEOGRAPHIC_DATA]…" at bounding box center [784, 123] width 1529 height 72
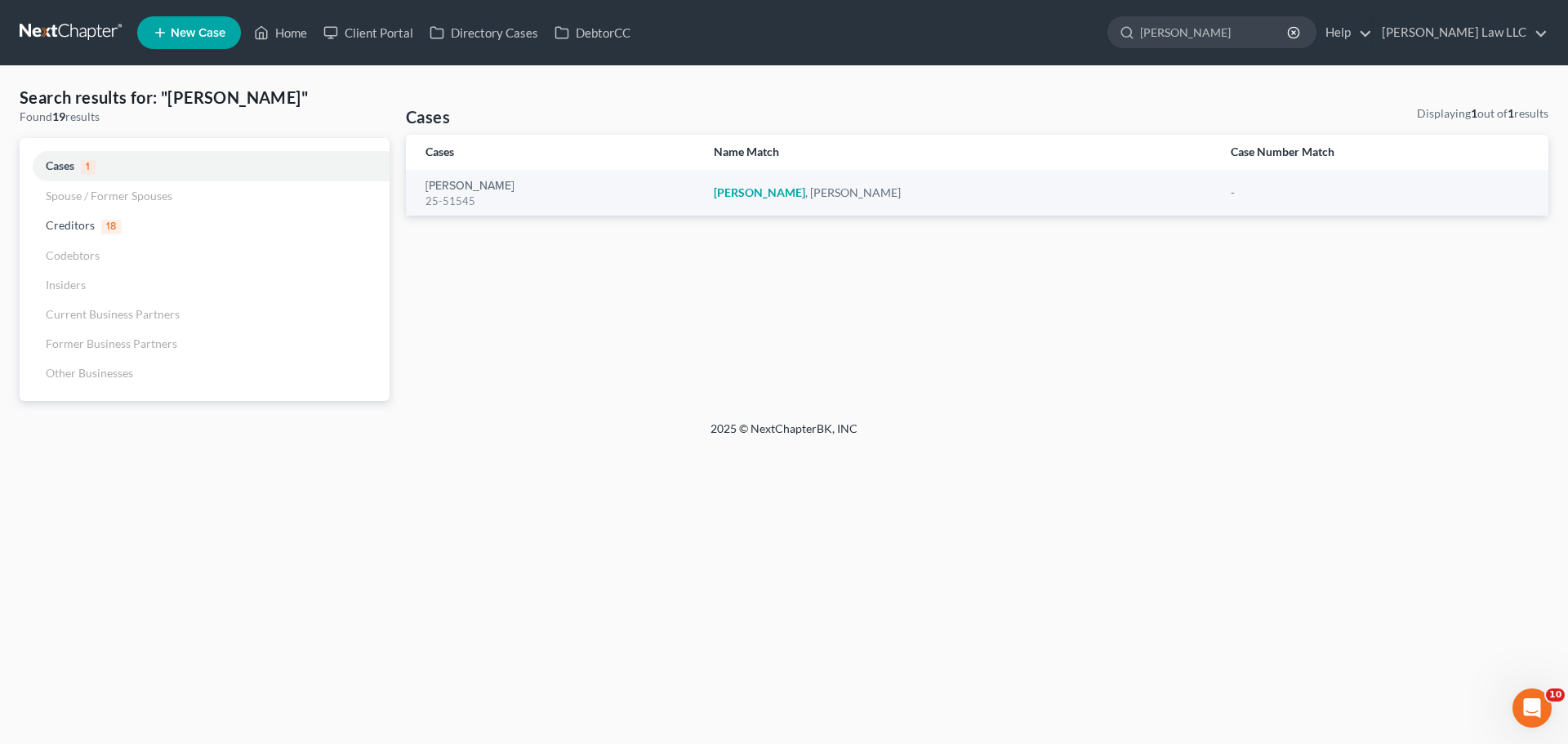
drag, startPoint x: 1240, startPoint y: 28, endPoint x: 1146, endPoint y: 23, distance: 94.1
click at [1146, 23] on ul "New Case Home Client Portal Directory Cases DebtorCC - No Result - See all resu…" at bounding box center [843, 32] width 1411 height 43
type input "[PERSON_NAME]"
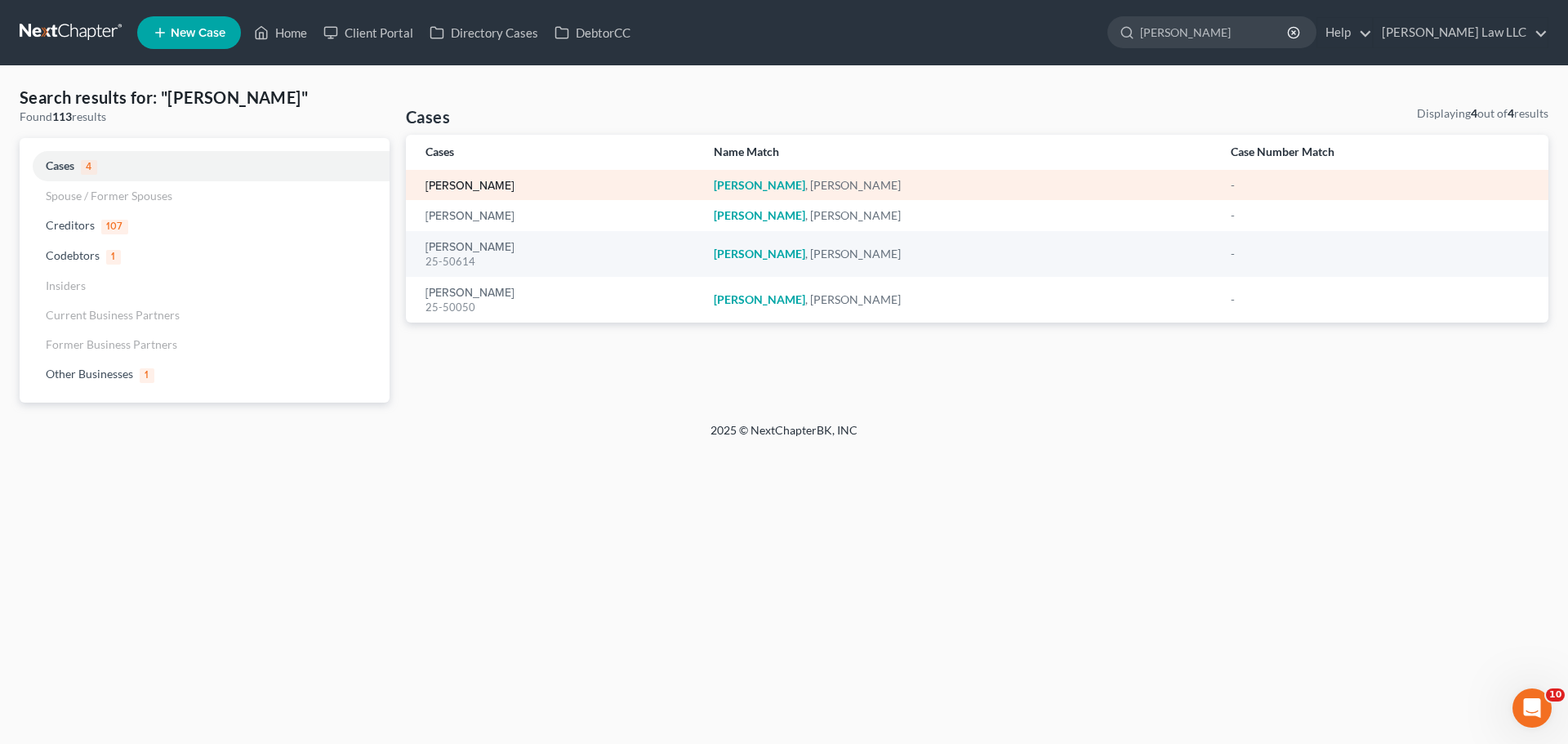
click at [474, 187] on link "[PERSON_NAME]" at bounding box center [470, 186] width 89 height 11
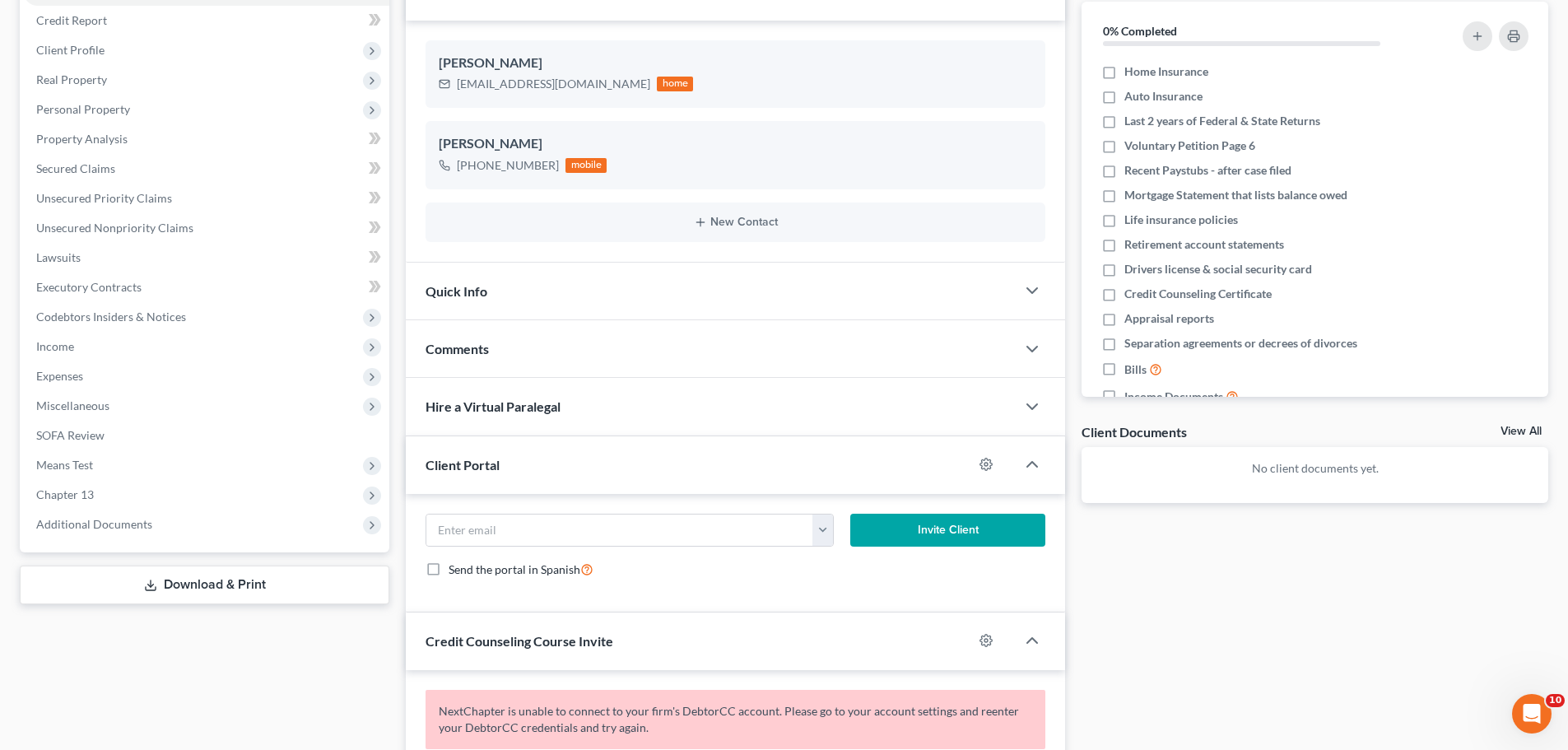
scroll to position [247, 0]
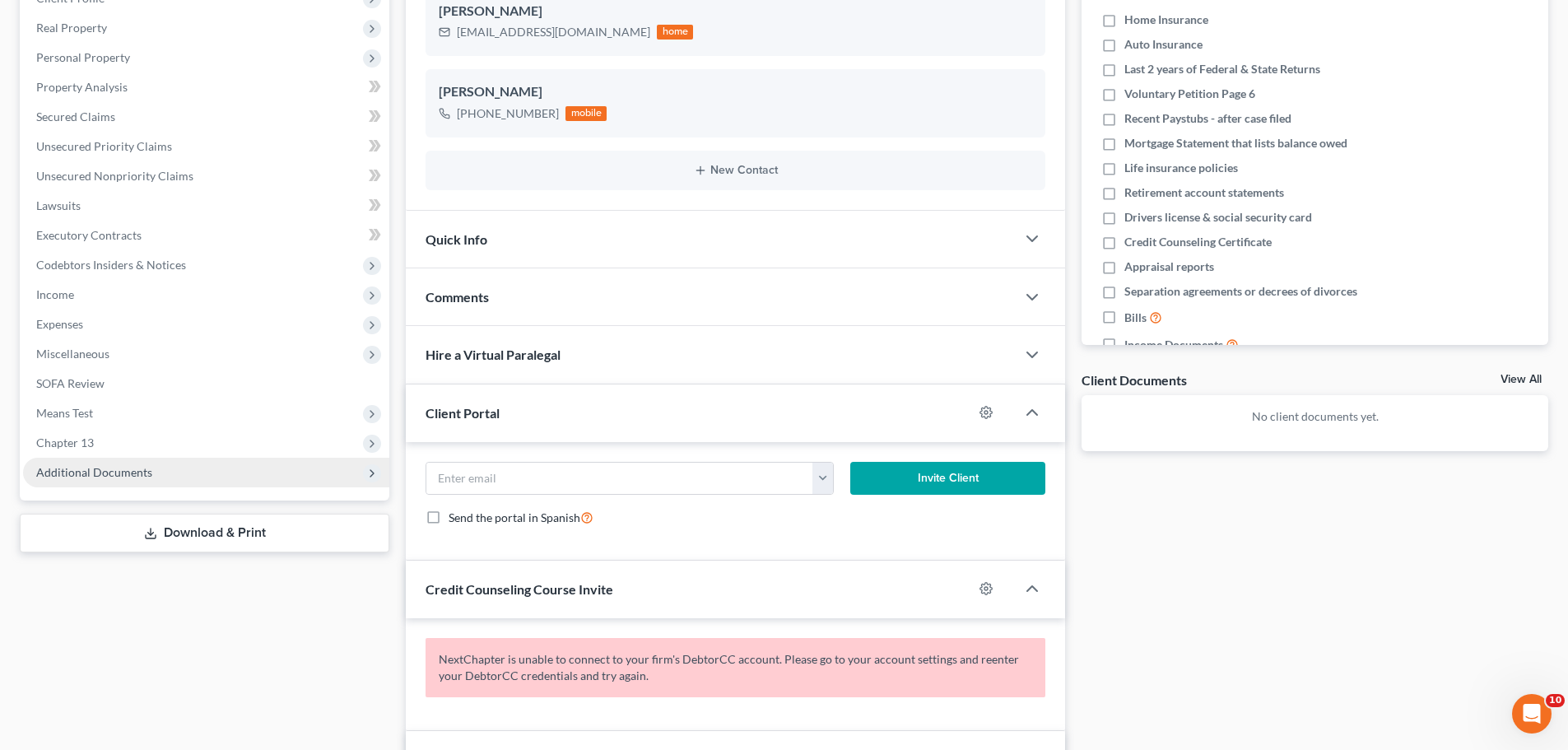
click at [133, 478] on span "Additional Documents" at bounding box center [94, 472] width 116 height 14
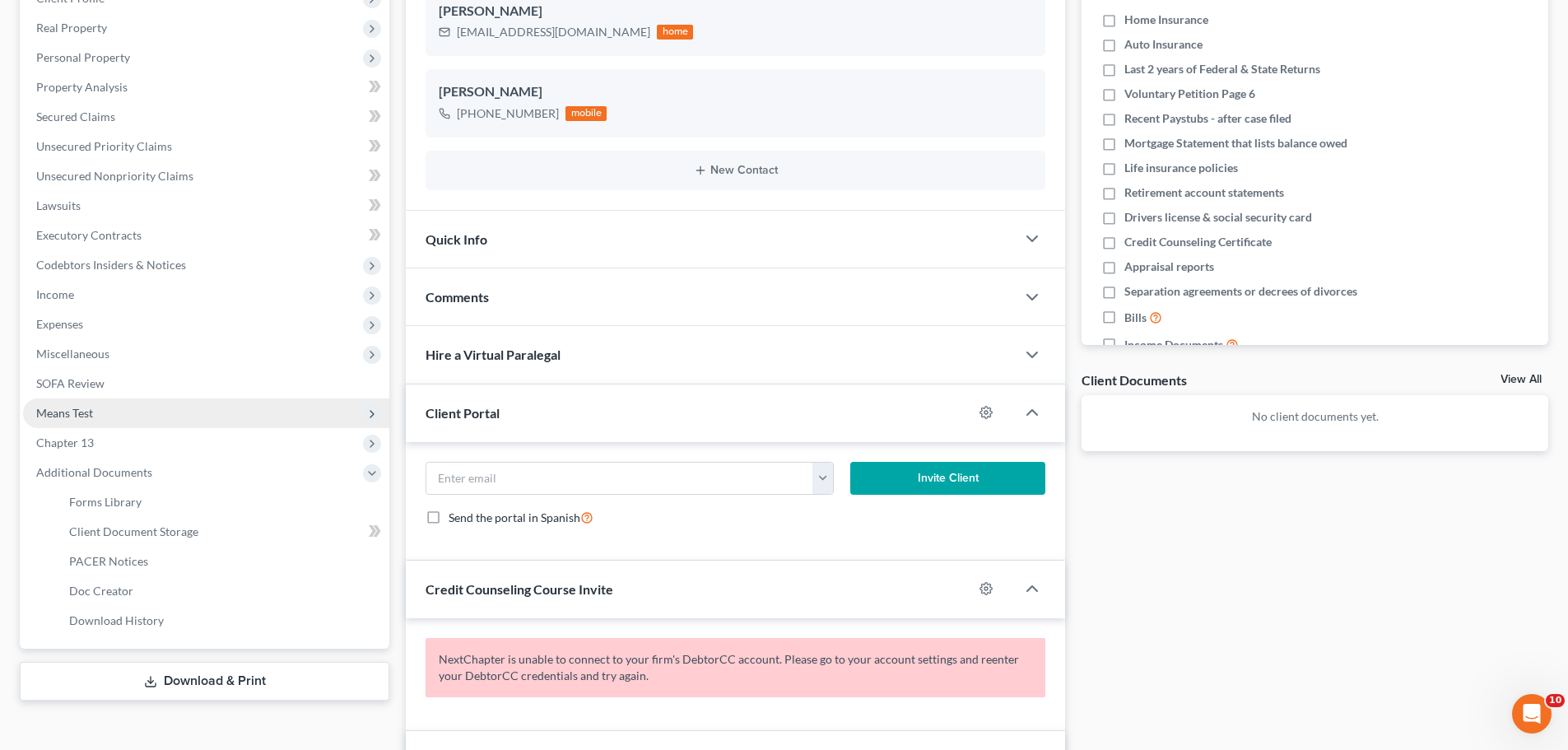
click at [115, 404] on span "Means Test" at bounding box center [206, 414] width 366 height 30
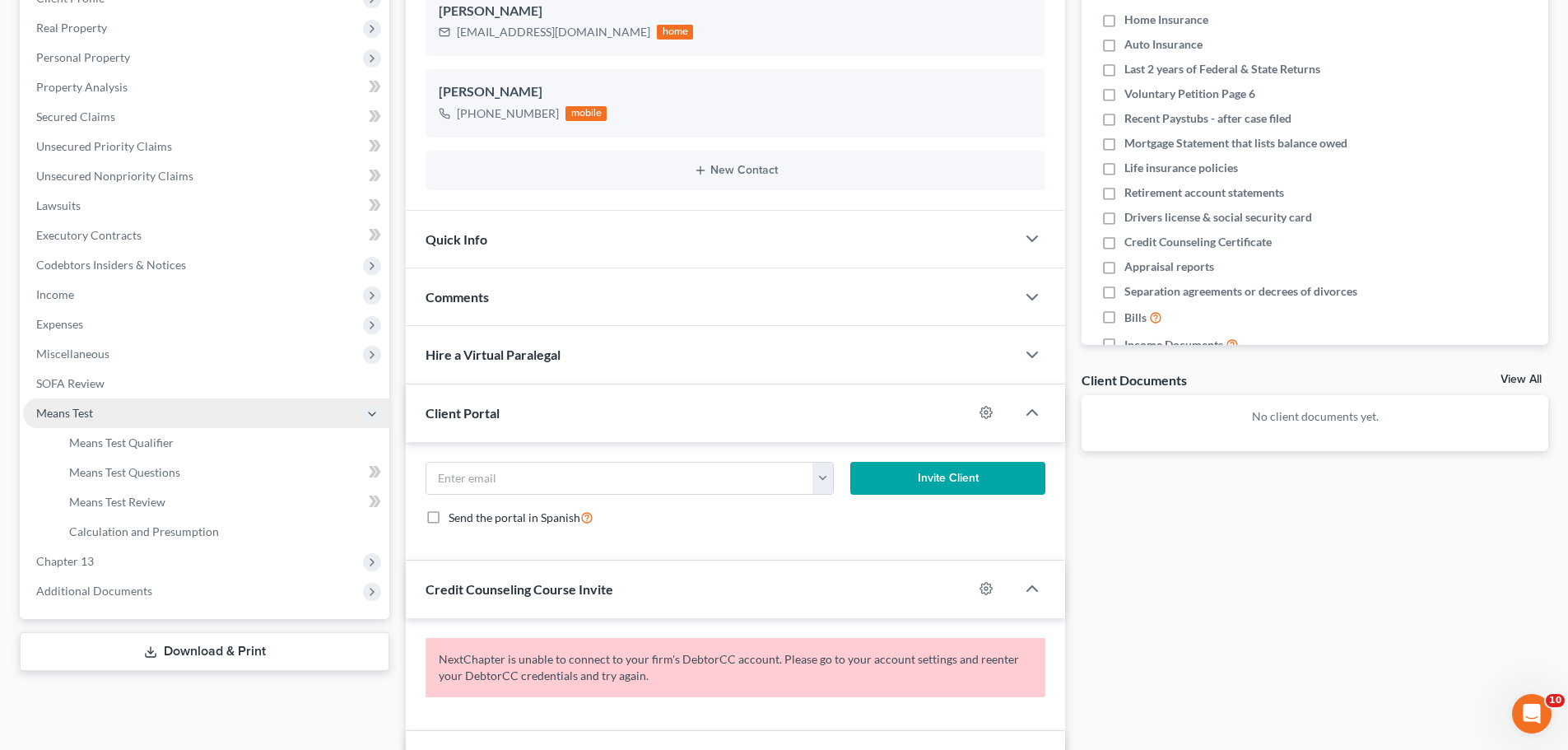
scroll to position [0, 0]
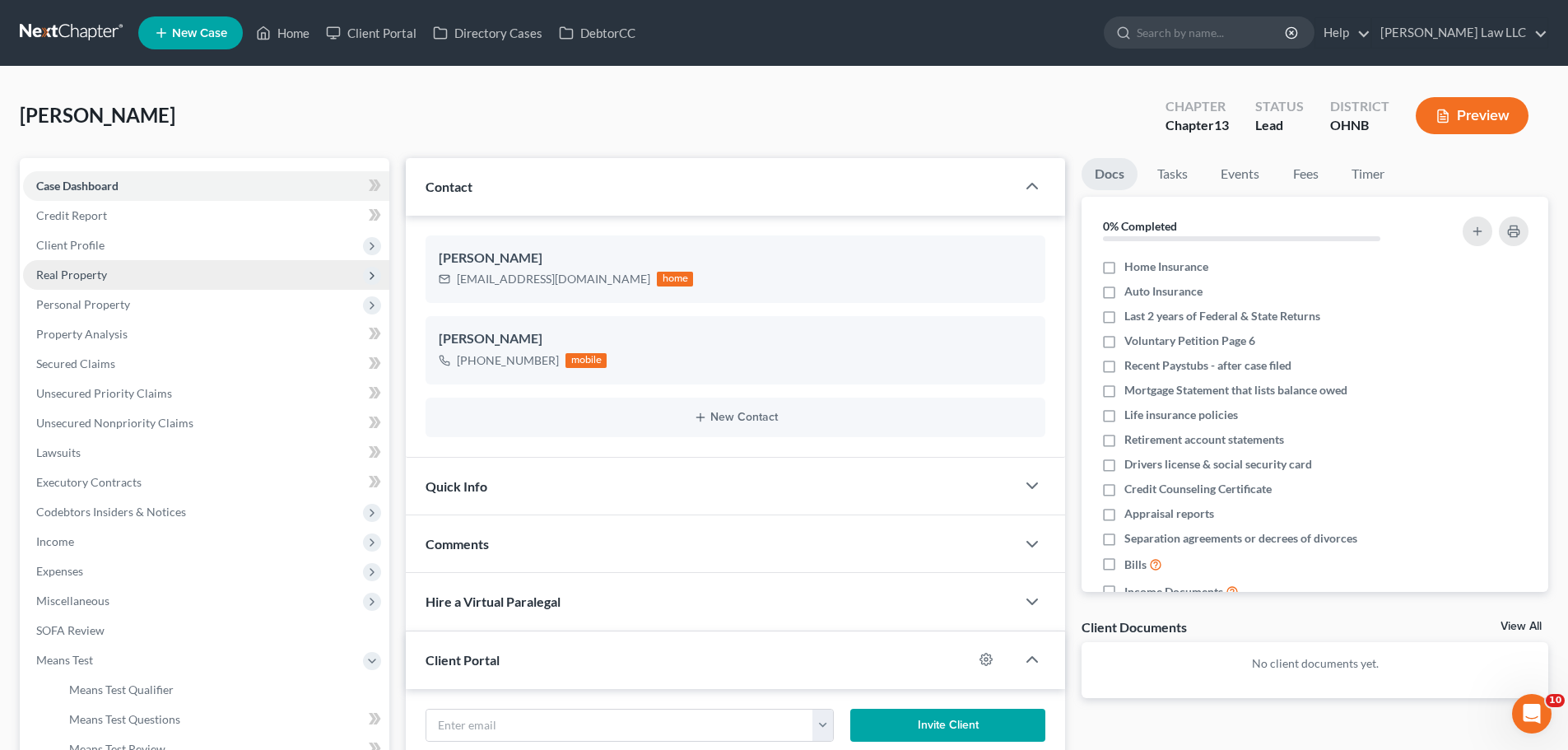
click at [100, 287] on span "Real Property" at bounding box center [206, 275] width 366 height 30
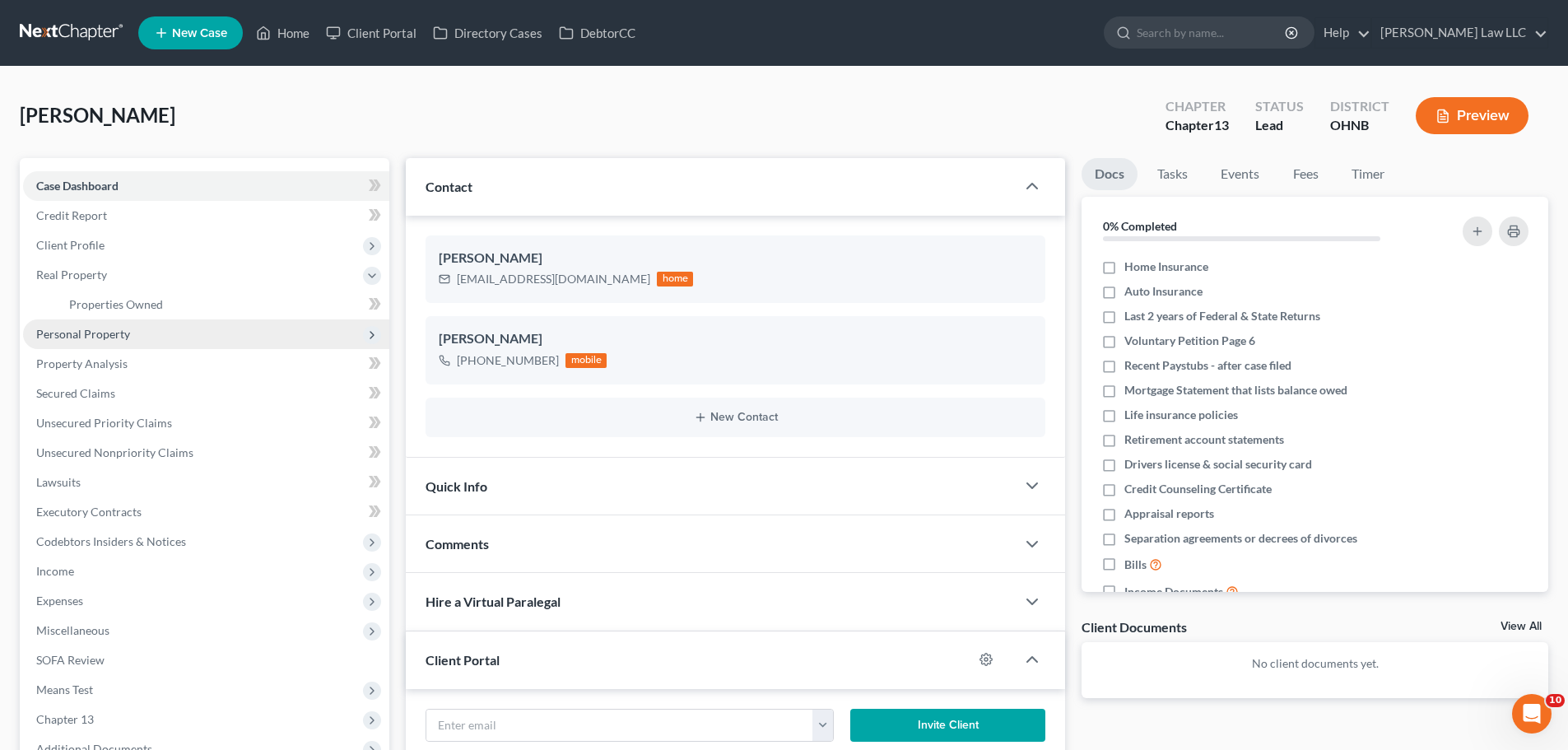
click at [156, 343] on span "Personal Property" at bounding box center [206, 334] width 366 height 30
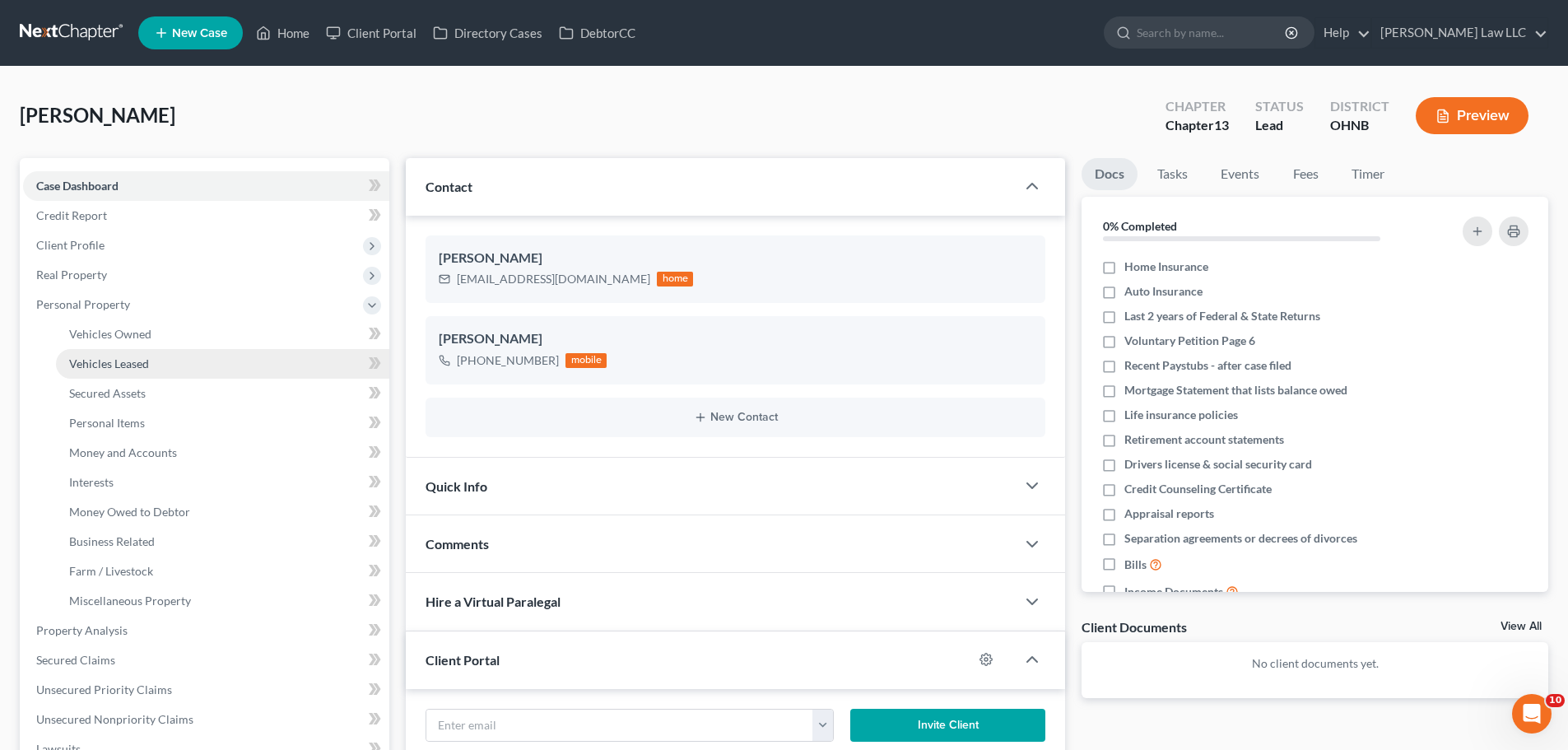
click at [153, 358] on link "Vehicles Leased" at bounding box center [223, 364] width 333 height 30
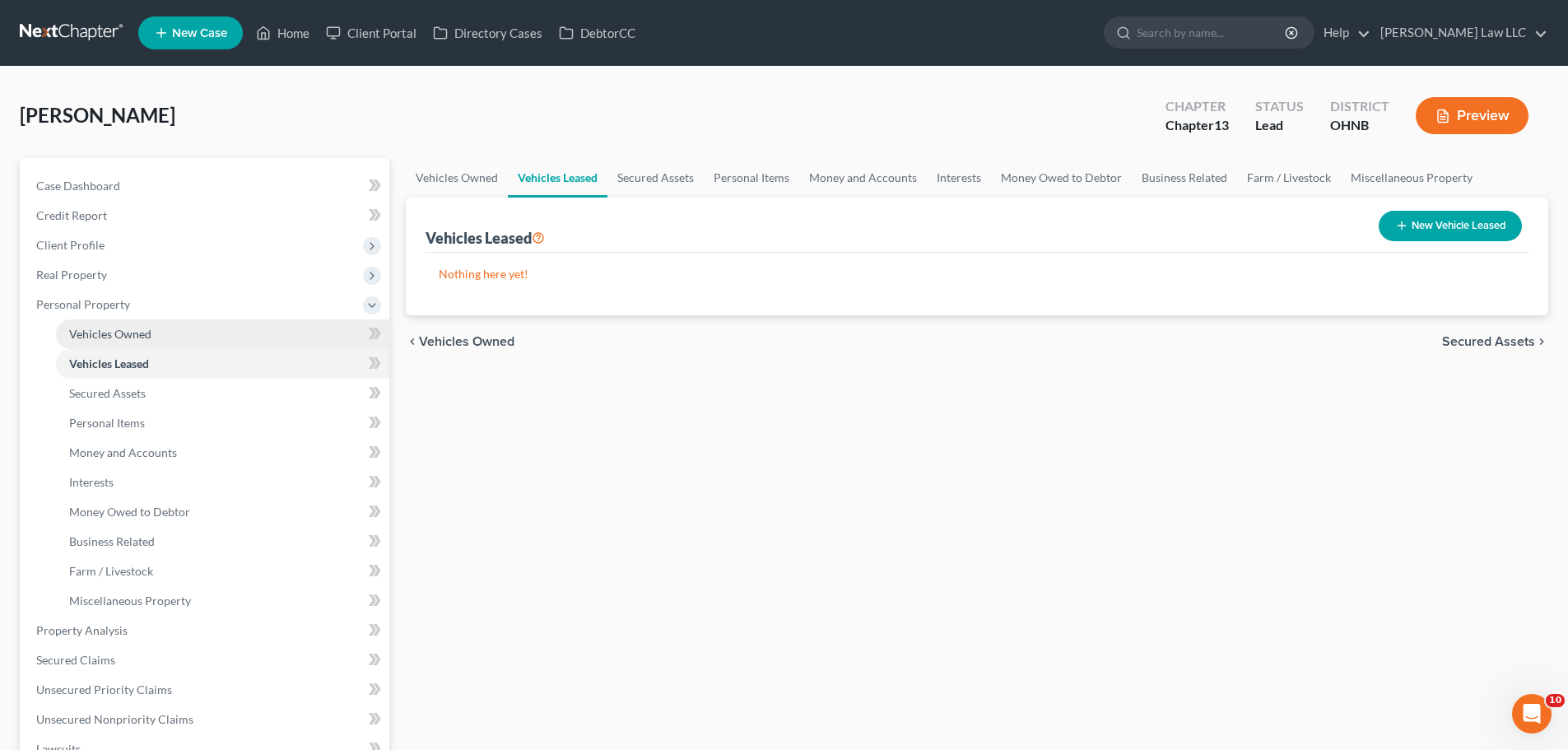
click at [126, 341] on link "Vehicles Owned" at bounding box center [223, 334] width 333 height 30
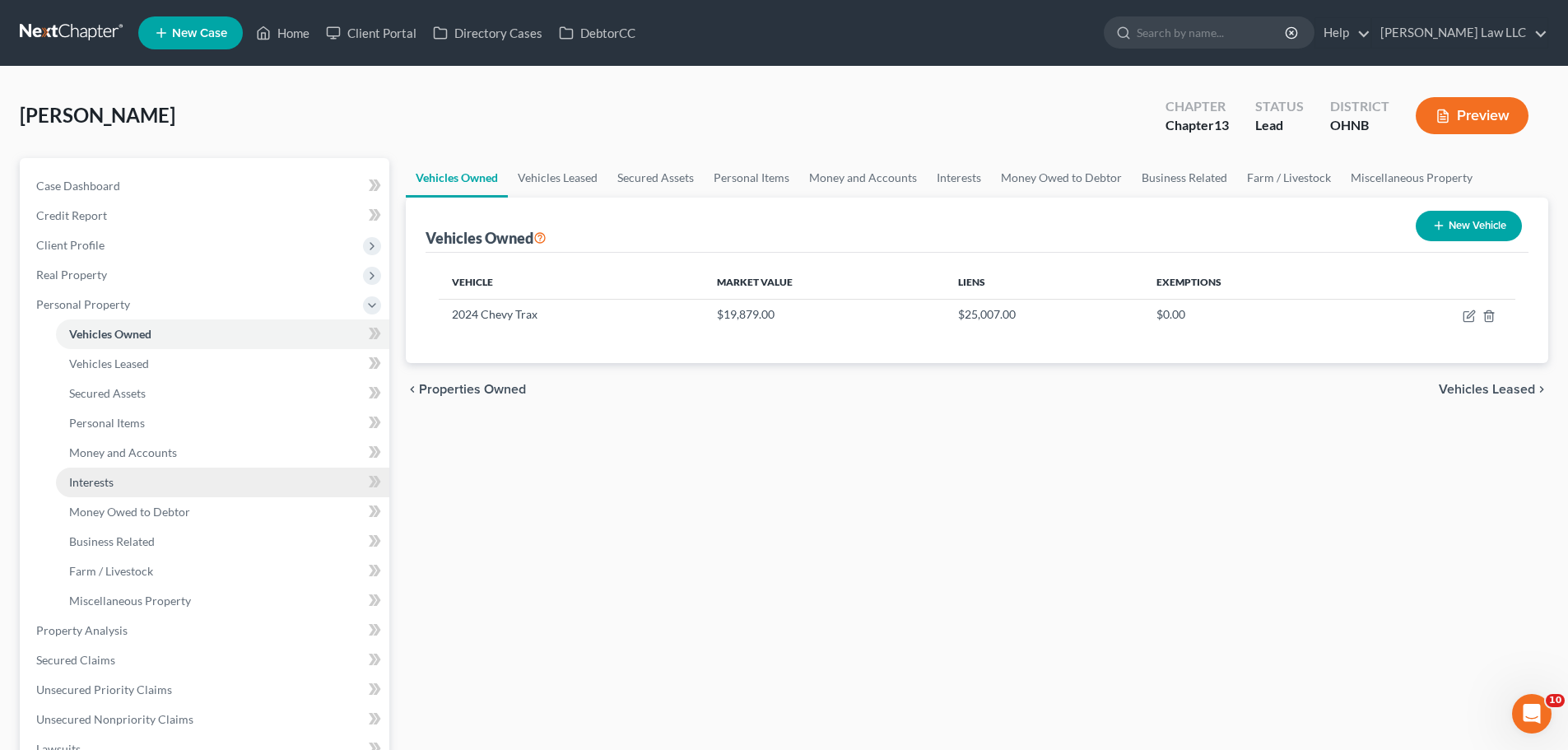
click at [113, 473] on link "Interests" at bounding box center [223, 482] width 333 height 30
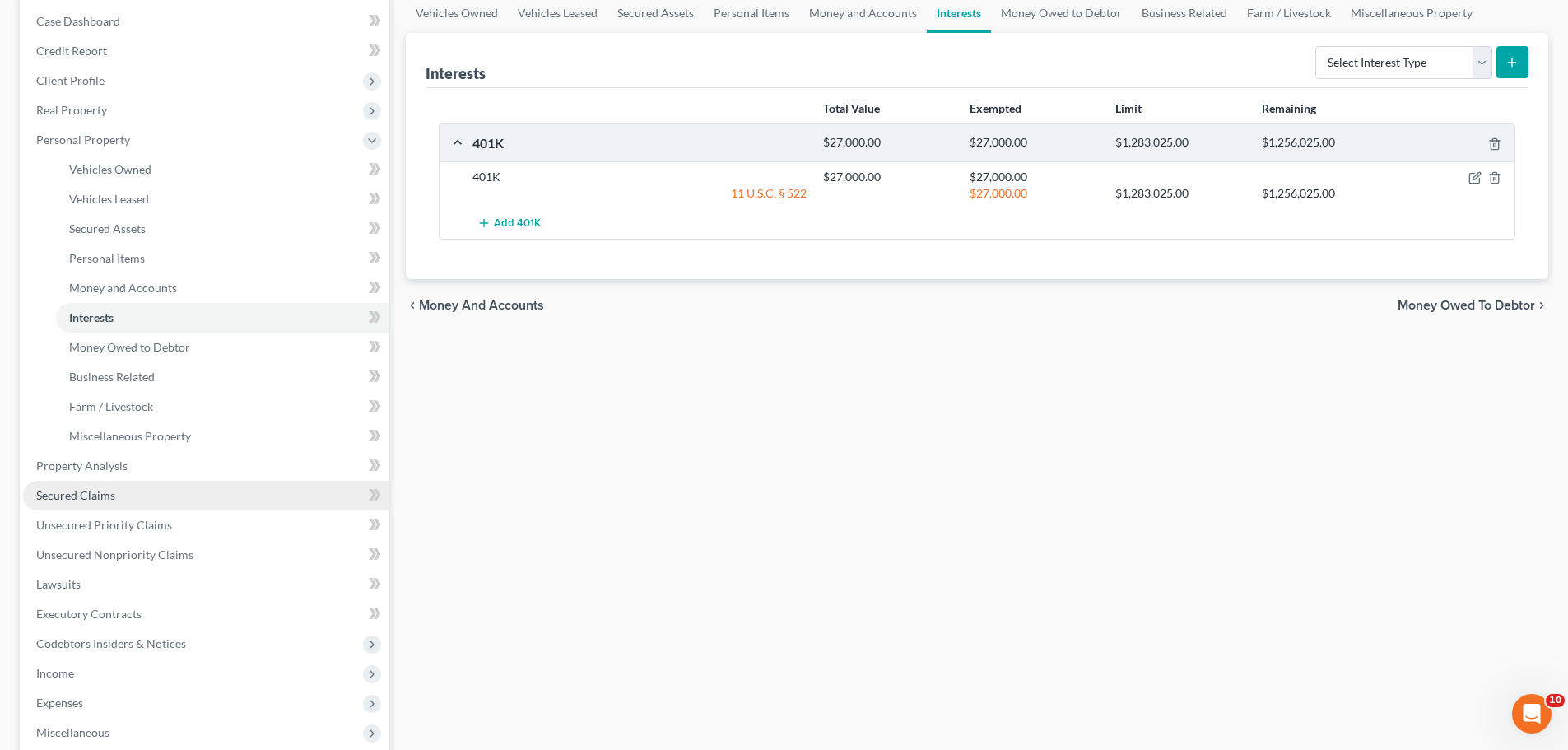
click at [113, 498] on span "Secured Claims" at bounding box center [75, 495] width 79 height 14
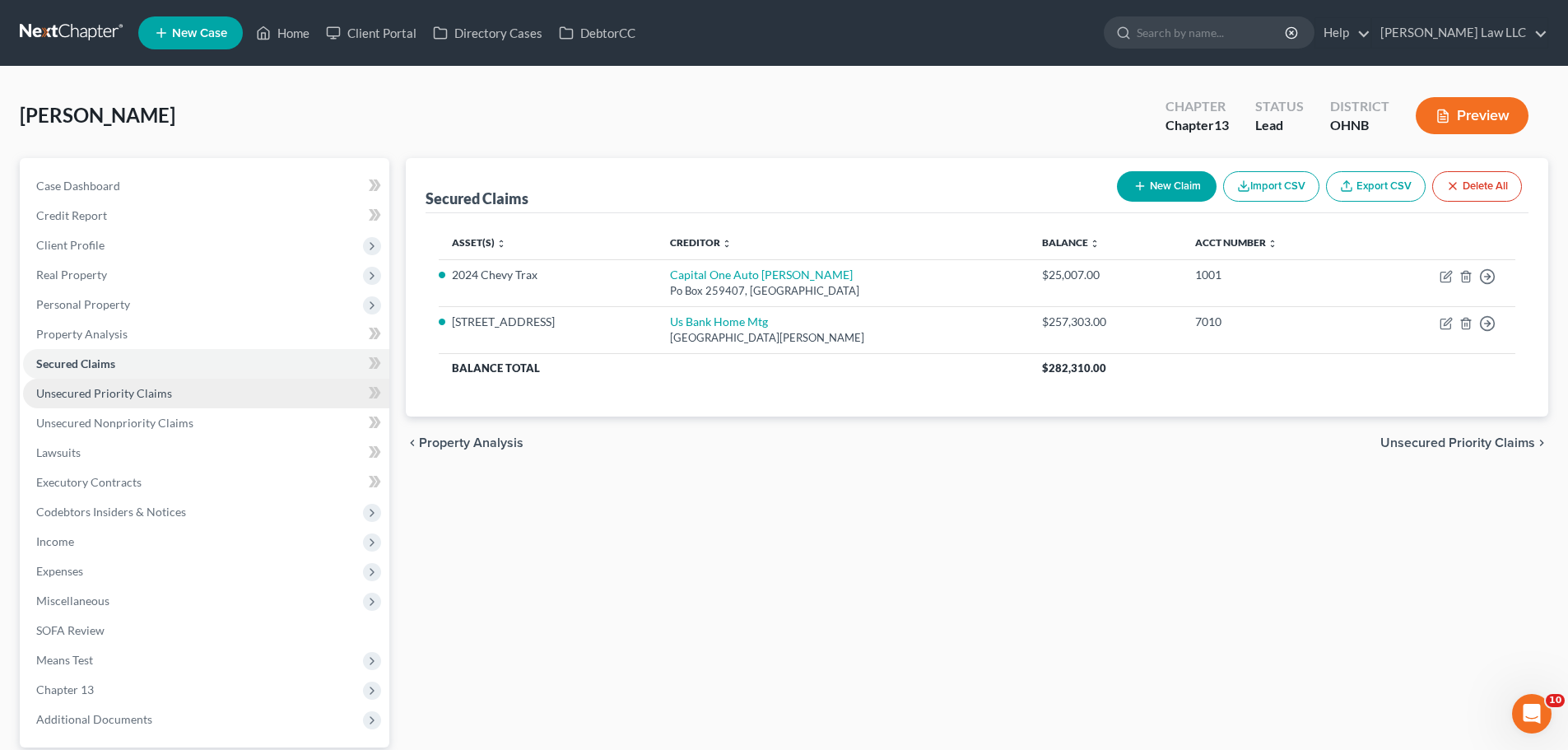
click at [112, 385] on link "Unsecured Priority Claims" at bounding box center [206, 393] width 366 height 30
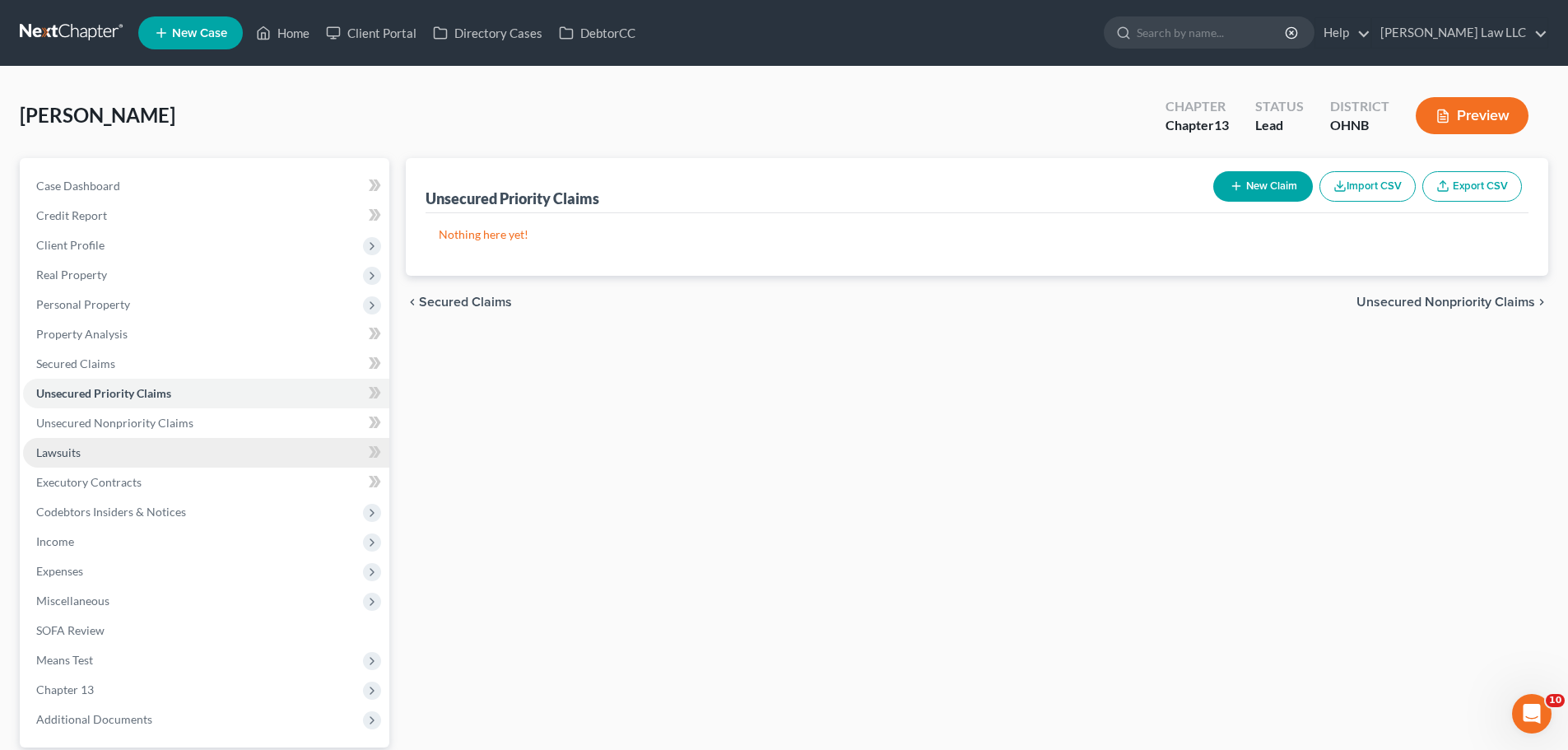
click at [124, 452] on link "Lawsuits" at bounding box center [206, 453] width 366 height 30
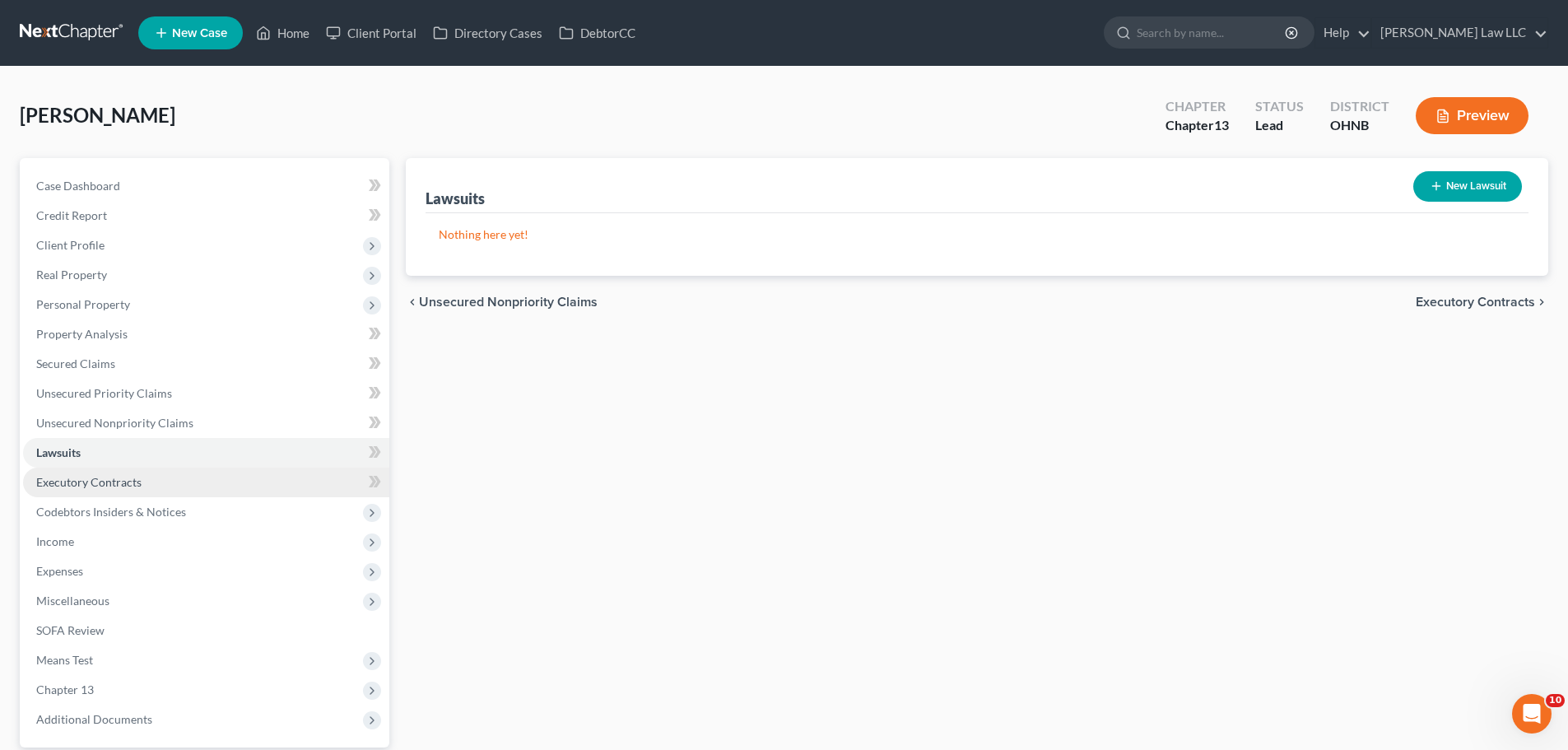
click at [111, 485] on span "Executory Contracts" at bounding box center [89, 482] width 105 height 14
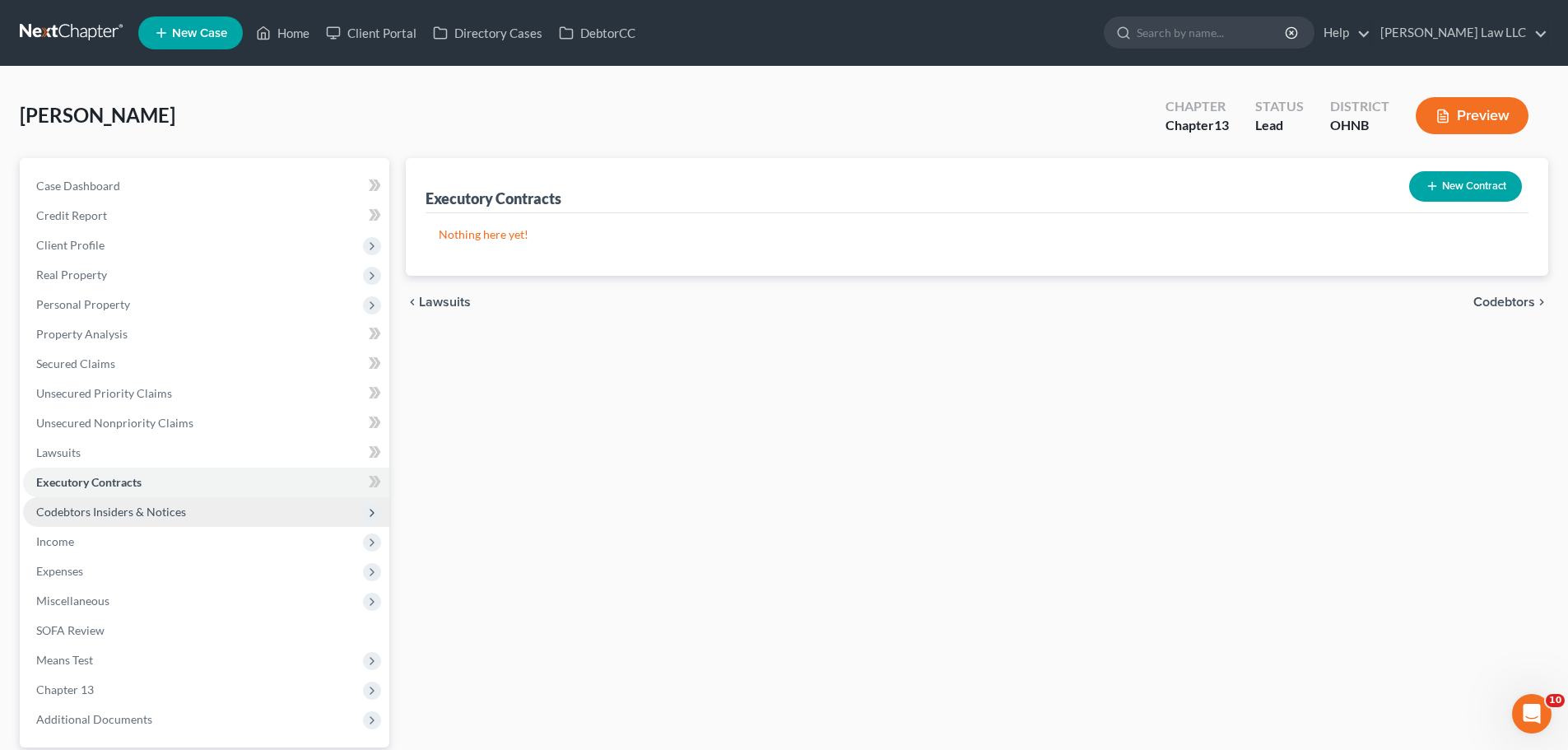
click at [115, 497] on span "Codebtors Insiders & Notices" at bounding box center [206, 512] width 366 height 30
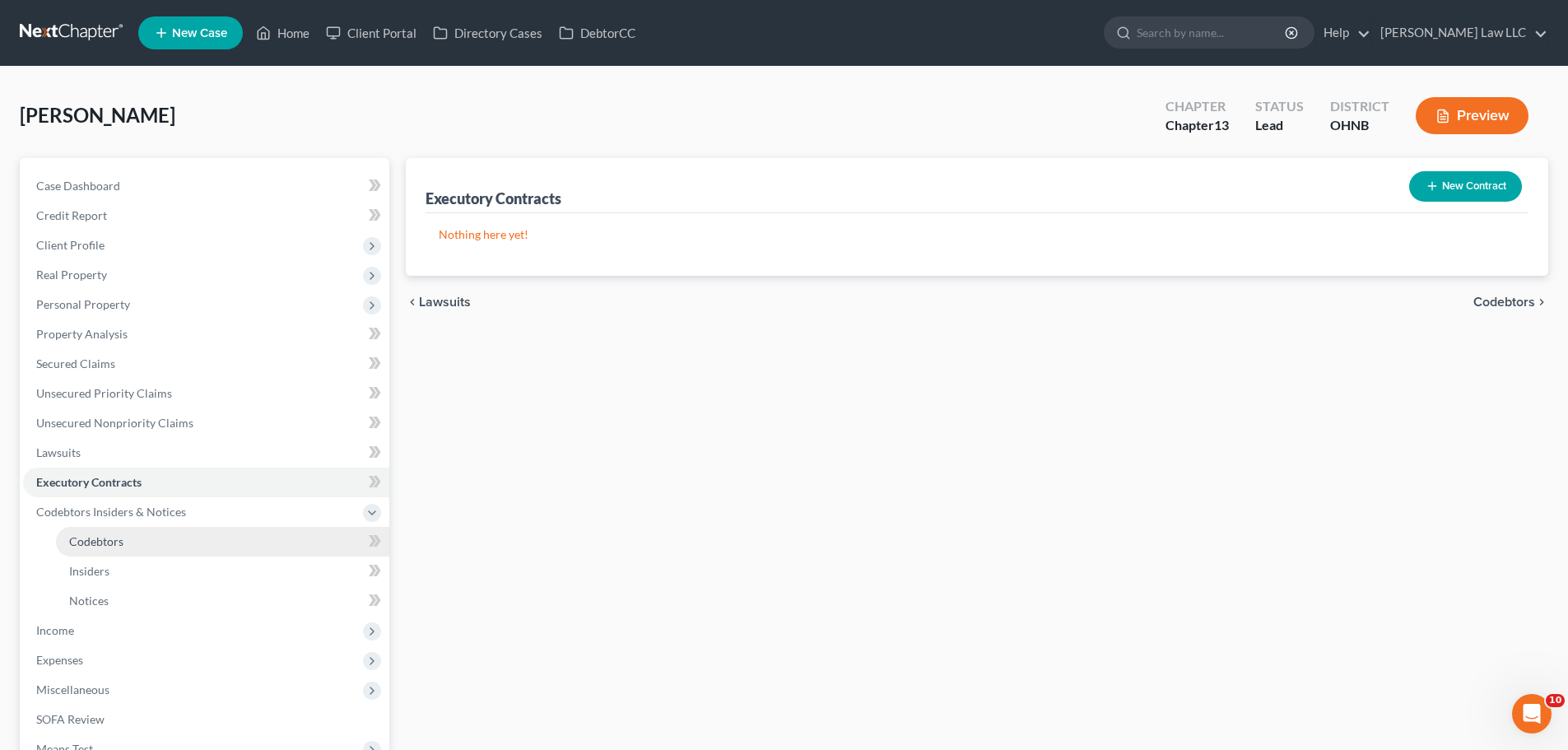
click at [112, 551] on link "Codebtors" at bounding box center [223, 541] width 333 height 30
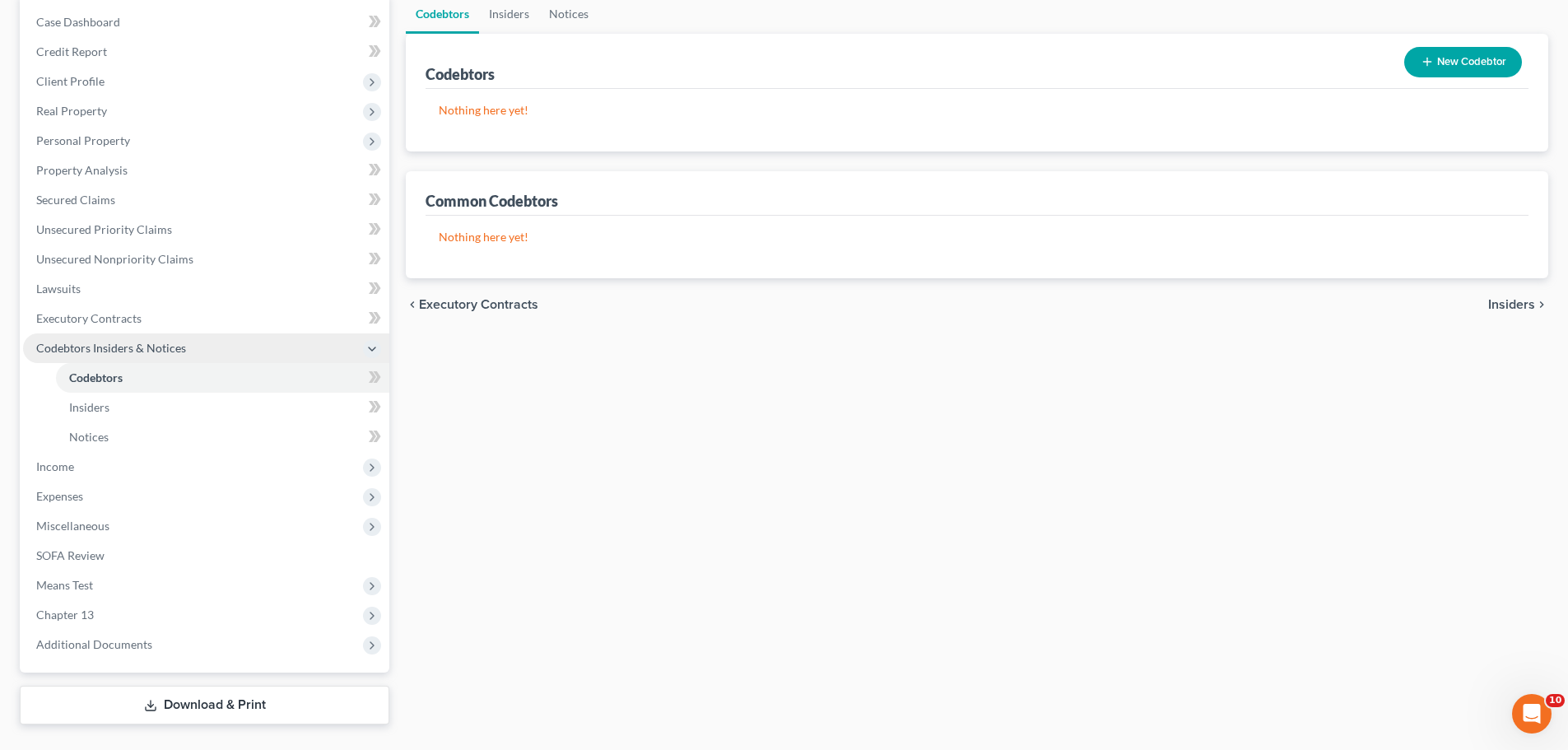
scroll to position [165, 0]
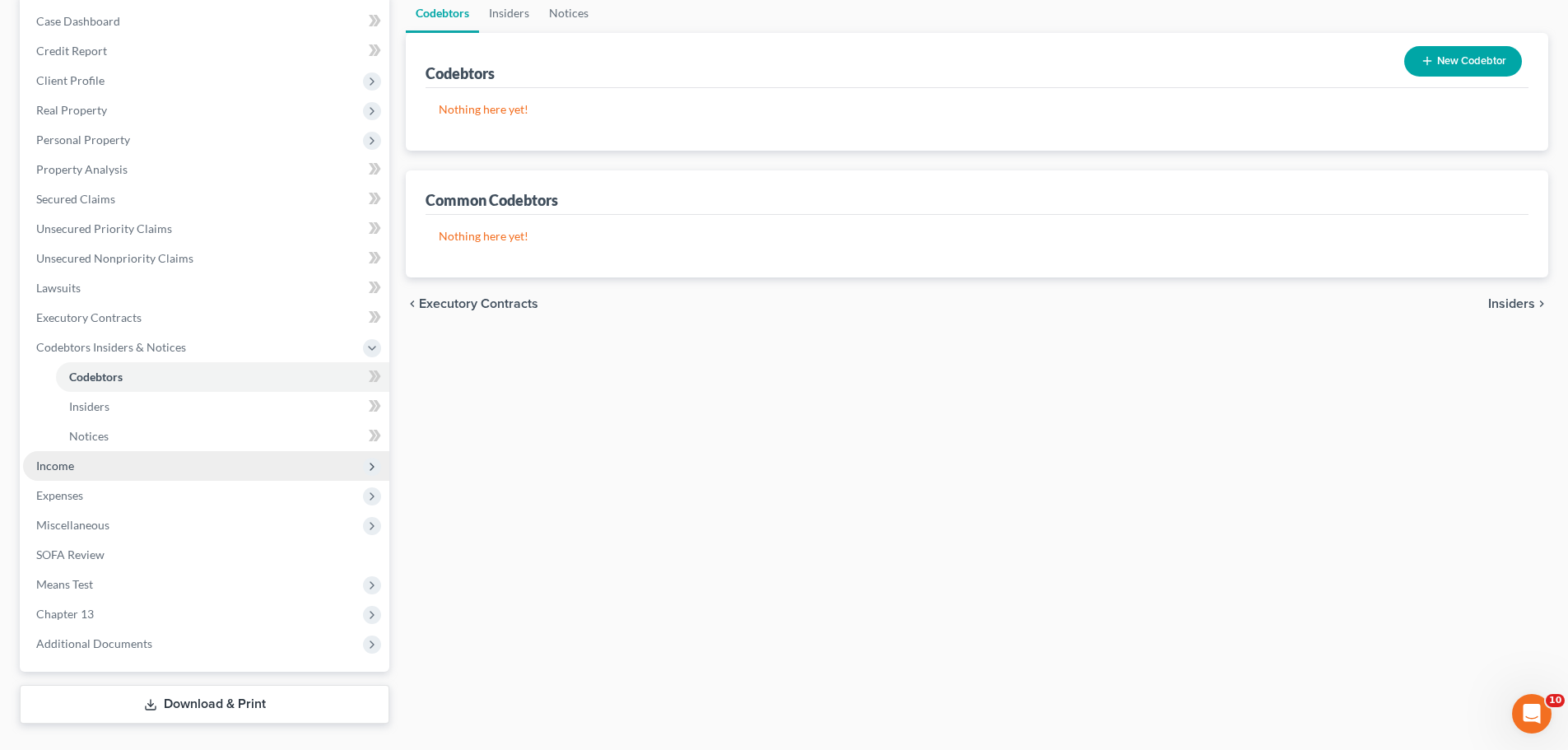
click at [71, 463] on span "Income" at bounding box center [54, 465] width 38 height 14
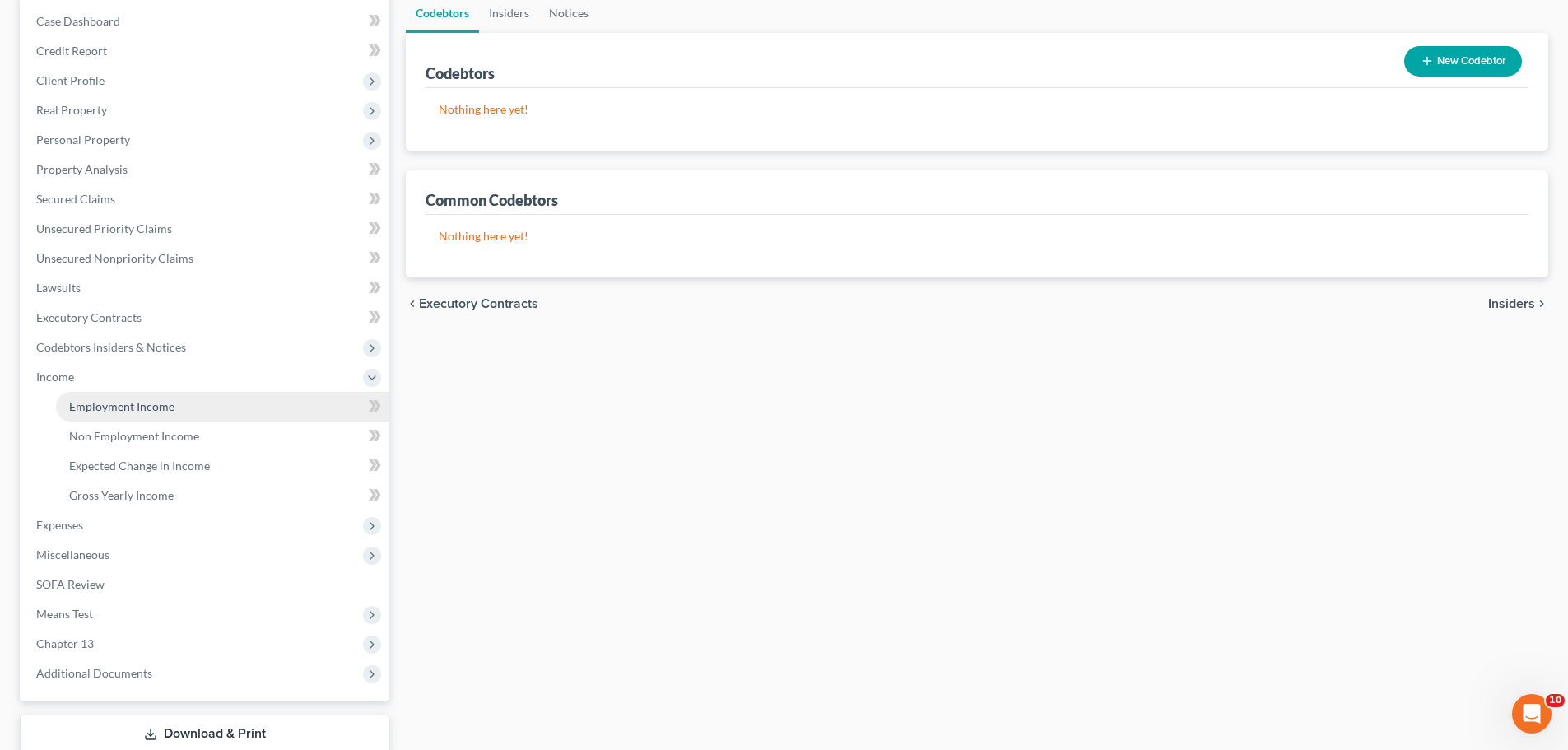
click at [147, 402] on span "Employment Income" at bounding box center [122, 406] width 105 height 14
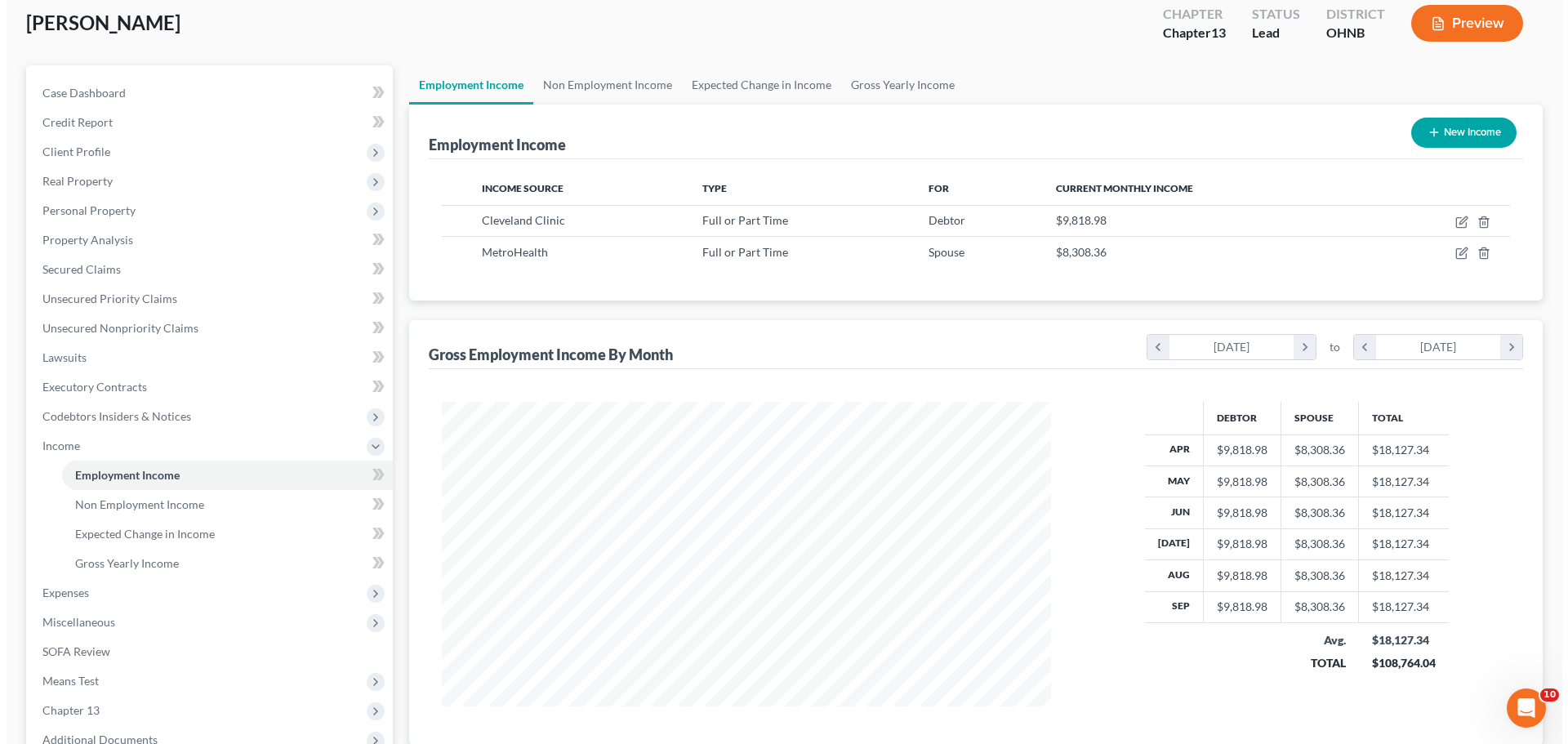
scroll to position [65, 0]
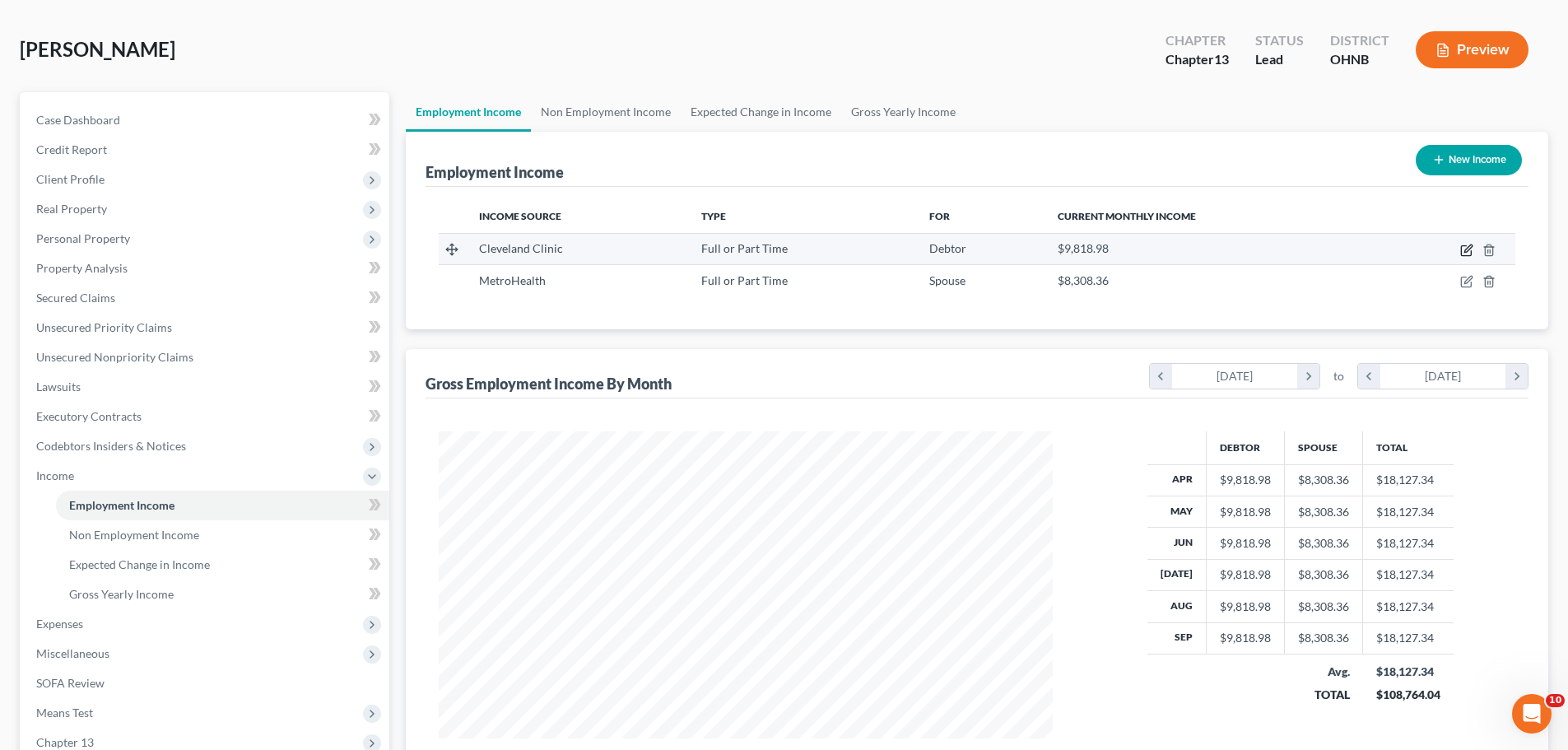
click at [1468, 253] on icon "button" at bounding box center [1466, 250] width 13 height 13
select select "0"
select select "36"
select select "1"
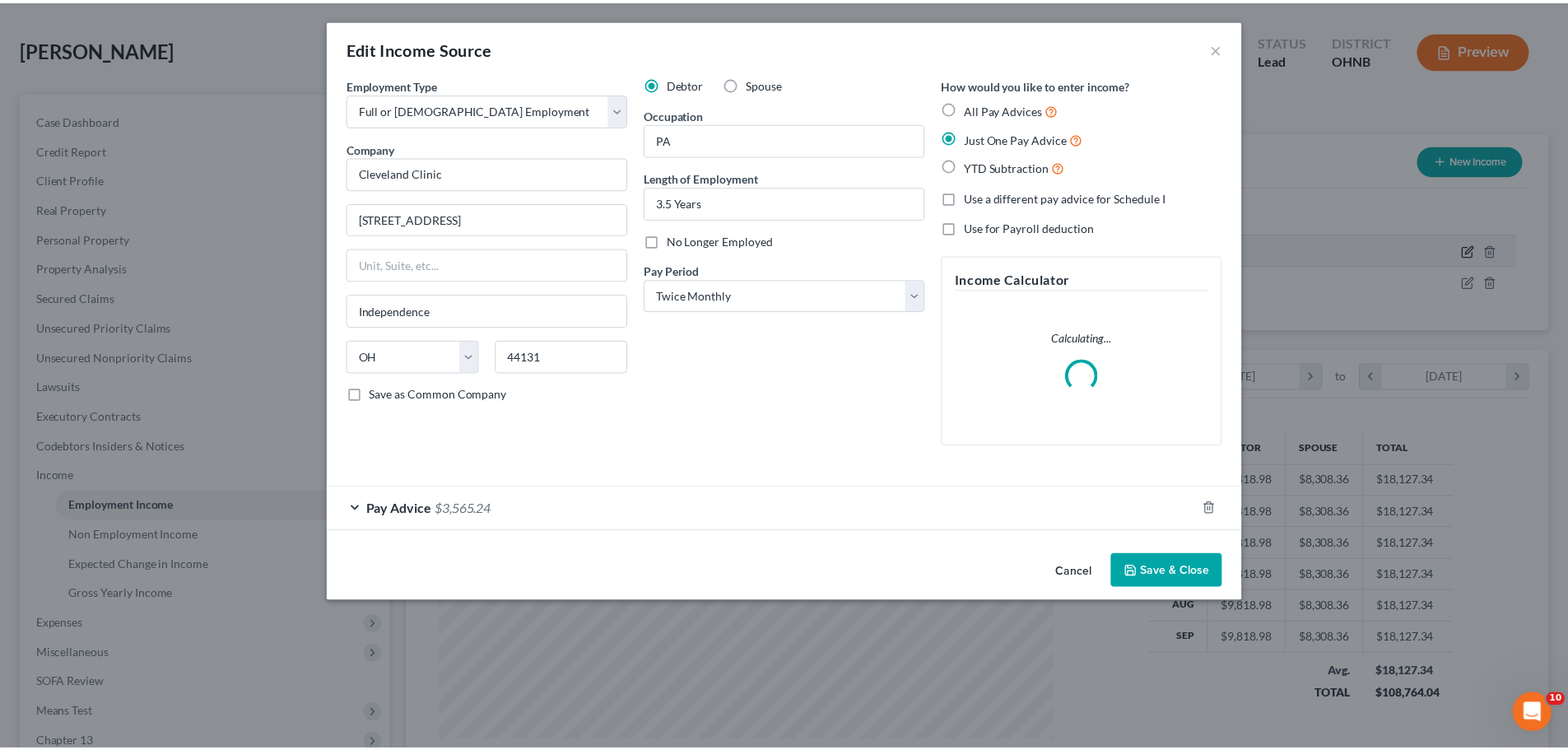
scroll to position [309, 653]
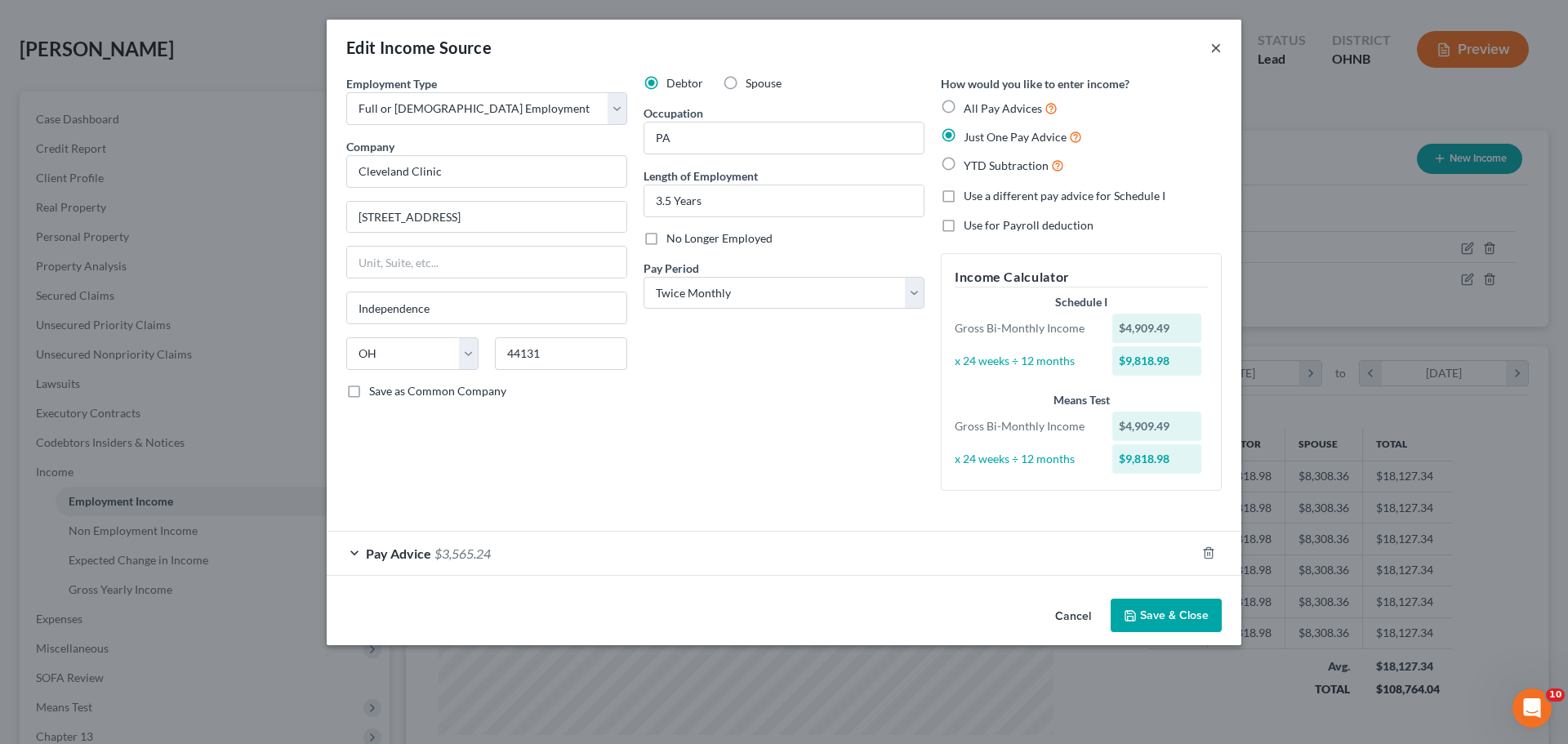
click at [1215, 50] on button "×" at bounding box center [1216, 47] width 11 height 20
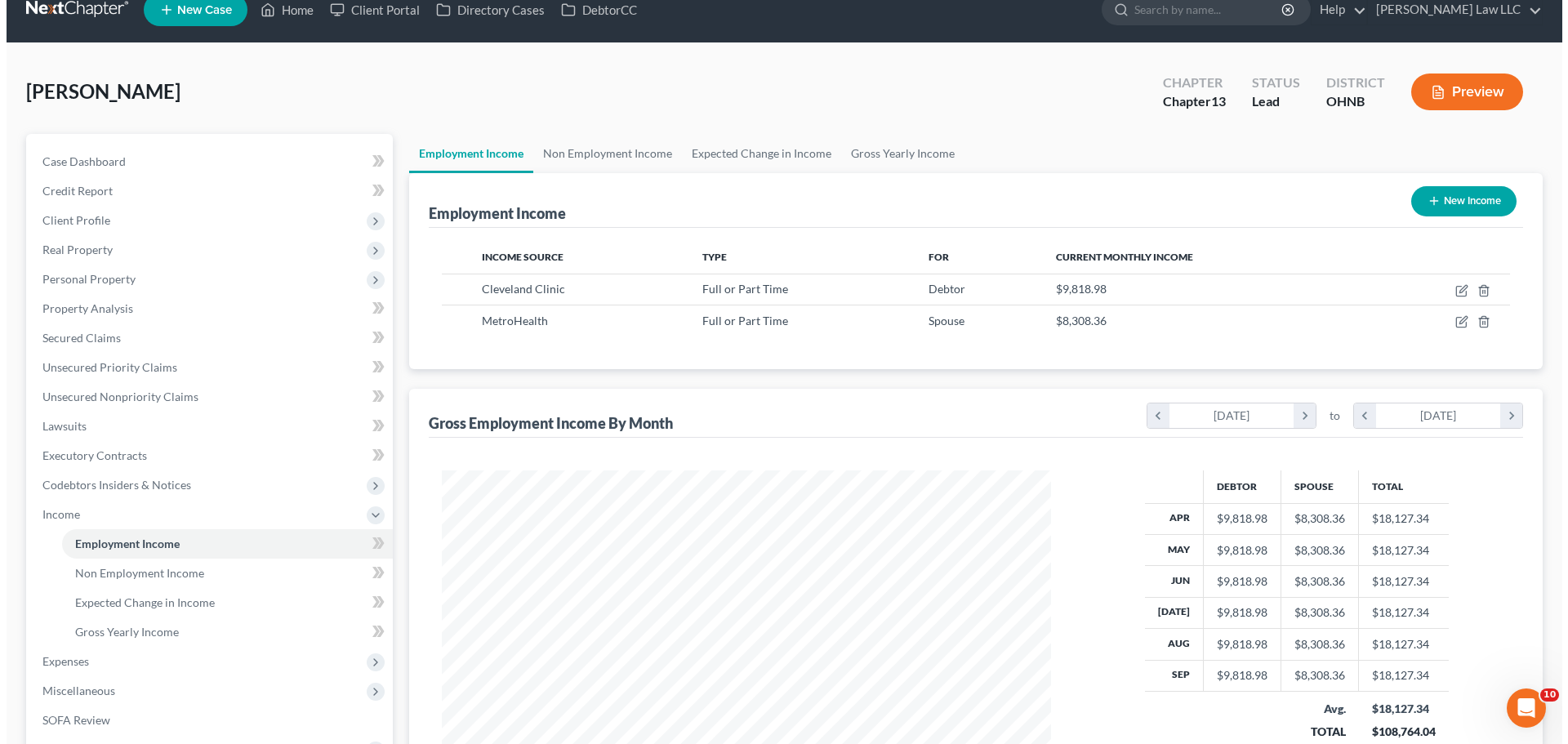
scroll to position [0, 0]
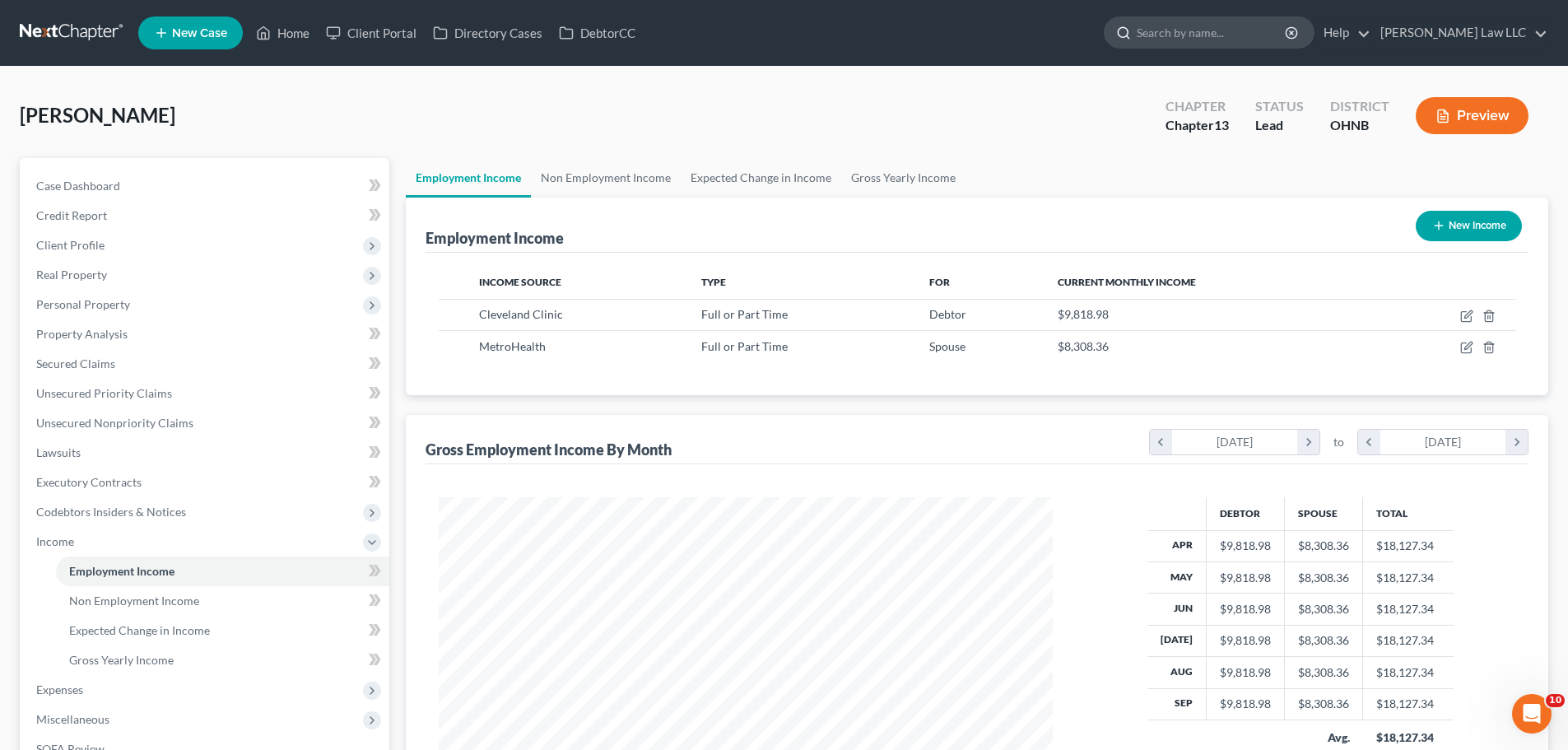
click at [1199, 30] on input "search" at bounding box center [1212, 32] width 151 height 31
type input "[PERSON_NAME]"
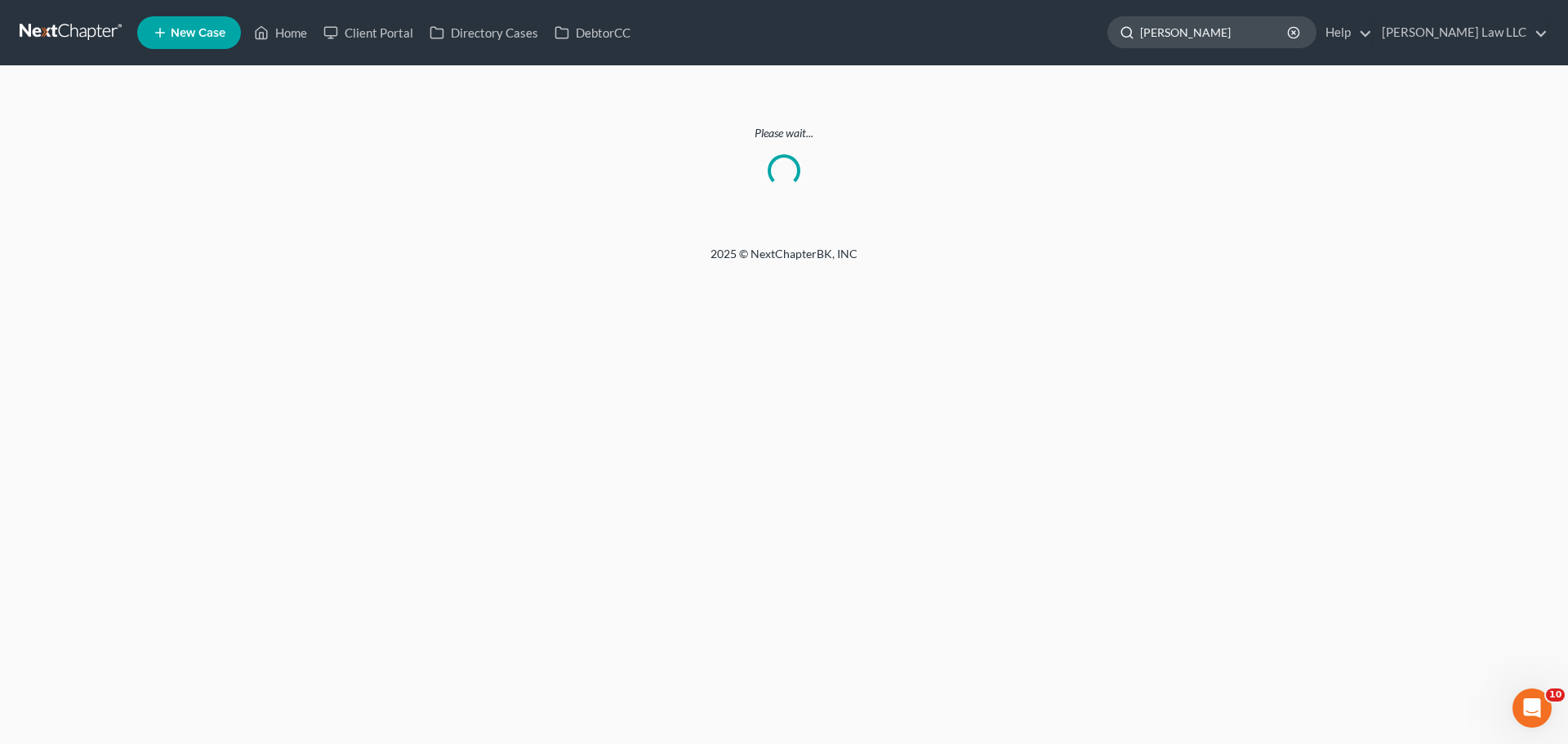
click at [1290, 37] on input "[PERSON_NAME]" at bounding box center [1215, 32] width 150 height 30
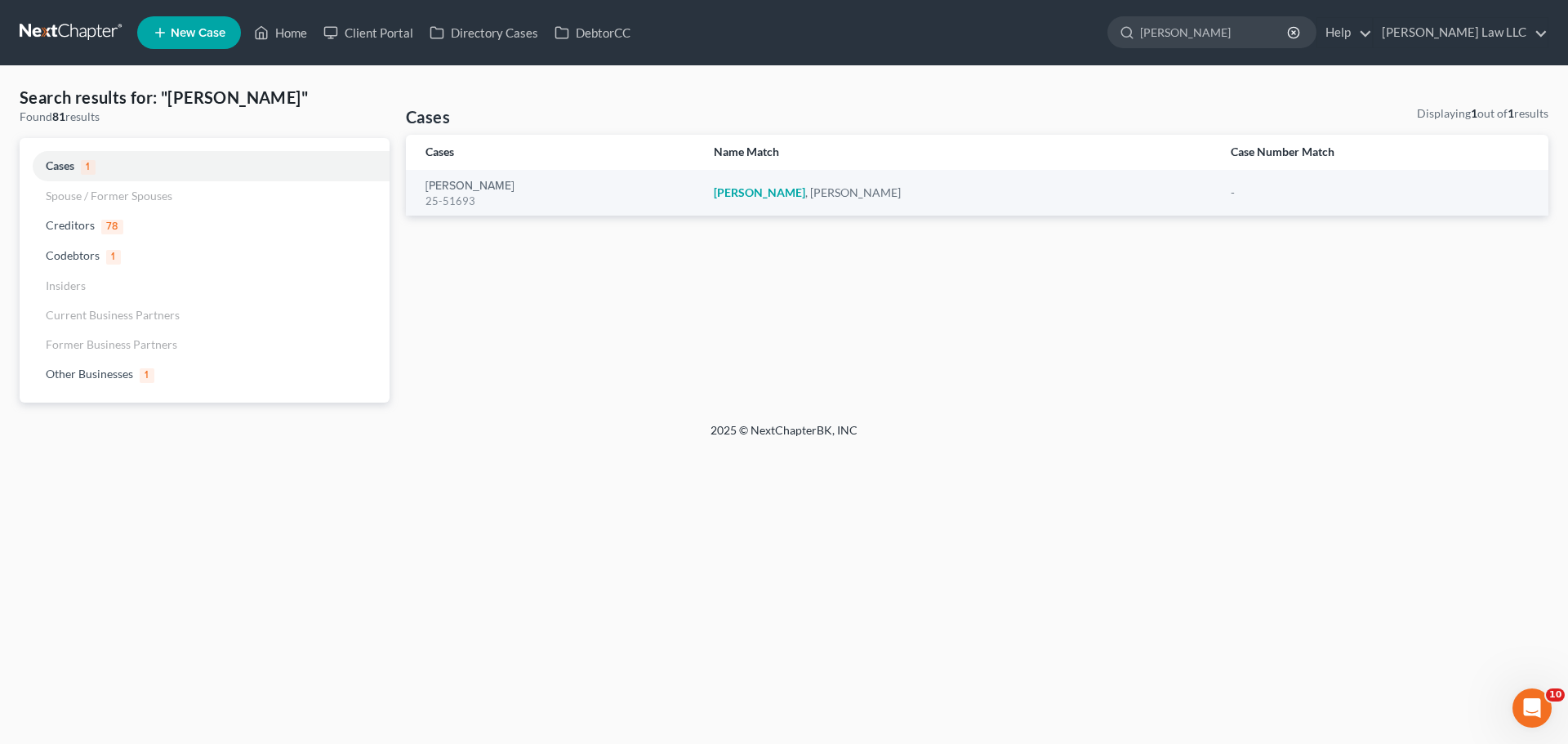
click at [60, 25] on link at bounding box center [72, 33] width 104 height 30
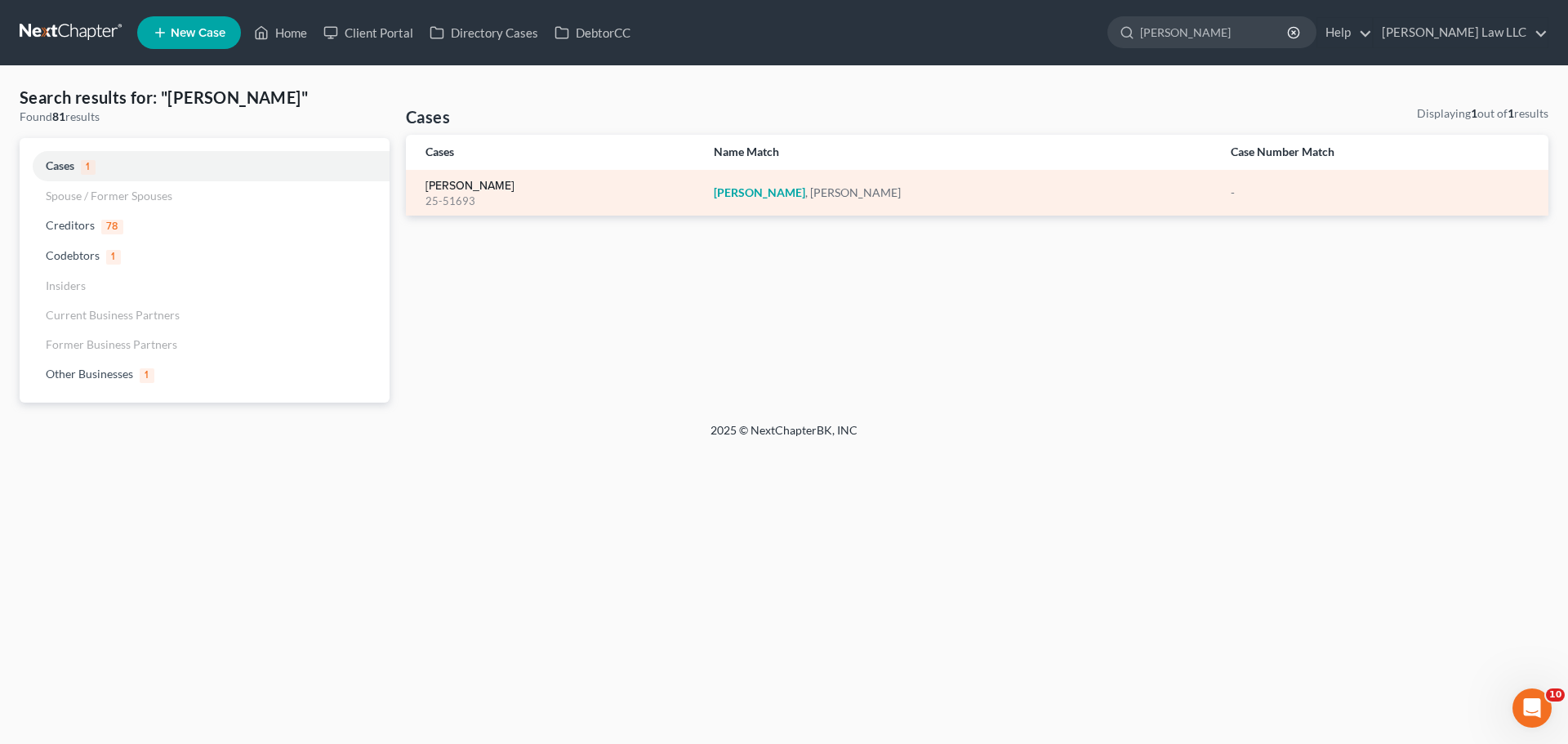
click at [463, 190] on link "[PERSON_NAME]" at bounding box center [470, 186] width 89 height 11
click at [470, 185] on link "[PERSON_NAME]" at bounding box center [470, 186] width 89 height 11
